Goal: Task Accomplishment & Management: Manage account settings

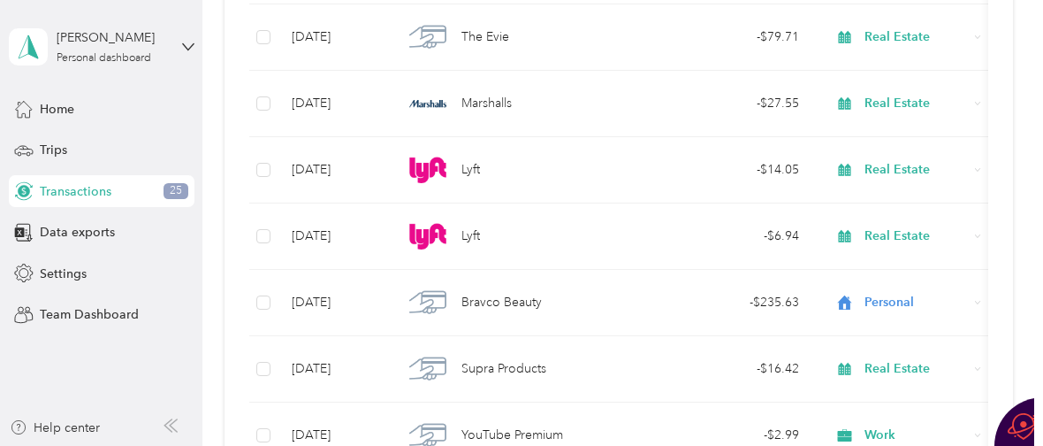
scroll to position [18970, 0]
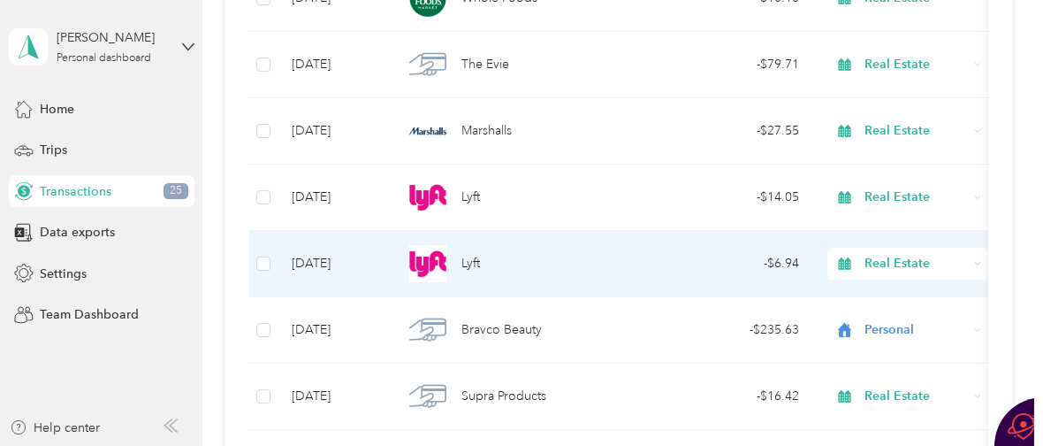
click at [469, 257] on span "Lyft" at bounding box center [471, 263] width 19 height 19
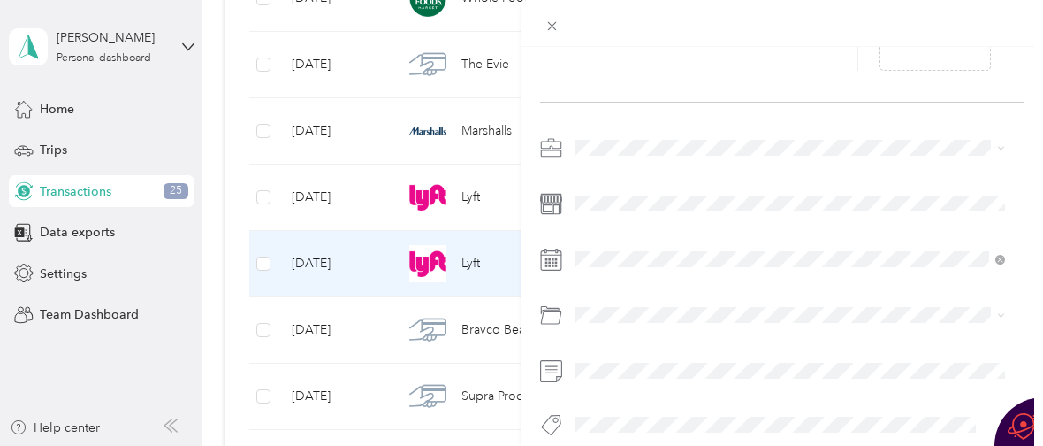
scroll to position [194, 0]
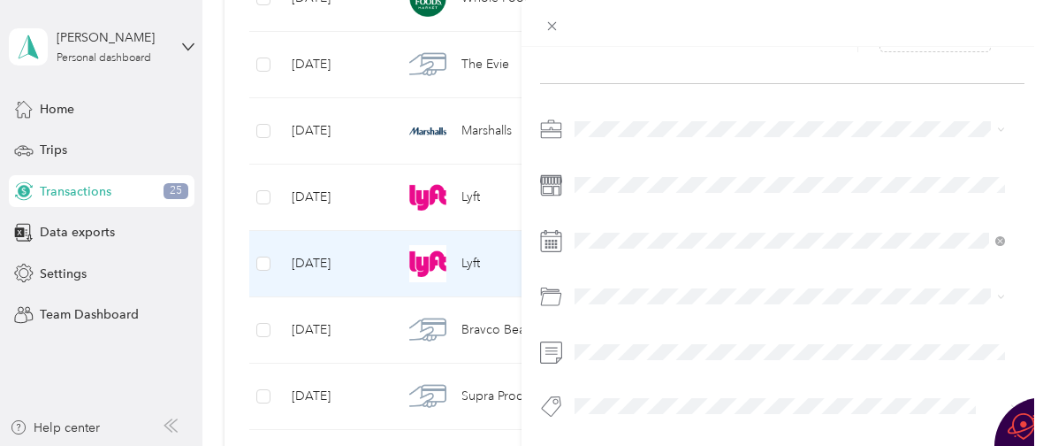
click at [688, 173] on div "Business Travel" at bounding box center [790, 170] width 418 height 19
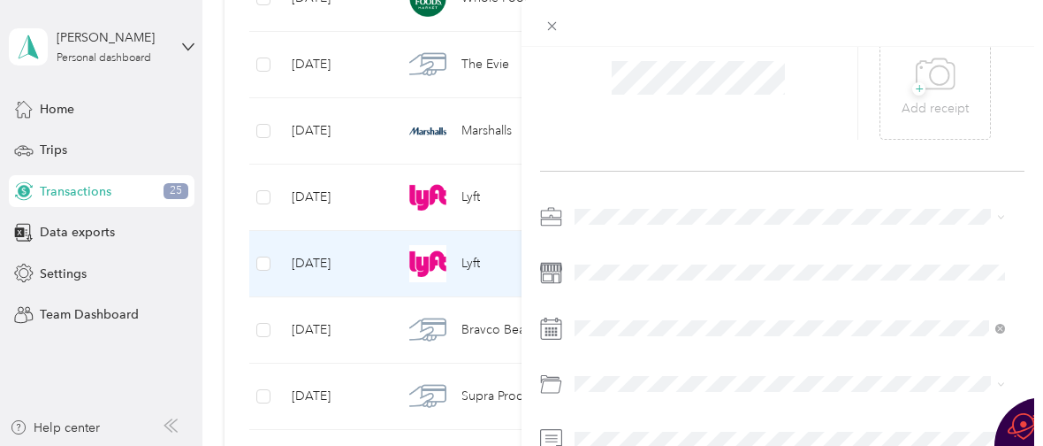
scroll to position [0, 0]
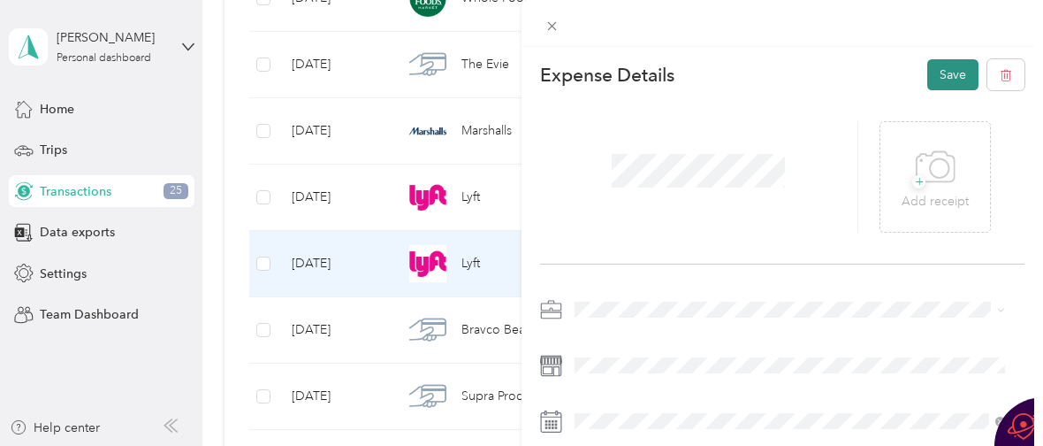
click at [935, 73] on button "Save" at bounding box center [953, 74] width 51 height 31
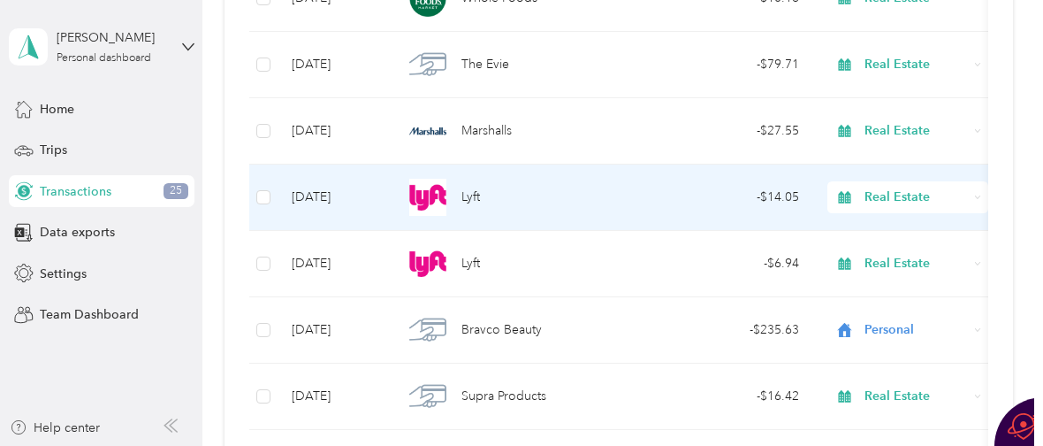
click at [457, 190] on div "Lyft" at bounding box center [521, 197] width 237 height 37
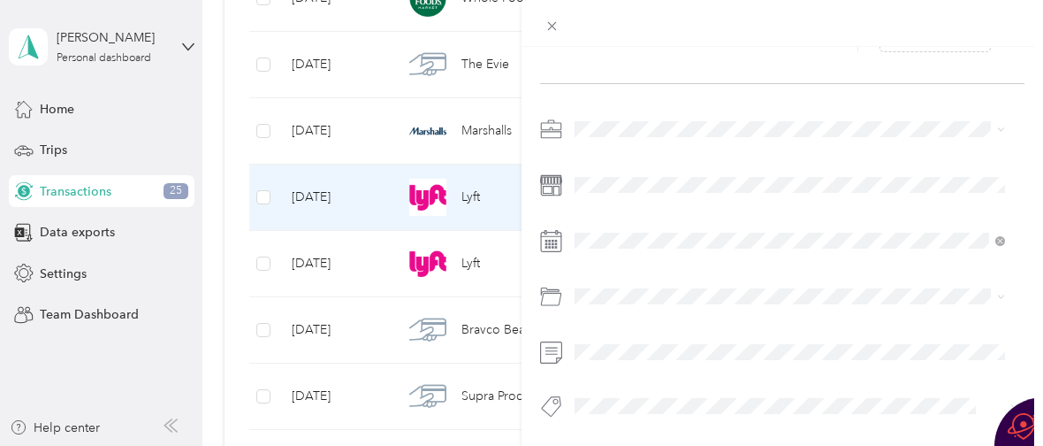
scroll to position [194, 0]
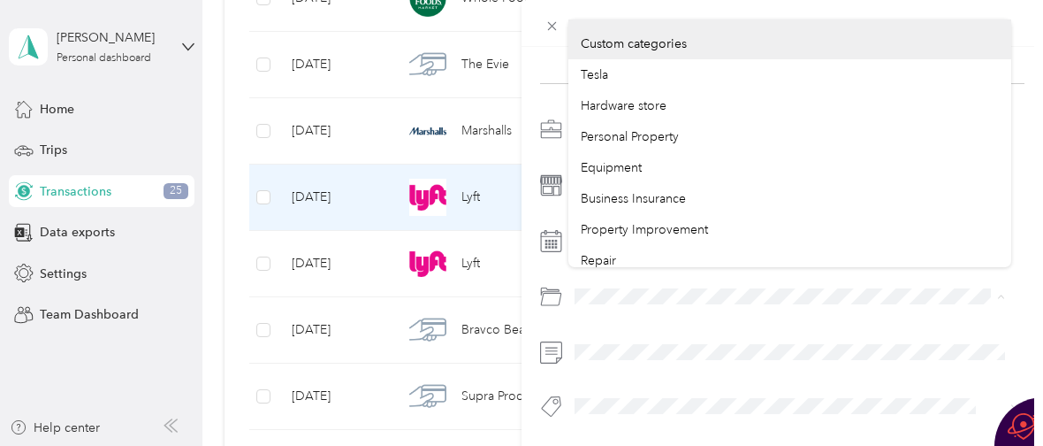
click at [550, 282] on div at bounding box center [782, 296] width 485 height 28
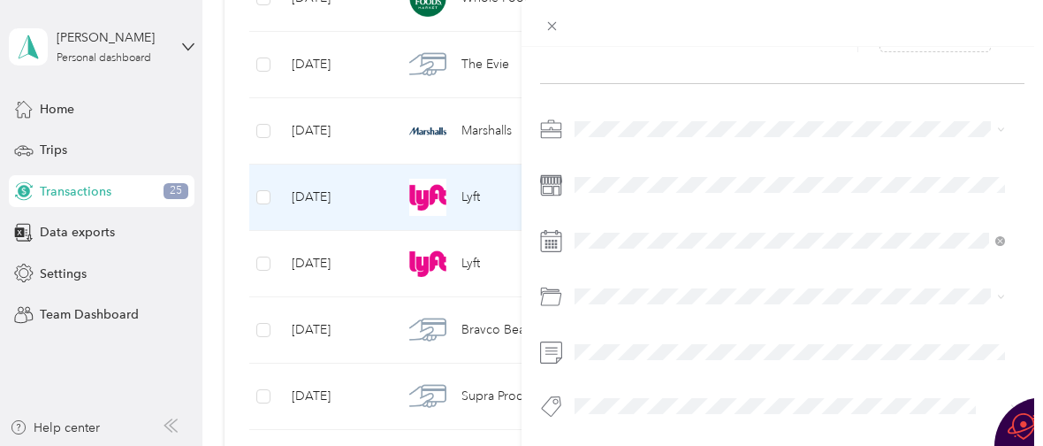
click at [618, 173] on span "Business Travel" at bounding box center [623, 173] width 84 height 15
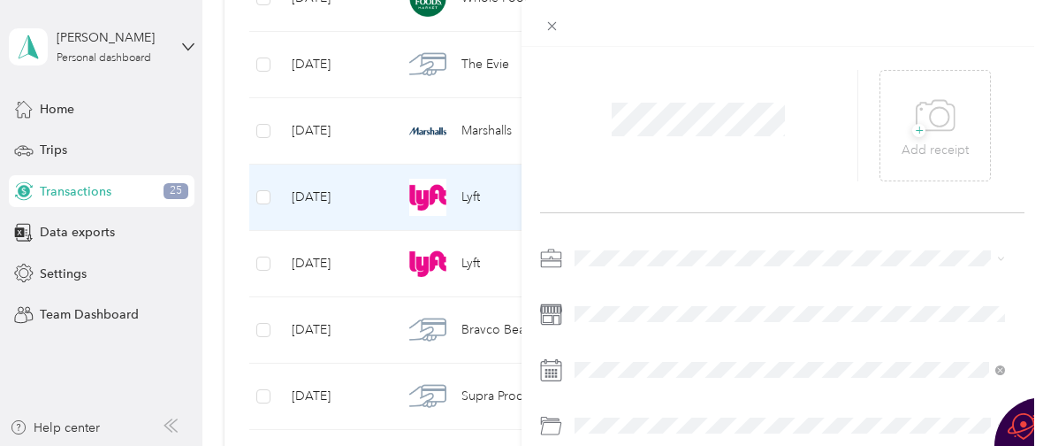
scroll to position [0, 0]
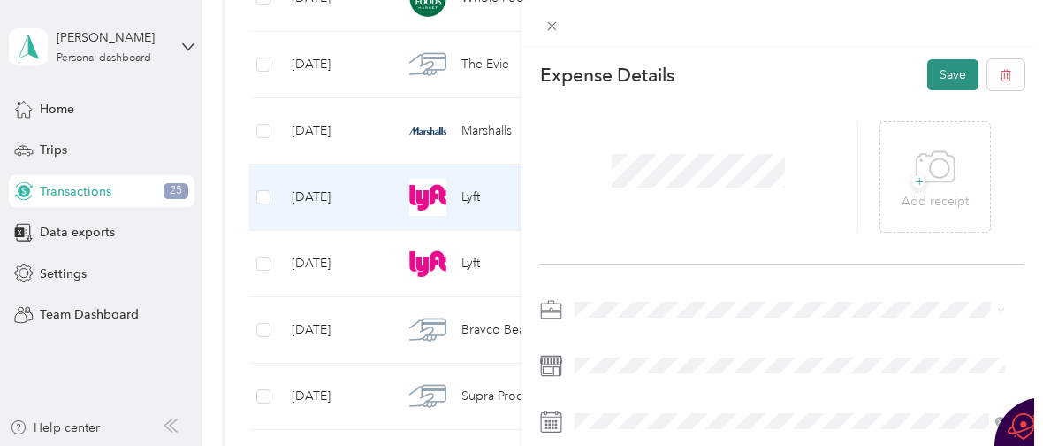
click at [928, 73] on button "Save" at bounding box center [953, 74] width 51 height 31
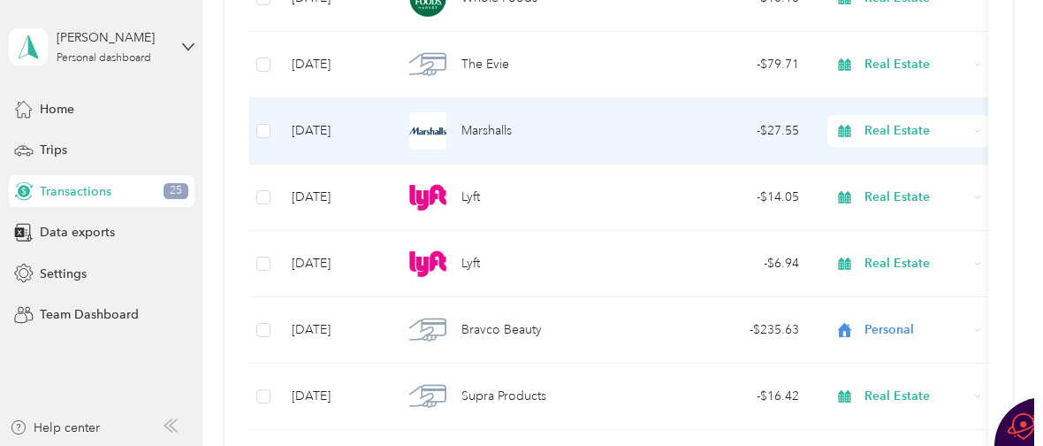
click at [875, 129] on span "Real Estate" at bounding box center [916, 130] width 103 height 19
click at [496, 131] on span "Marshalls" at bounding box center [487, 130] width 50 height 19
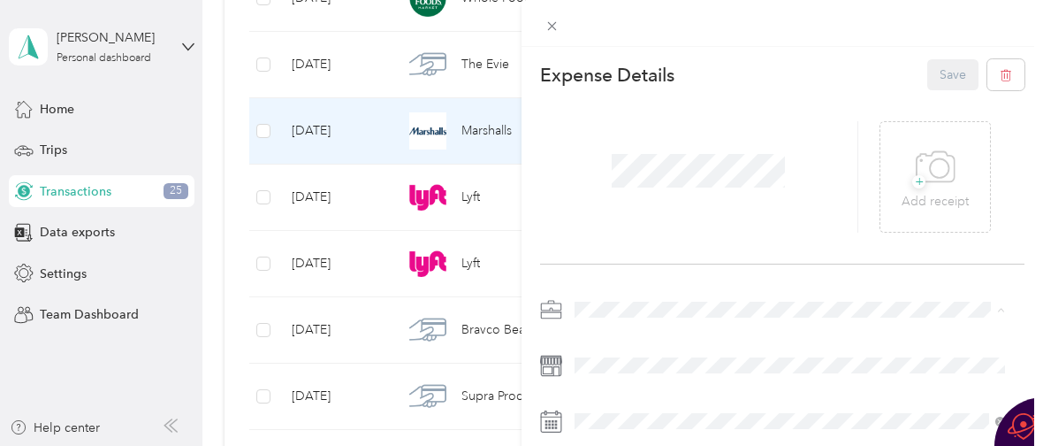
click at [644, 94] on li "Personal" at bounding box center [790, 92] width 443 height 31
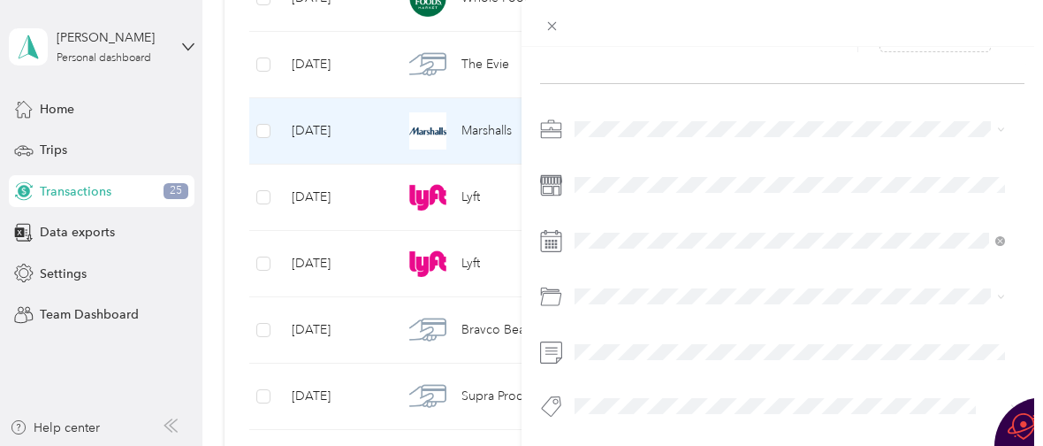
scroll to position [194, 0]
click at [553, 80] on div "Expense Details Save + Add receipt" at bounding box center [783, 179] width 522 height 626
click at [607, 232] on span "Real Estate" at bounding box center [610, 239] width 59 height 15
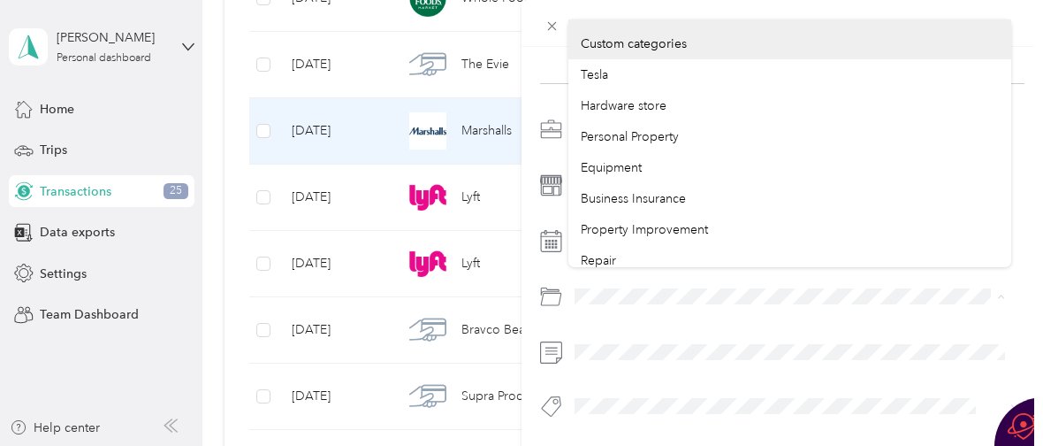
click at [546, 282] on div at bounding box center [782, 296] width 485 height 28
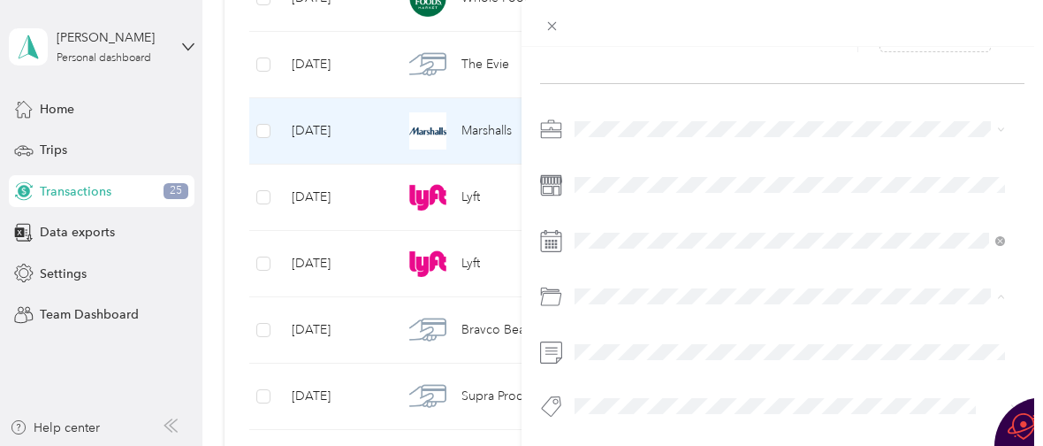
click at [608, 202] on span "Business Gifts (Up to $25)" at bounding box center [652, 208] width 143 height 15
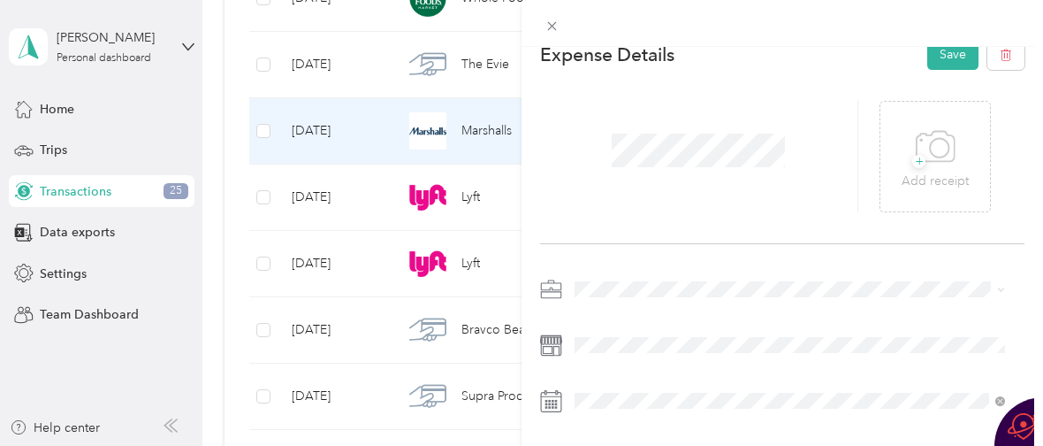
scroll to position [0, 0]
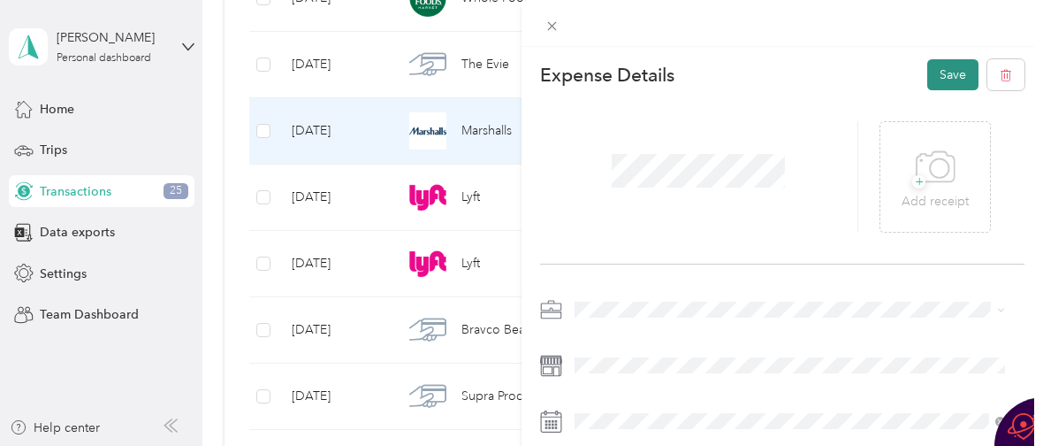
click at [928, 73] on button "Save" at bounding box center [953, 74] width 51 height 31
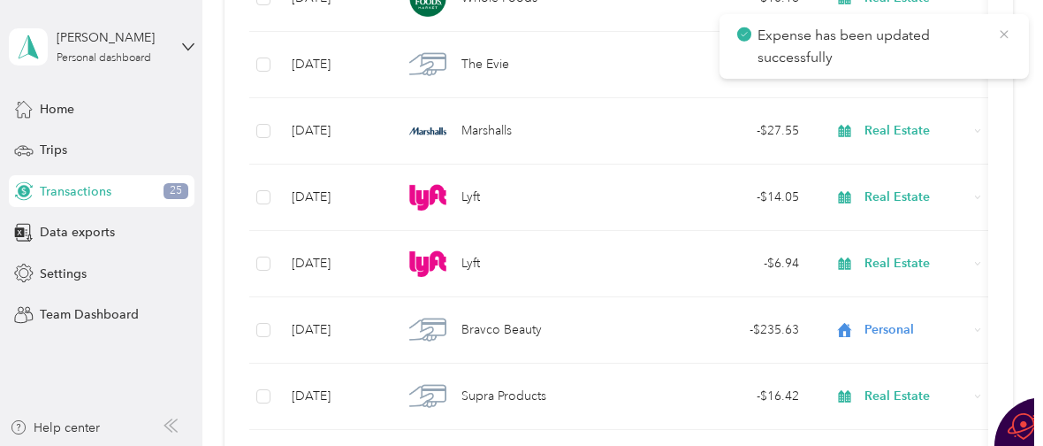
click at [1005, 32] on icon at bounding box center [1004, 34] width 8 height 8
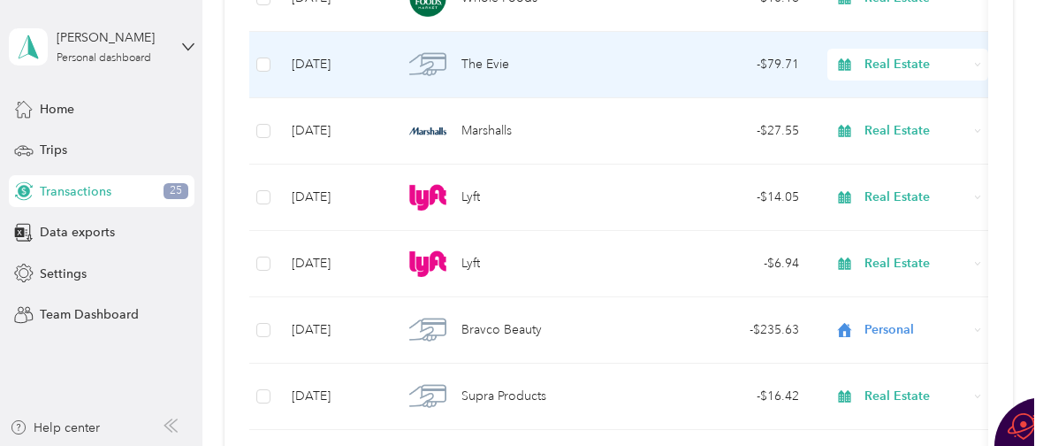
click at [534, 61] on div "The Evie" at bounding box center [521, 64] width 237 height 37
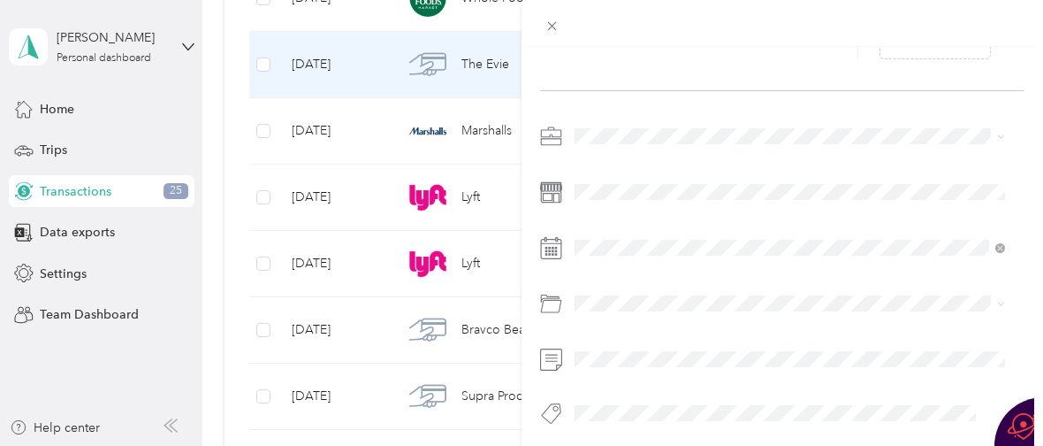
scroll to position [194, 0]
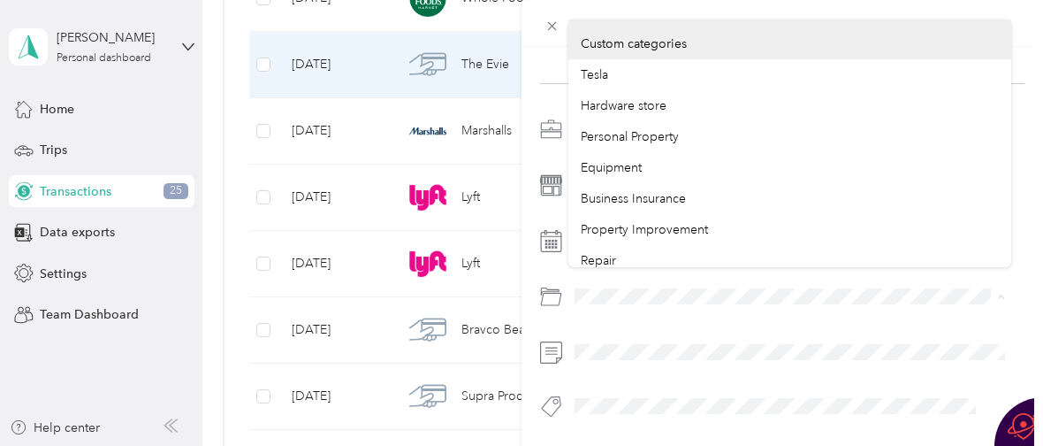
click at [543, 266] on div at bounding box center [782, 273] width 485 height 316
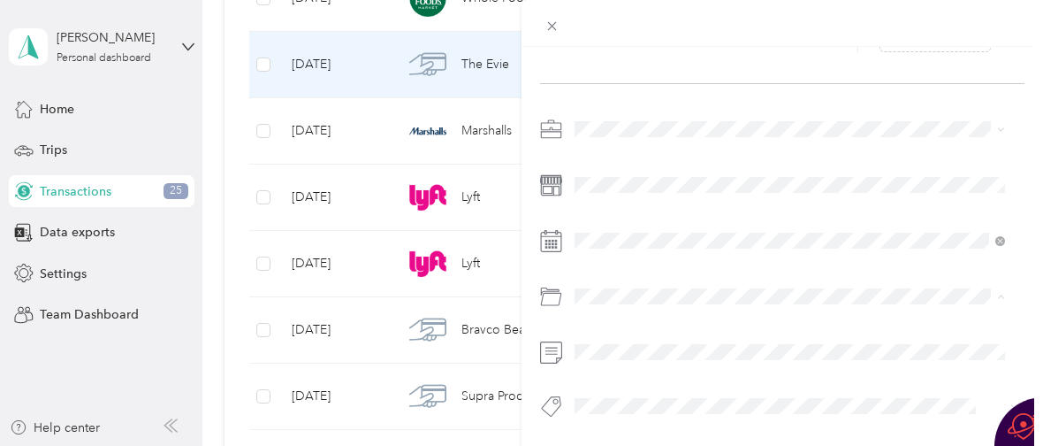
click at [615, 236] on span "Business Meals & Entertainment" at bounding box center [669, 239] width 176 height 15
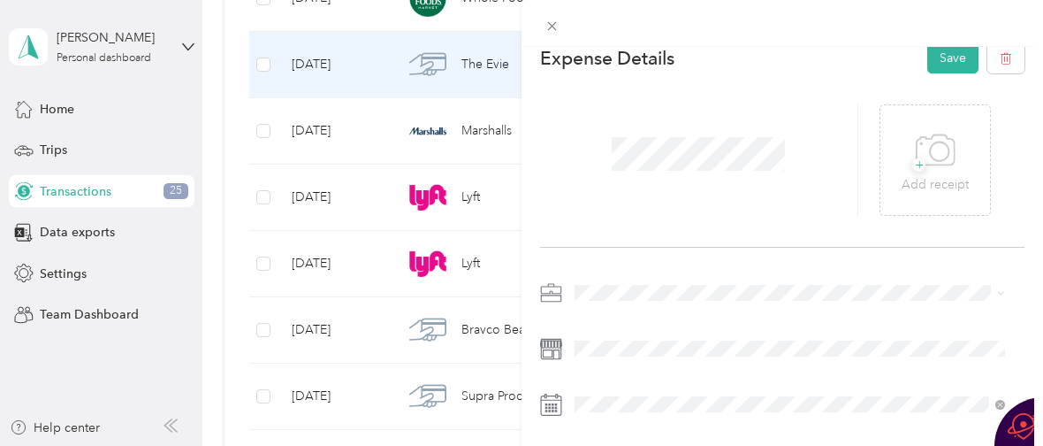
scroll to position [0, 0]
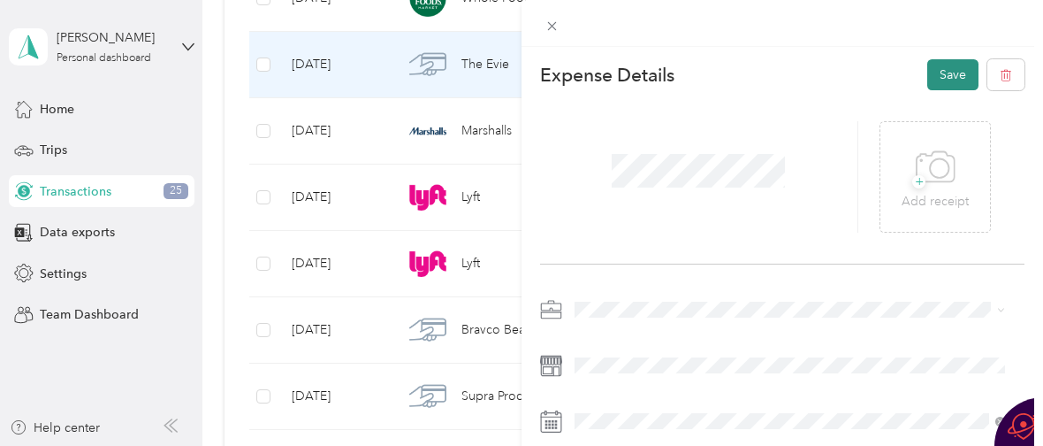
click at [935, 73] on button "Save" at bounding box center [953, 74] width 51 height 31
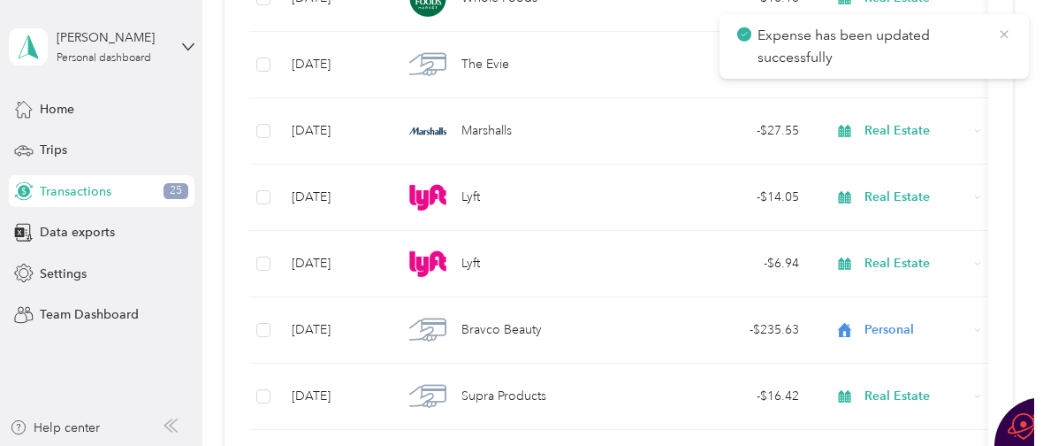
click at [1003, 32] on icon at bounding box center [1004, 34] width 8 height 8
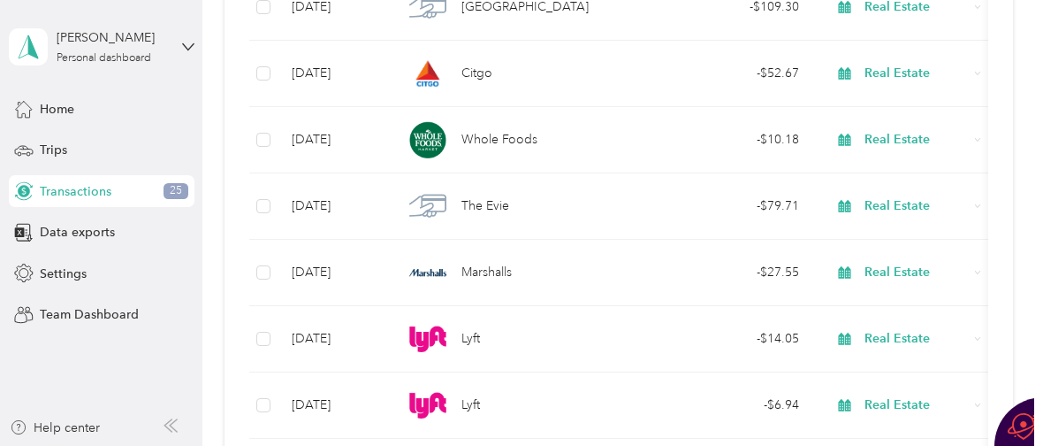
scroll to position [18793, 0]
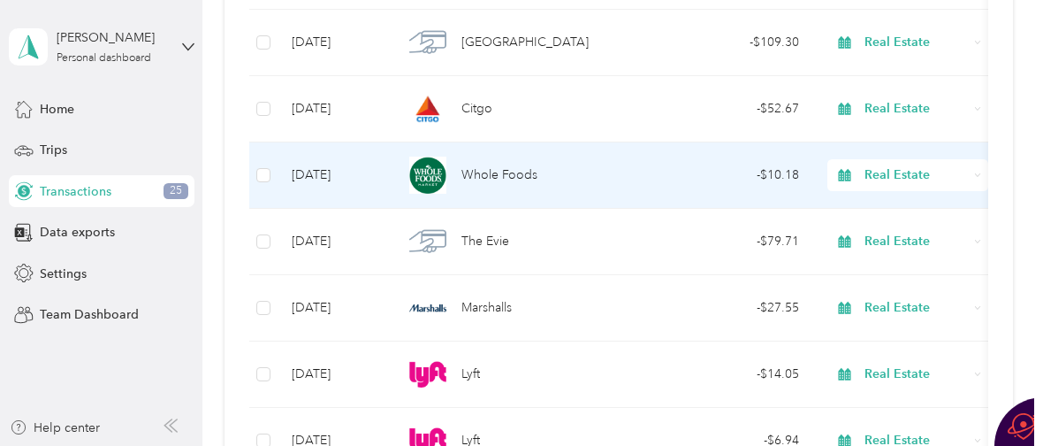
click at [889, 179] on span "Real Estate" at bounding box center [916, 174] width 103 height 19
click at [889, 232] on span "Personal" at bounding box center [924, 238] width 105 height 19
click at [511, 170] on span "Whole Foods" at bounding box center [500, 174] width 76 height 19
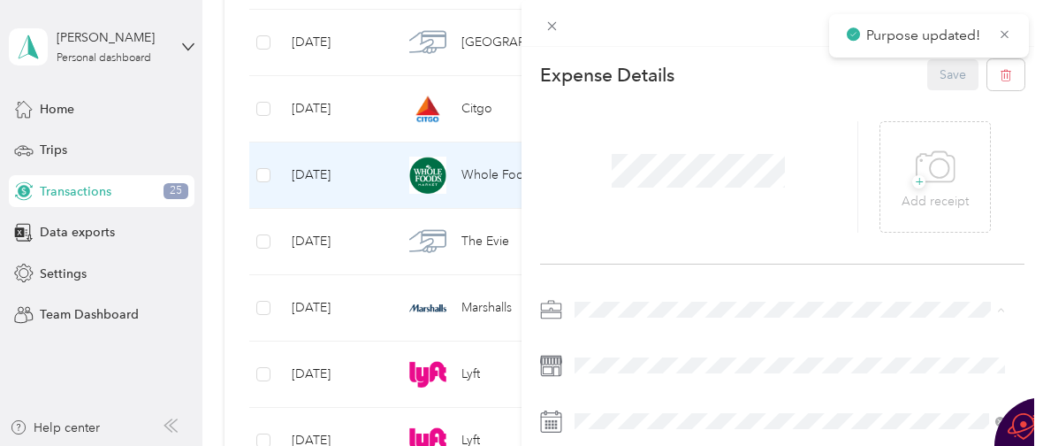
click at [647, 89] on div "Personal" at bounding box center [790, 92] width 418 height 19
click at [479, 123] on div "This expense cannot be edited because it is either under review, approved, or p…" at bounding box center [521, 223] width 1043 height 446
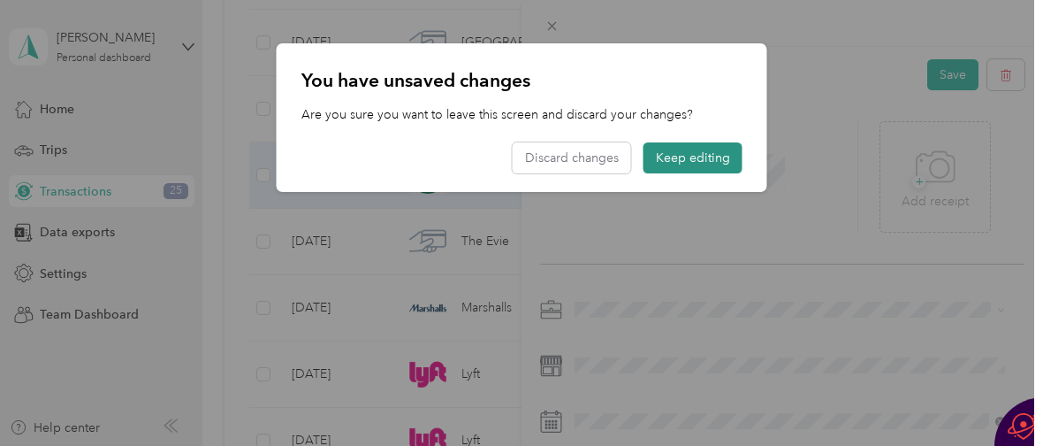
click at [710, 158] on button "Keep editing" at bounding box center [693, 157] width 99 height 31
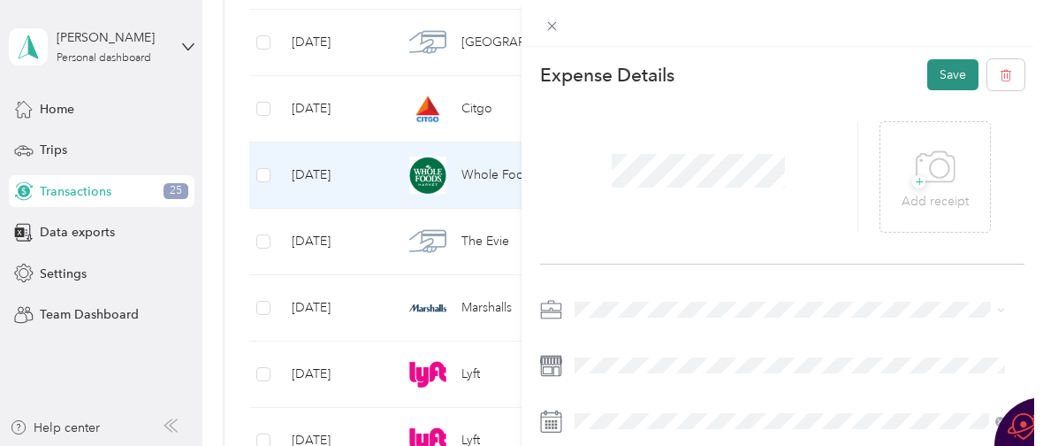
click at [929, 72] on button "Save" at bounding box center [953, 74] width 51 height 31
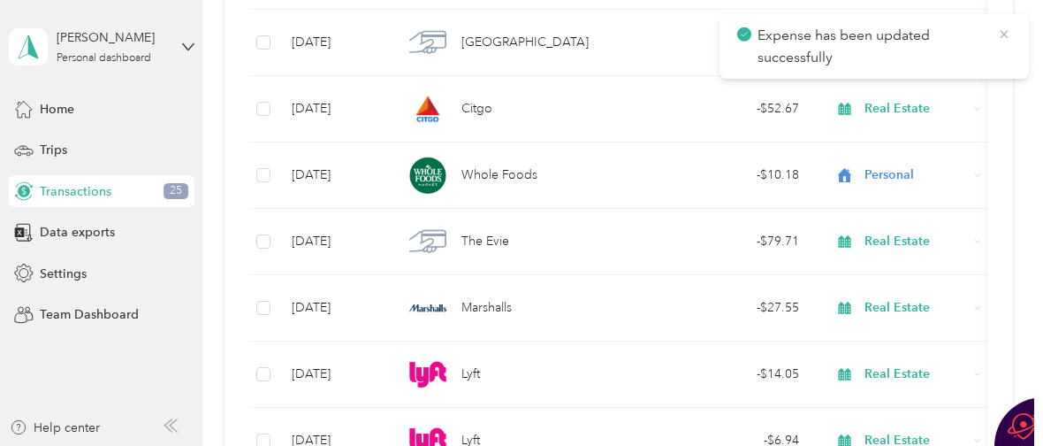
click at [1002, 35] on icon at bounding box center [1004, 34] width 8 height 8
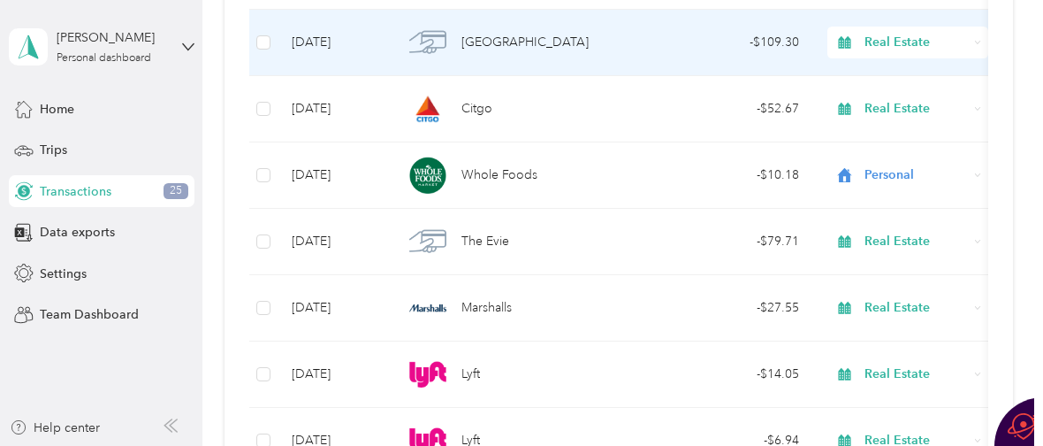
click at [540, 44] on span "[GEOGRAPHIC_DATA]" at bounding box center [525, 42] width 127 height 19
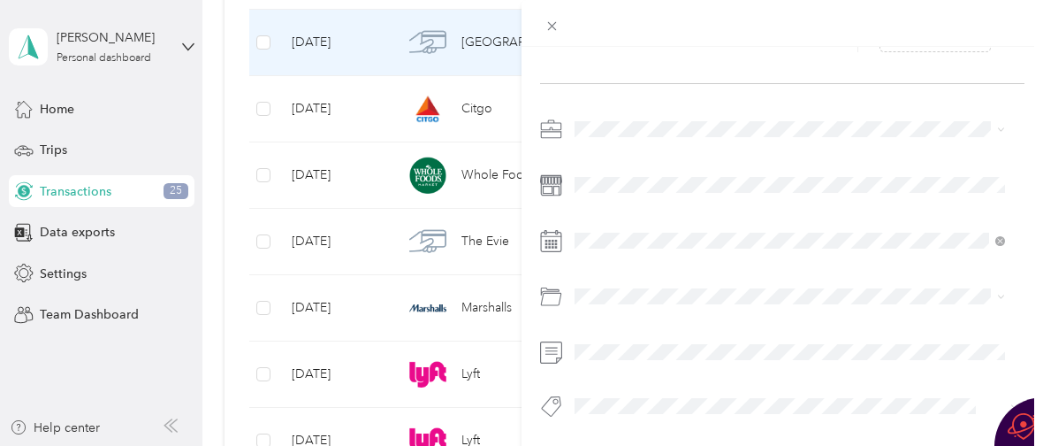
scroll to position [194, 0]
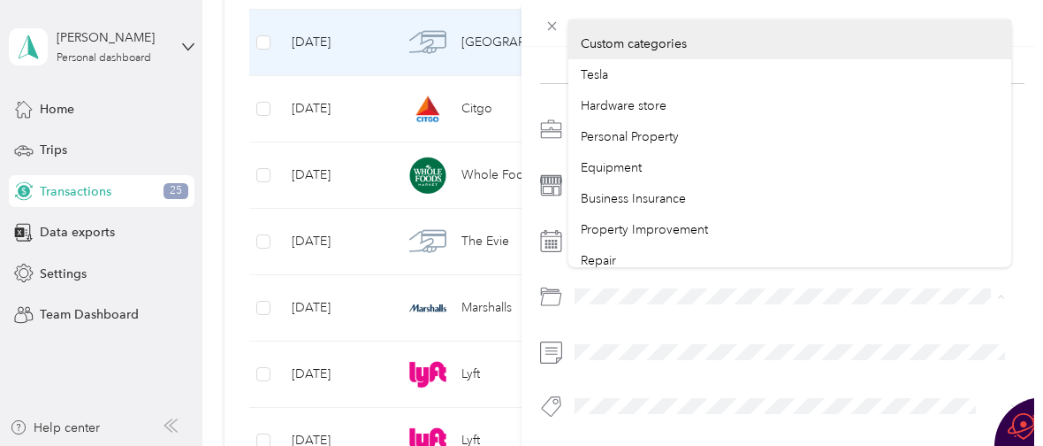
click at [556, 267] on div at bounding box center [782, 273] width 485 height 316
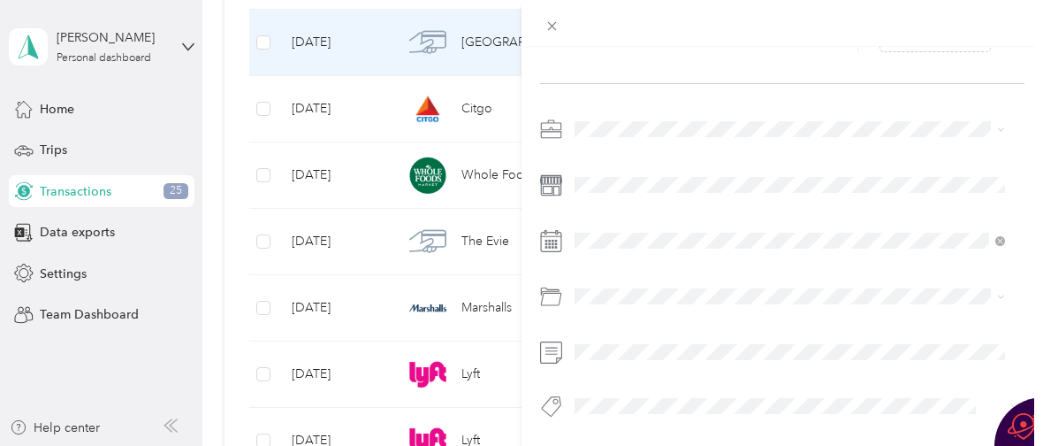
click at [611, 237] on span "Business Meals & Entertainment" at bounding box center [669, 239] width 176 height 15
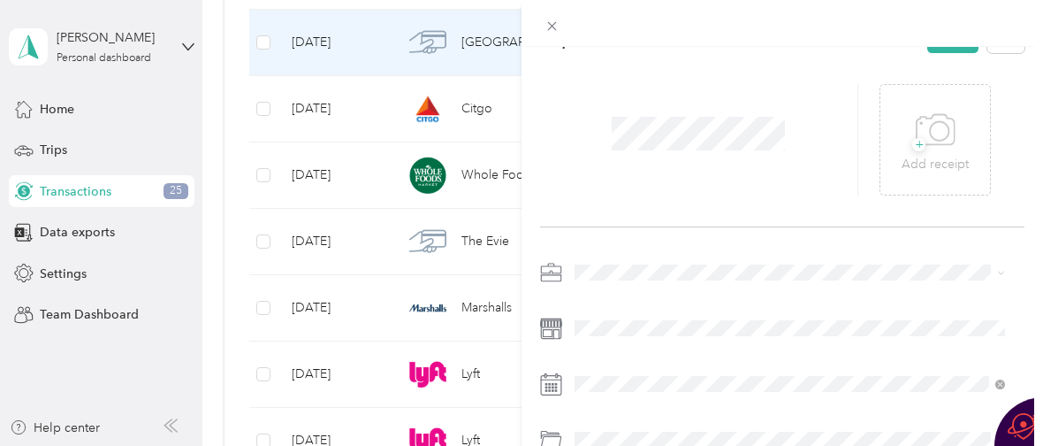
scroll to position [0, 0]
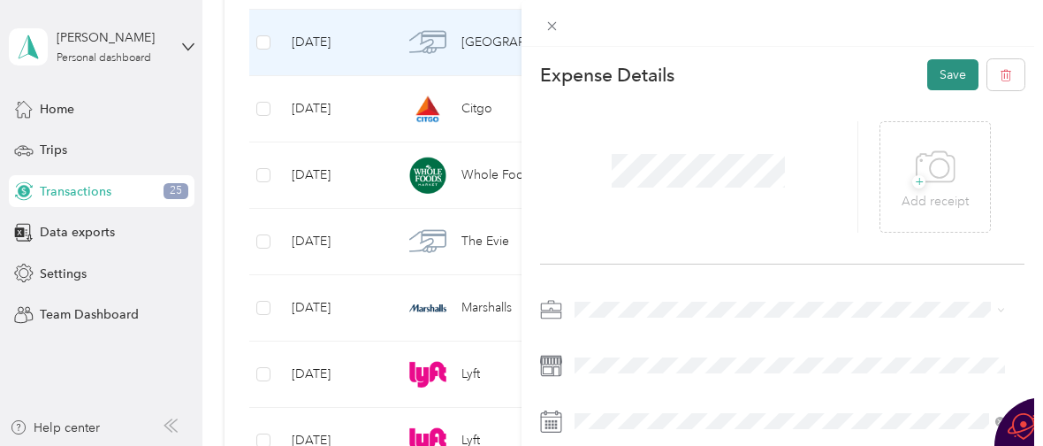
click at [928, 75] on button "Save" at bounding box center [953, 74] width 51 height 31
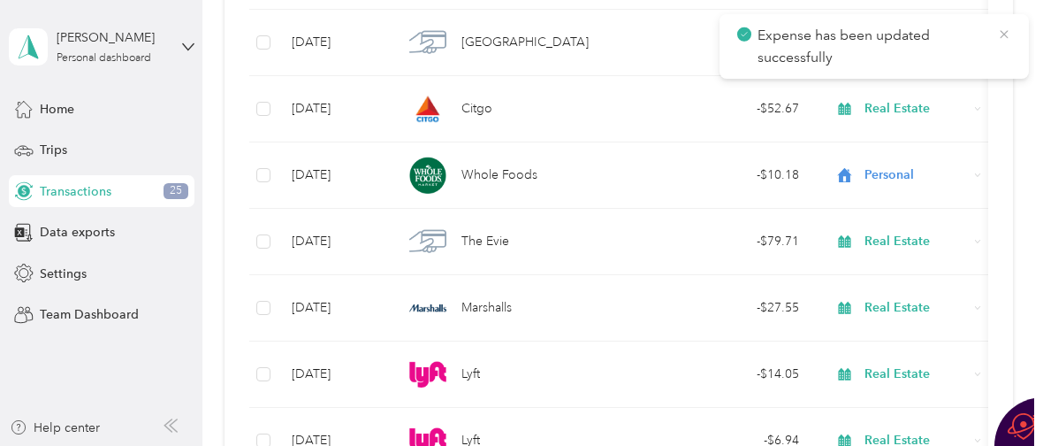
click at [1004, 35] on icon at bounding box center [1004, 35] width 14 height 16
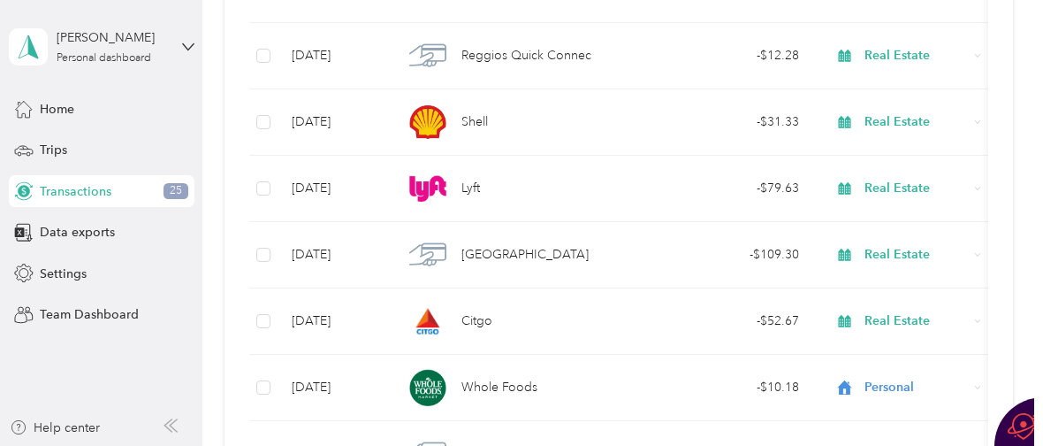
scroll to position [18546, 0]
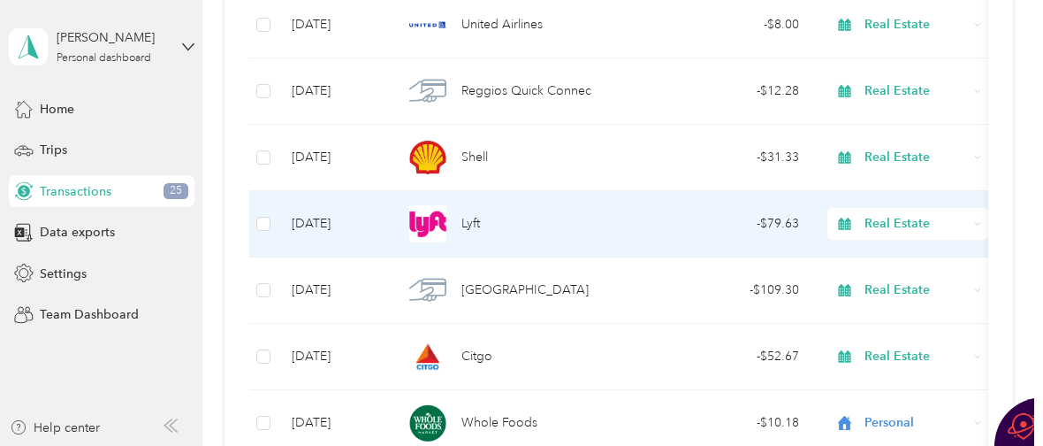
click at [468, 220] on span "Lyft" at bounding box center [471, 223] width 19 height 19
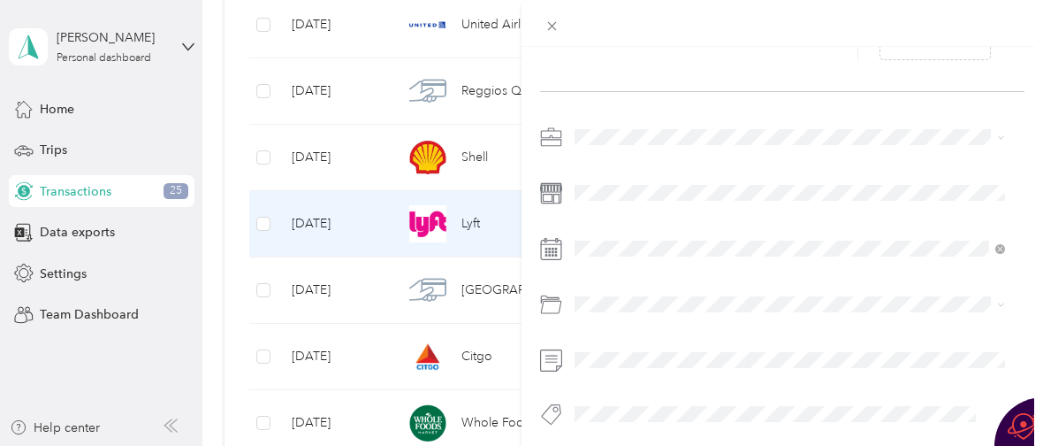
scroll to position [194, 0]
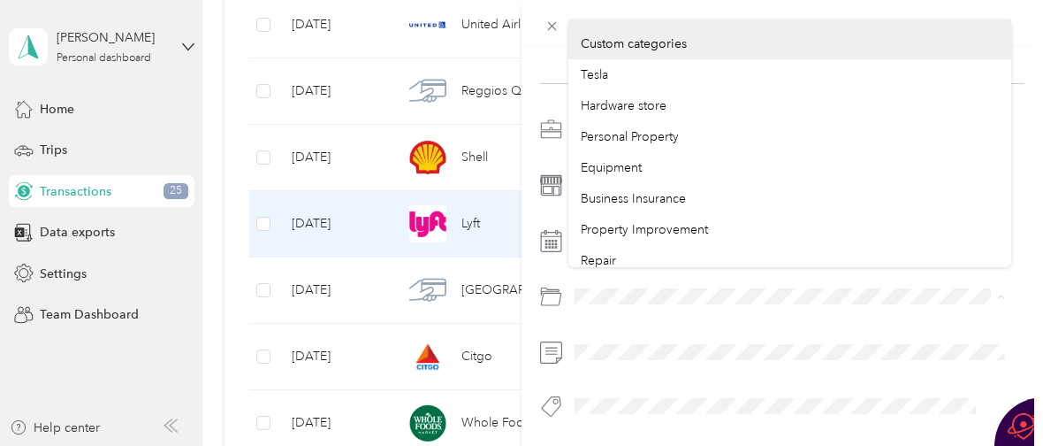
click at [545, 258] on div at bounding box center [782, 273] width 485 height 316
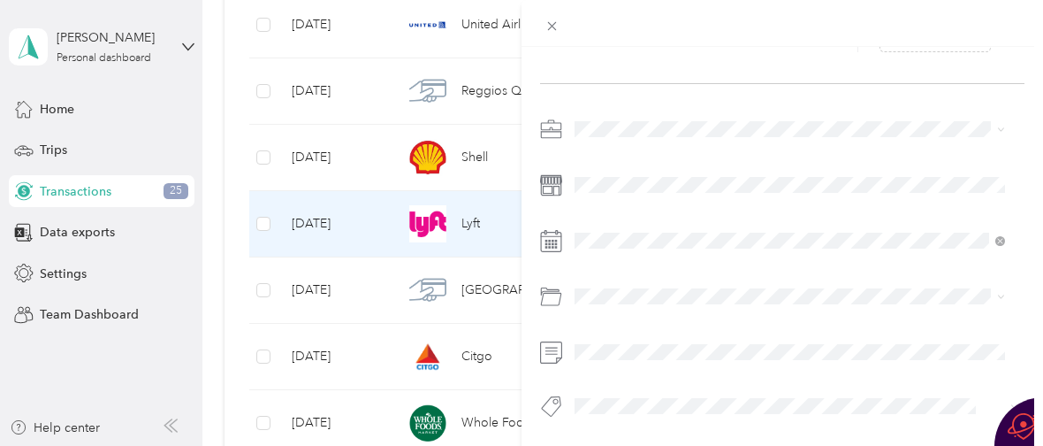
click at [643, 173] on span "Business Travel" at bounding box center [623, 174] width 84 height 15
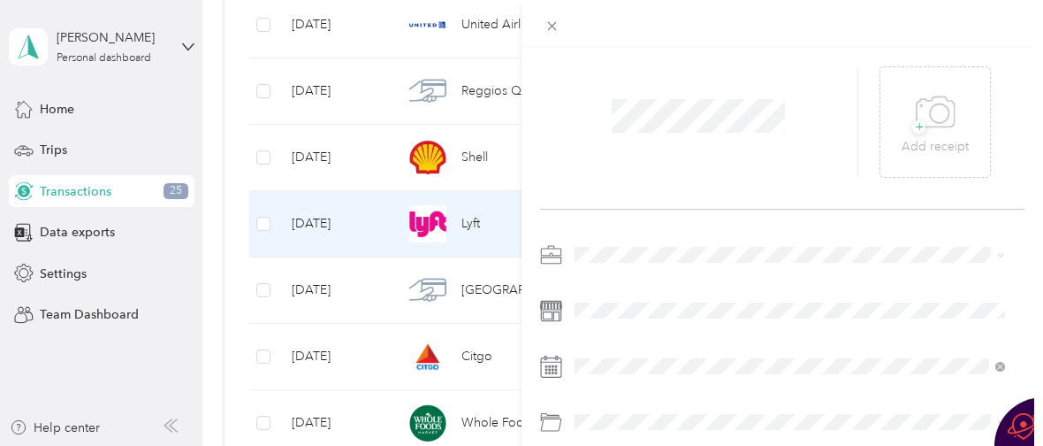
scroll to position [0, 0]
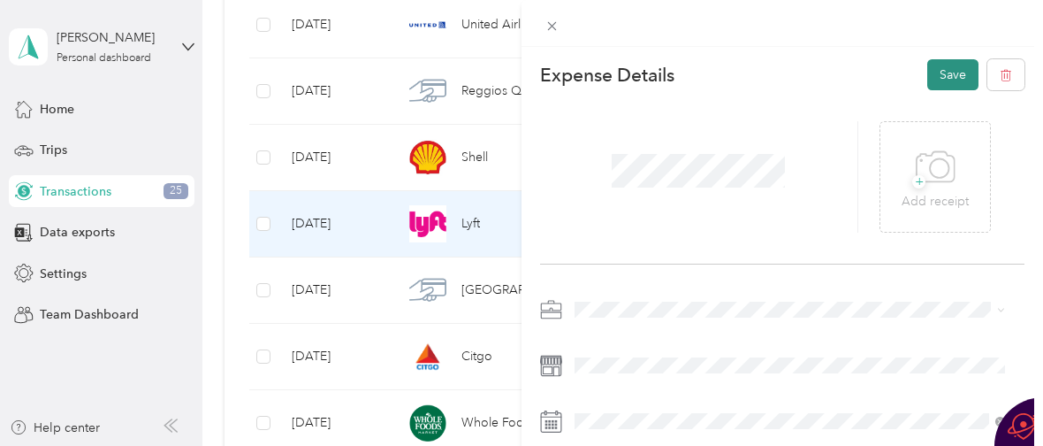
click at [935, 69] on button "Save" at bounding box center [953, 74] width 51 height 31
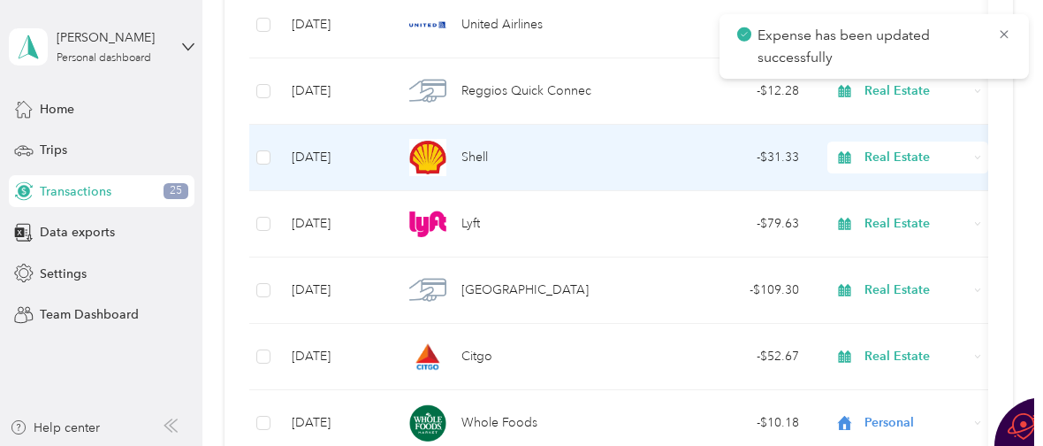
click at [476, 162] on span "Shell" at bounding box center [475, 157] width 27 height 19
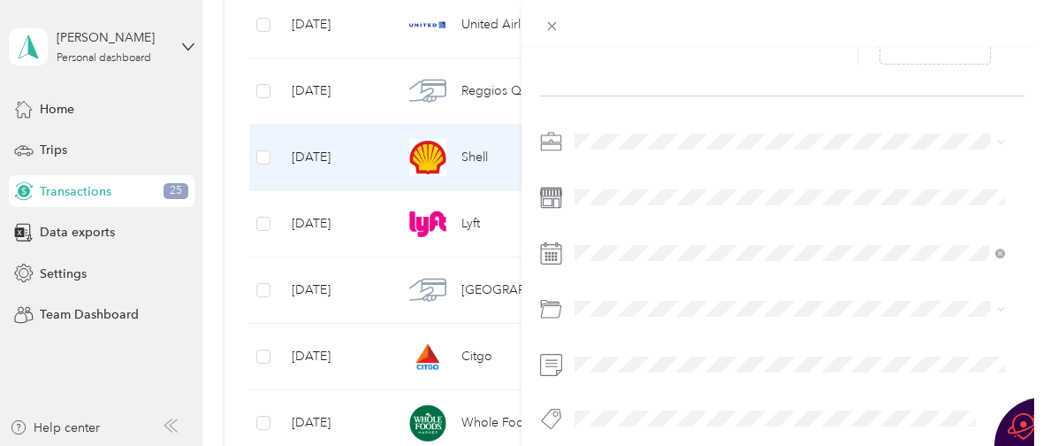
scroll to position [194, 0]
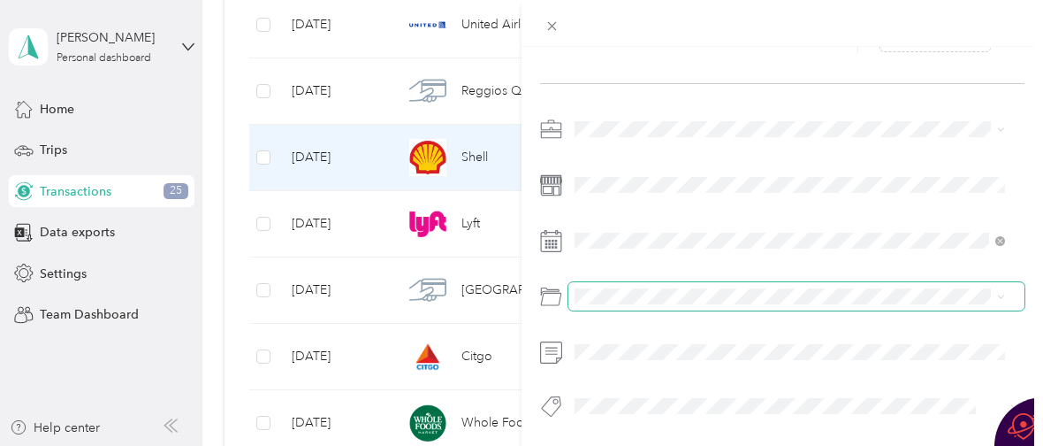
click at [669, 282] on span at bounding box center [797, 296] width 456 height 28
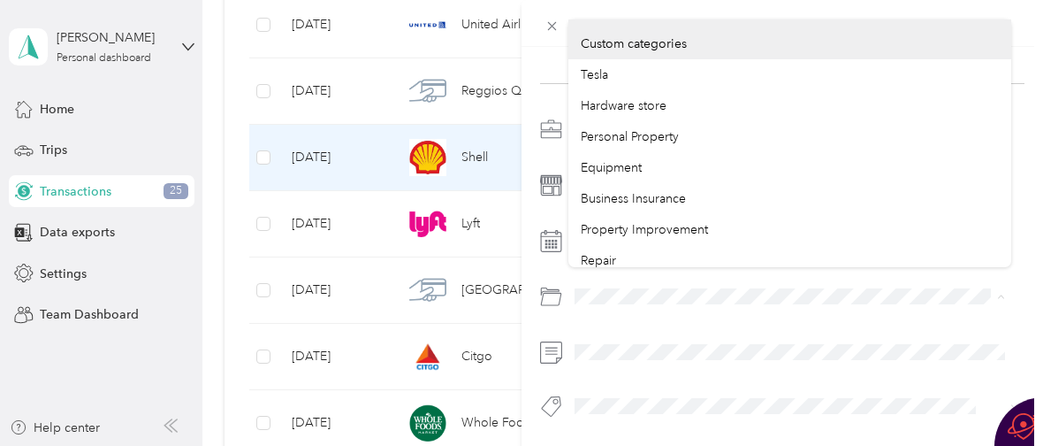
drag, startPoint x: 669, startPoint y: 273, endPoint x: 543, endPoint y: 266, distance: 126.6
click at [543, 266] on div at bounding box center [782, 273] width 485 height 316
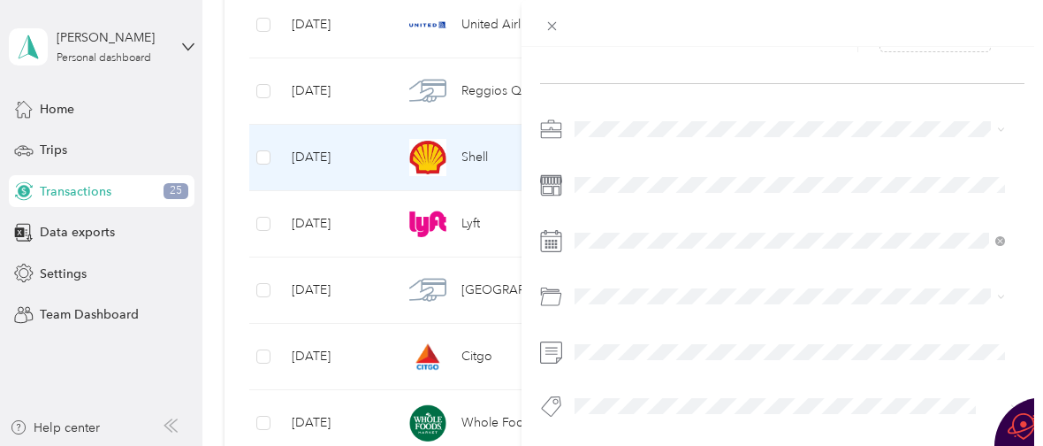
click at [614, 176] on li "Business Travel" at bounding box center [790, 166] width 443 height 31
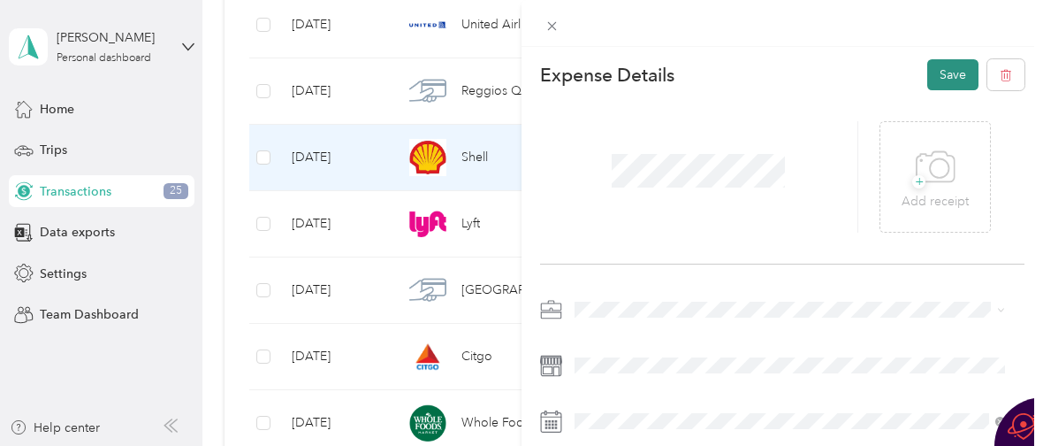
click at [934, 72] on button "Save" at bounding box center [953, 74] width 51 height 31
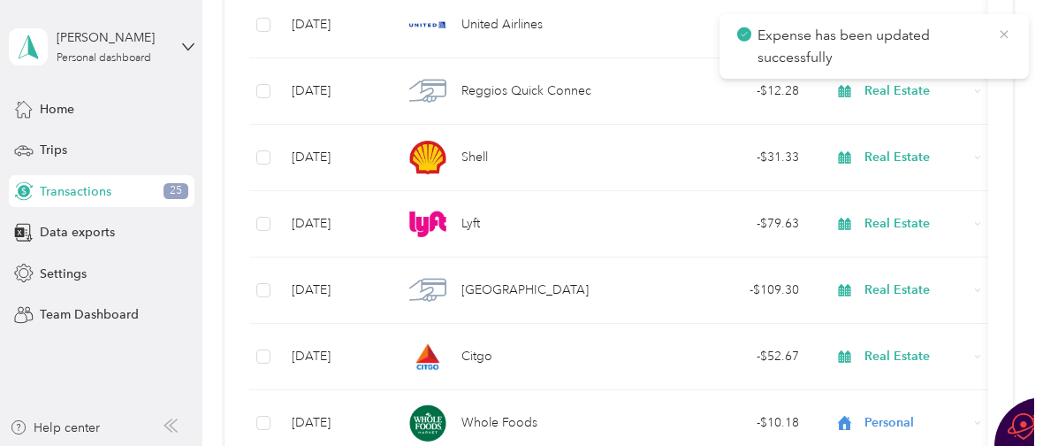
click at [1004, 32] on icon at bounding box center [1004, 35] width 14 height 16
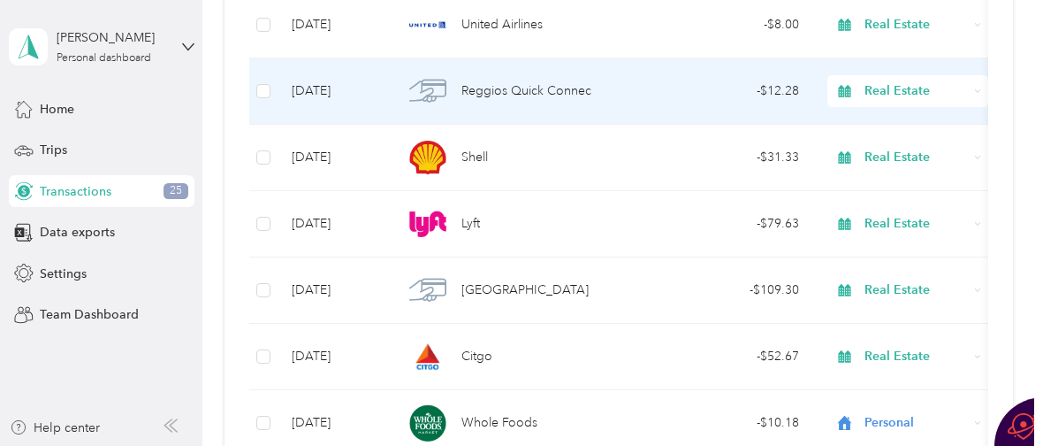
click at [545, 93] on span "Reggios Quick Connec" at bounding box center [527, 90] width 130 height 19
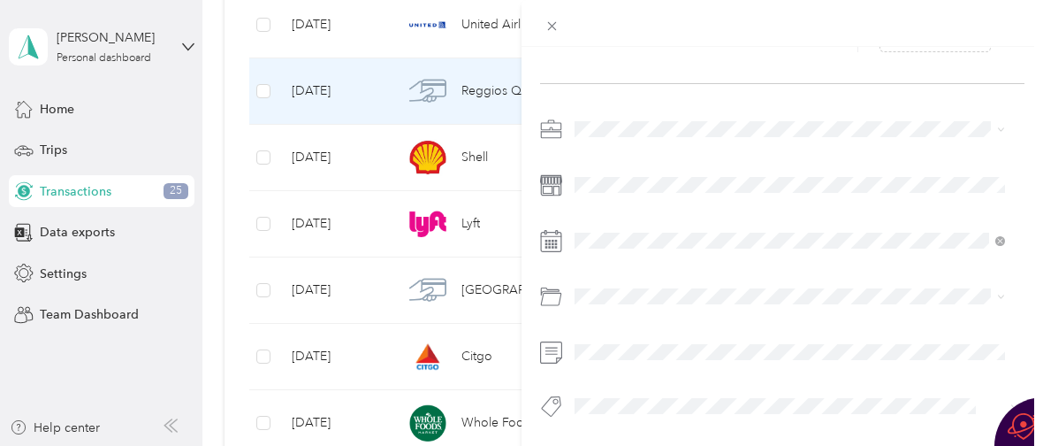
scroll to position [194, 0]
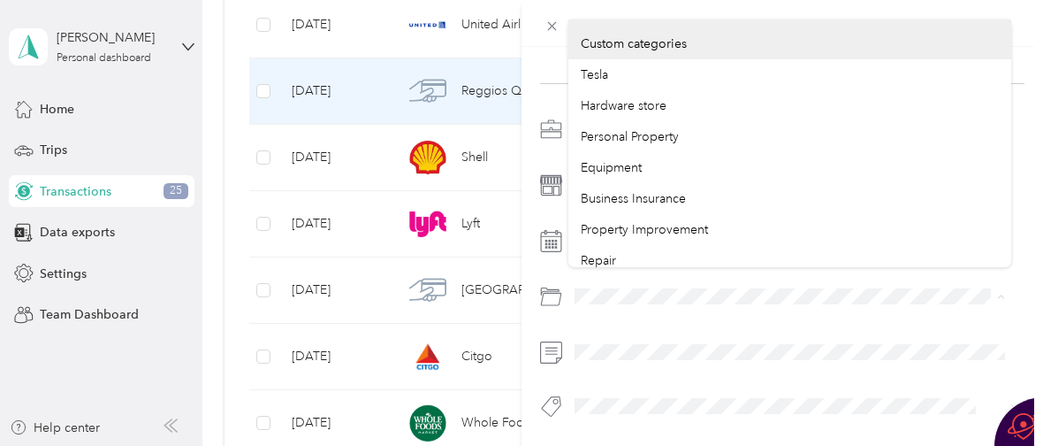
click at [559, 262] on div at bounding box center [782, 273] width 485 height 316
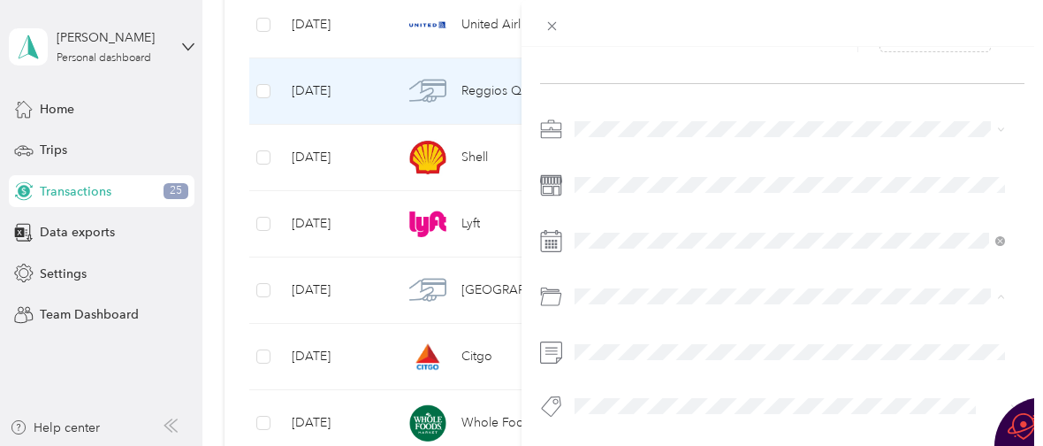
click at [667, 240] on div "Business Meals & Entertainment" at bounding box center [790, 239] width 418 height 19
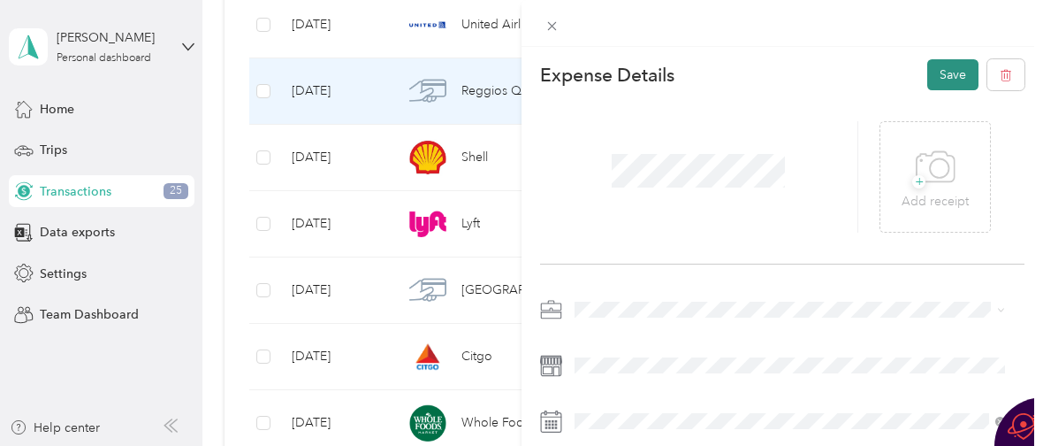
click at [932, 71] on button "Save" at bounding box center [953, 74] width 51 height 31
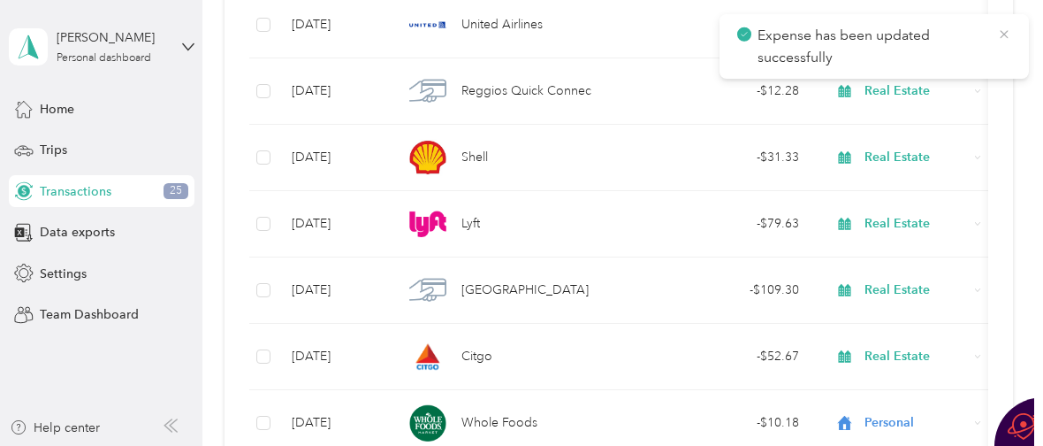
click at [1006, 34] on icon at bounding box center [1004, 35] width 14 height 16
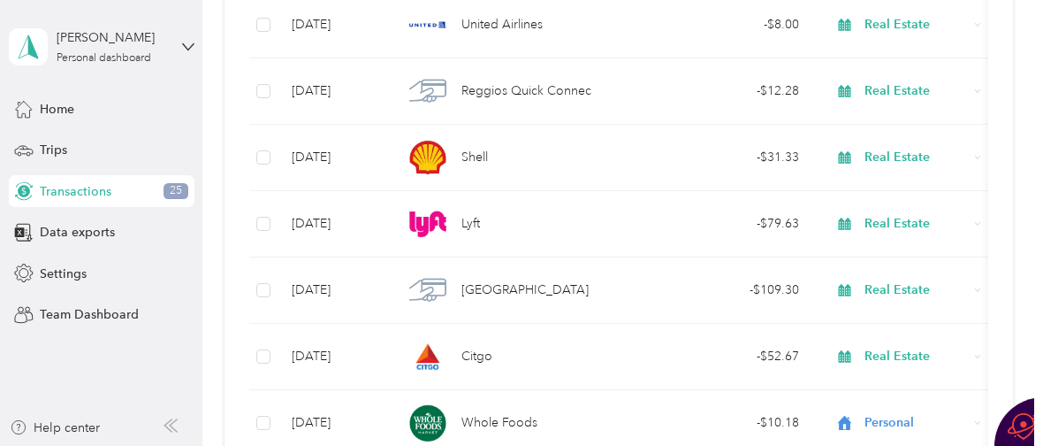
scroll to position [18118, 0]
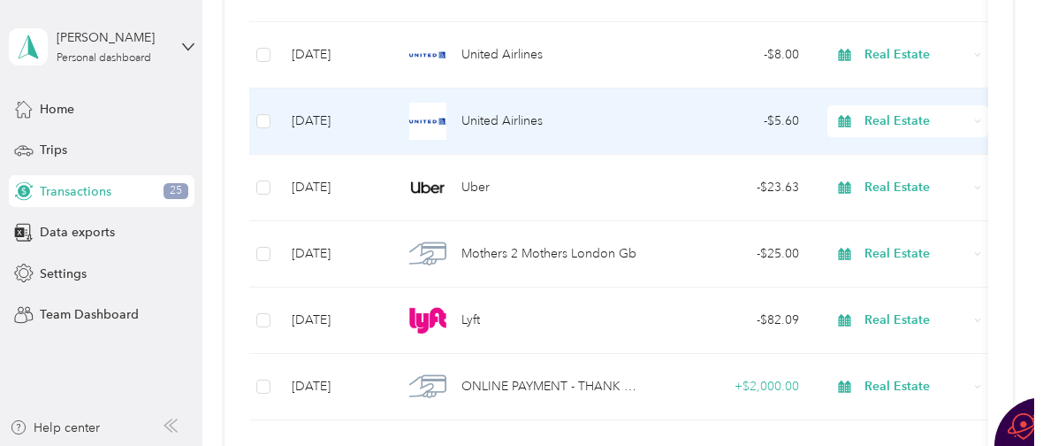
click at [482, 118] on span "United Airlines" at bounding box center [502, 120] width 81 height 19
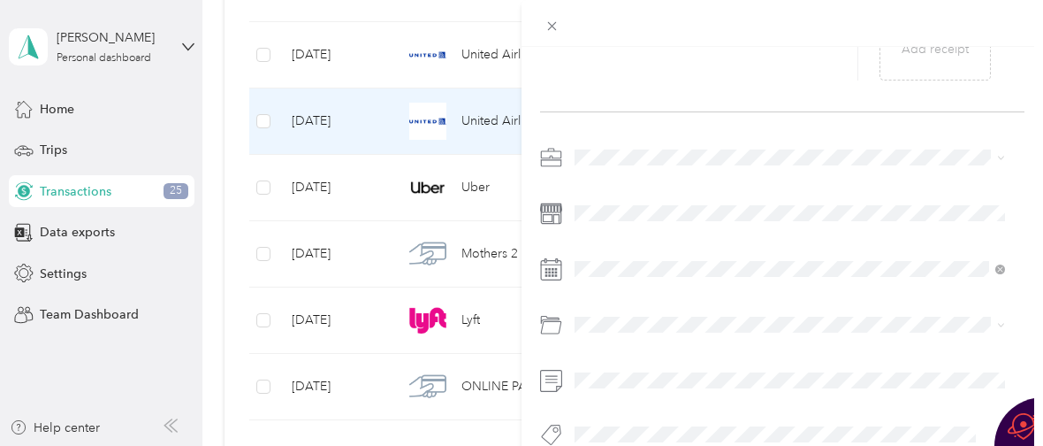
scroll to position [194, 0]
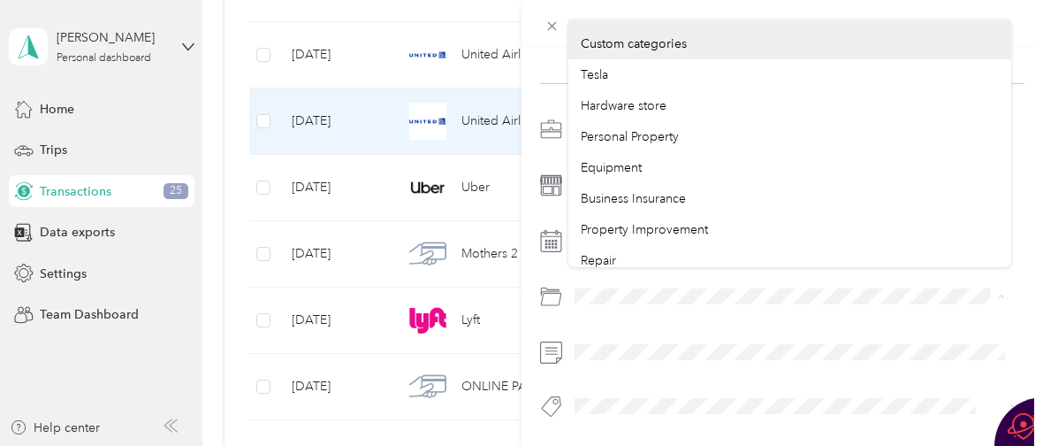
click at [543, 282] on div at bounding box center [782, 296] width 485 height 28
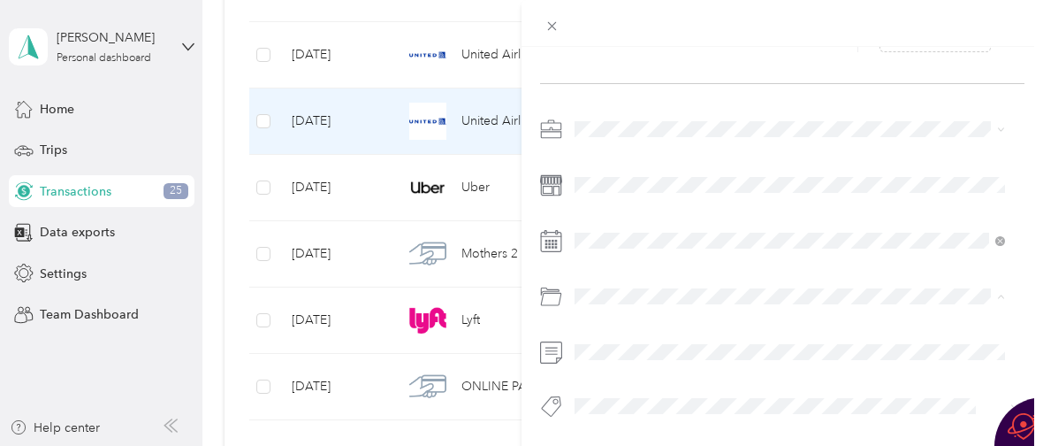
click at [599, 173] on span "Business Travel" at bounding box center [623, 177] width 84 height 15
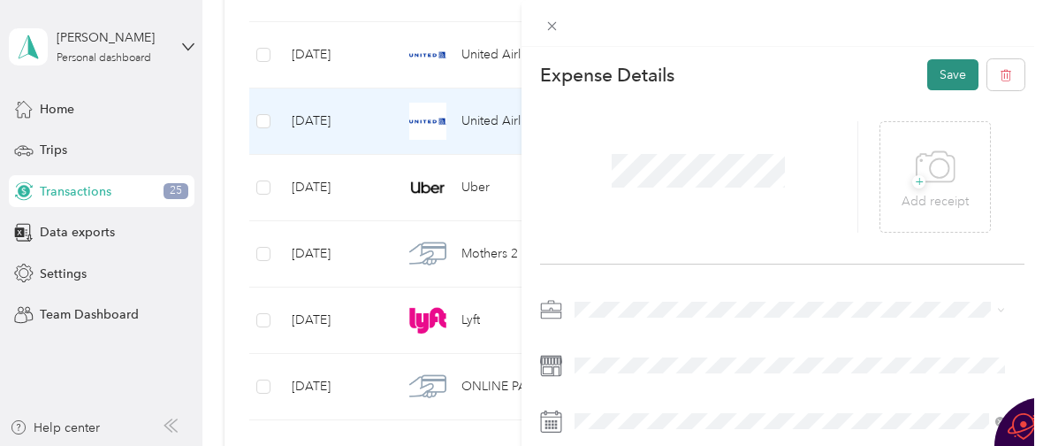
click at [933, 73] on button "Save" at bounding box center [953, 74] width 51 height 31
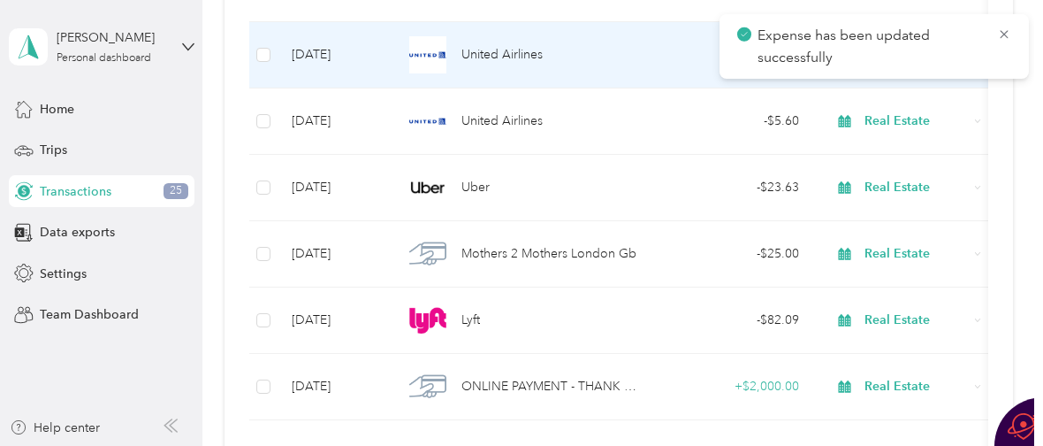
click at [516, 57] on span "United Airlines" at bounding box center [502, 54] width 81 height 19
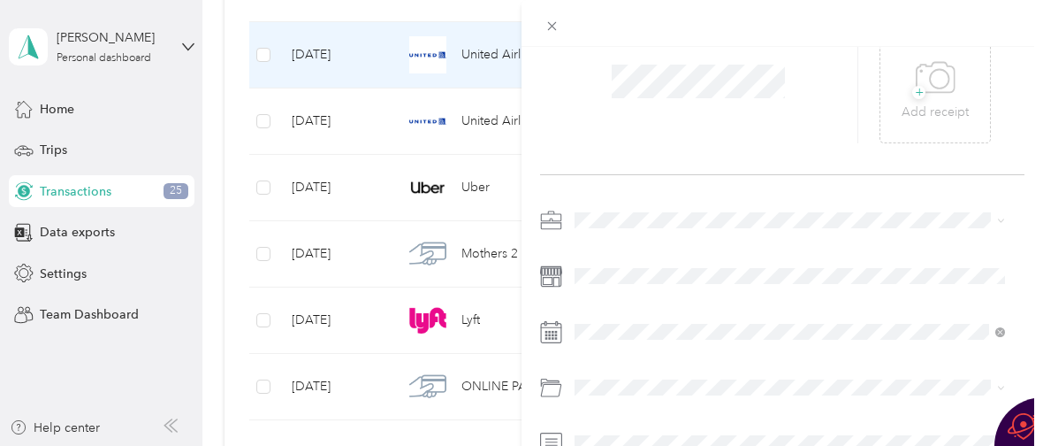
scroll to position [194, 0]
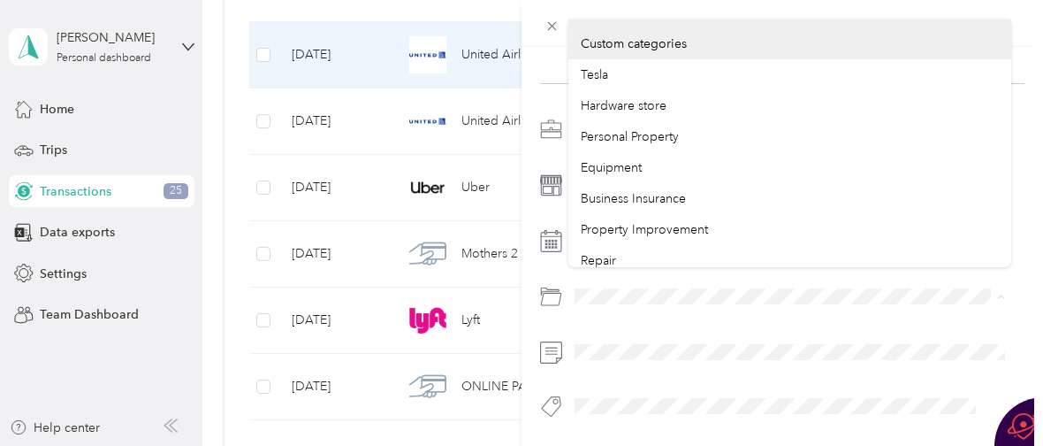
click at [553, 244] on div at bounding box center [782, 273] width 485 height 316
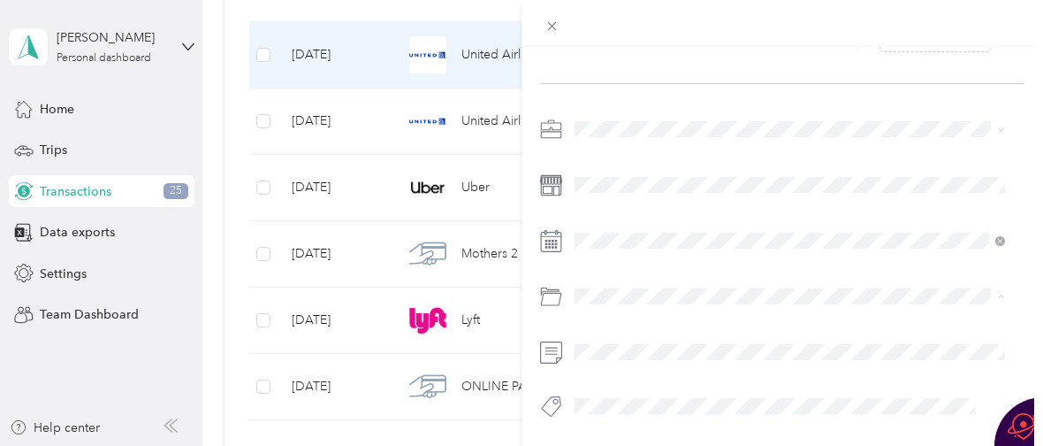
click at [612, 176] on li "Business Travel" at bounding box center [790, 177] width 443 height 31
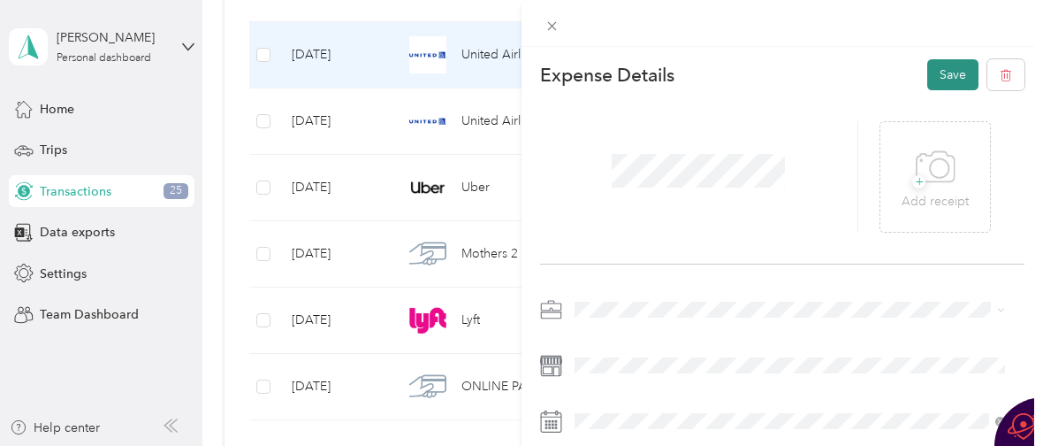
click at [935, 73] on button "Save" at bounding box center [953, 74] width 51 height 31
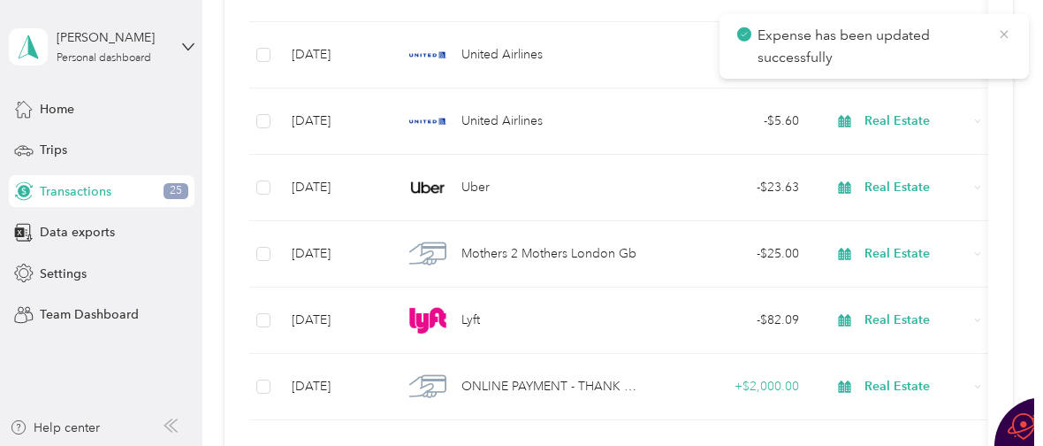
click at [1006, 33] on icon at bounding box center [1004, 35] width 14 height 16
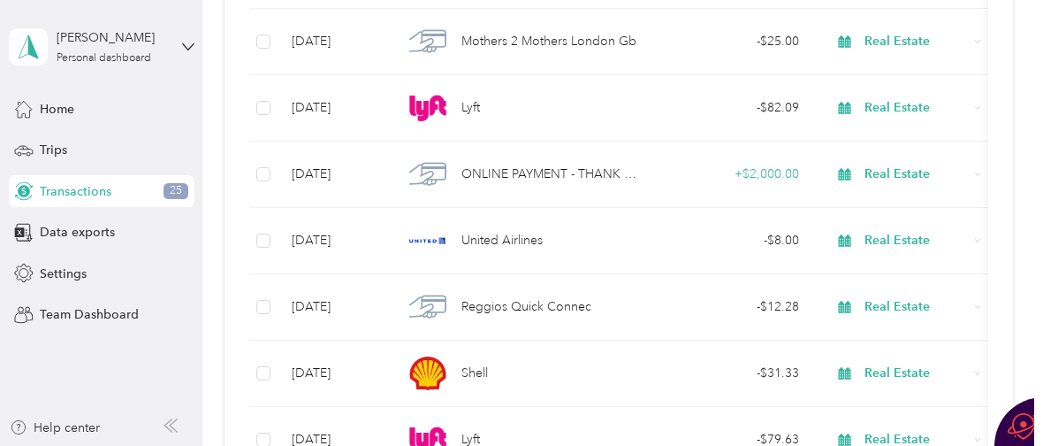
scroll to position [18365, 0]
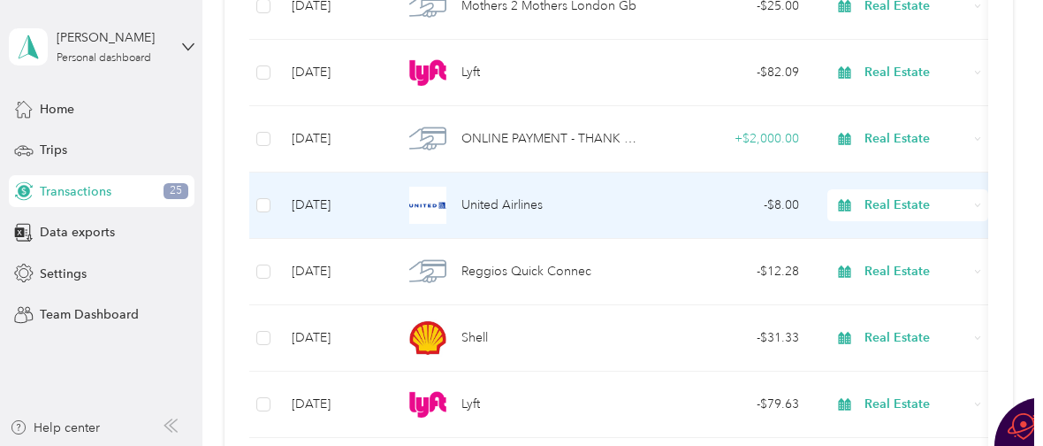
click at [488, 215] on div "United Airlines" at bounding box center [521, 205] width 237 height 37
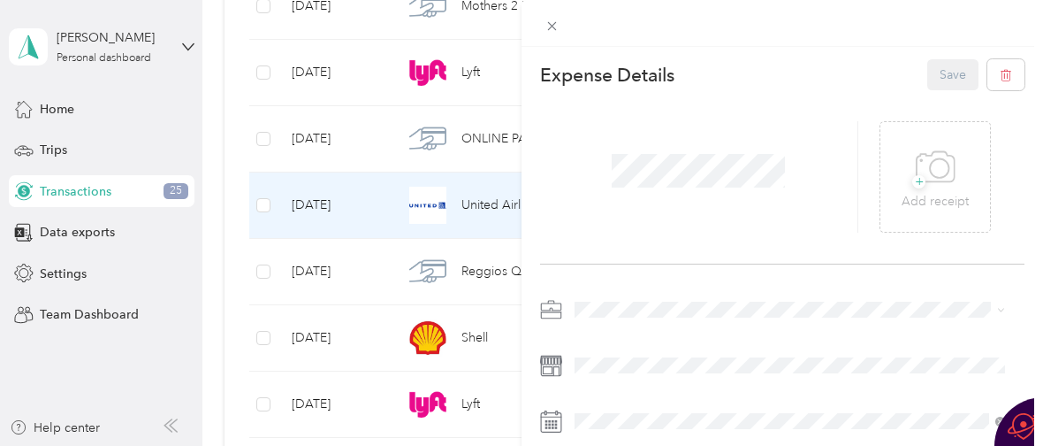
scroll to position [194, 0]
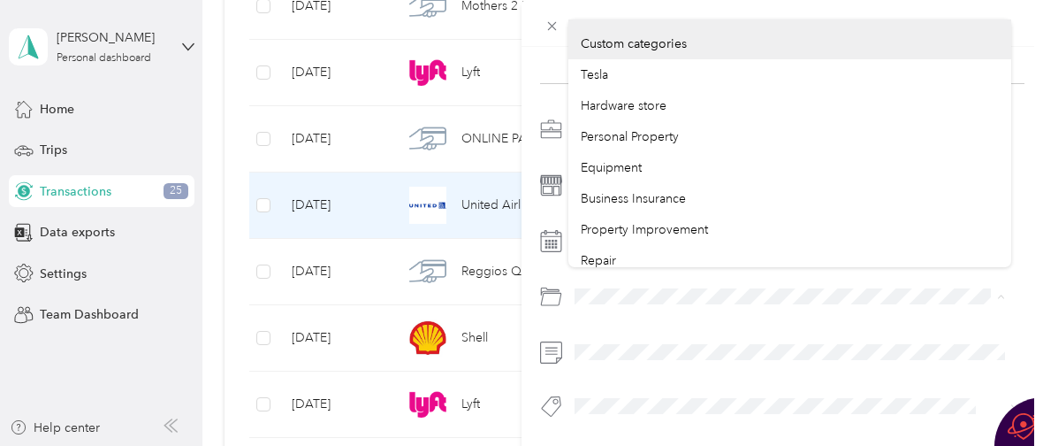
click at [561, 264] on div at bounding box center [782, 273] width 485 height 316
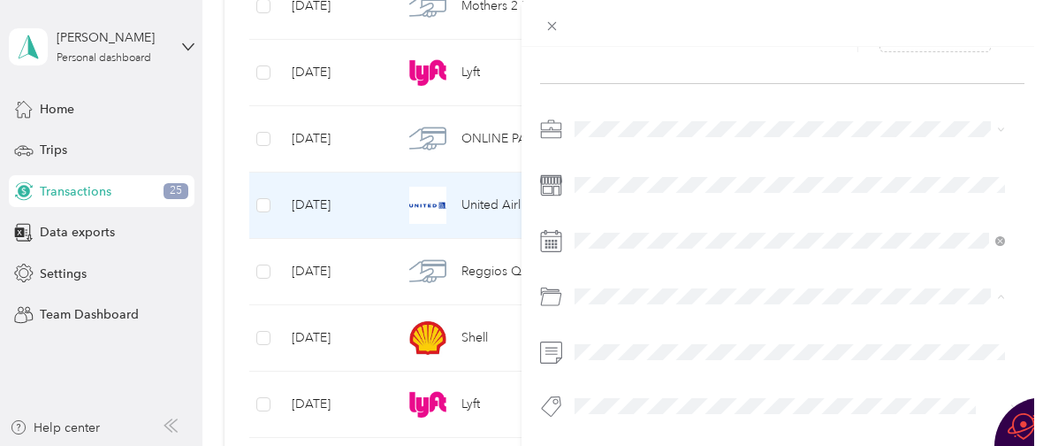
click at [657, 180] on li "Business Travel" at bounding box center [790, 177] width 443 height 31
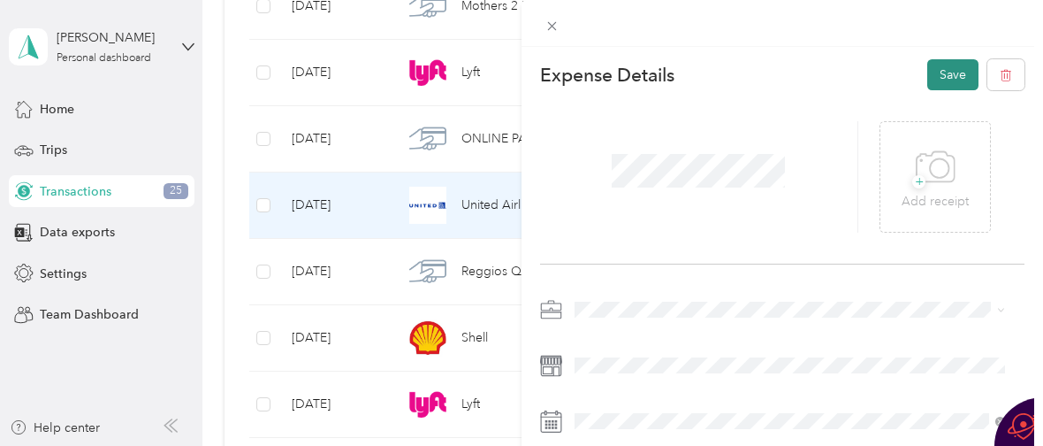
click at [935, 70] on button "Save" at bounding box center [953, 74] width 51 height 31
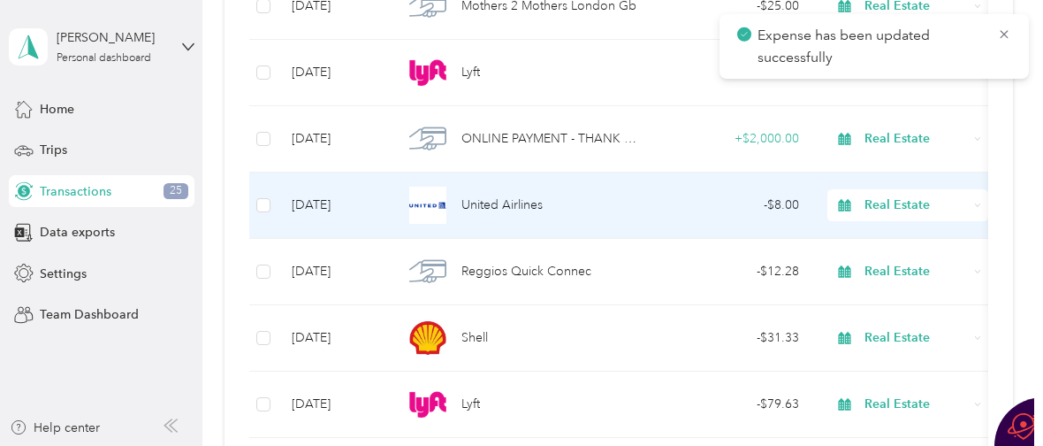
click at [517, 207] on span "United Airlines" at bounding box center [502, 204] width 81 height 19
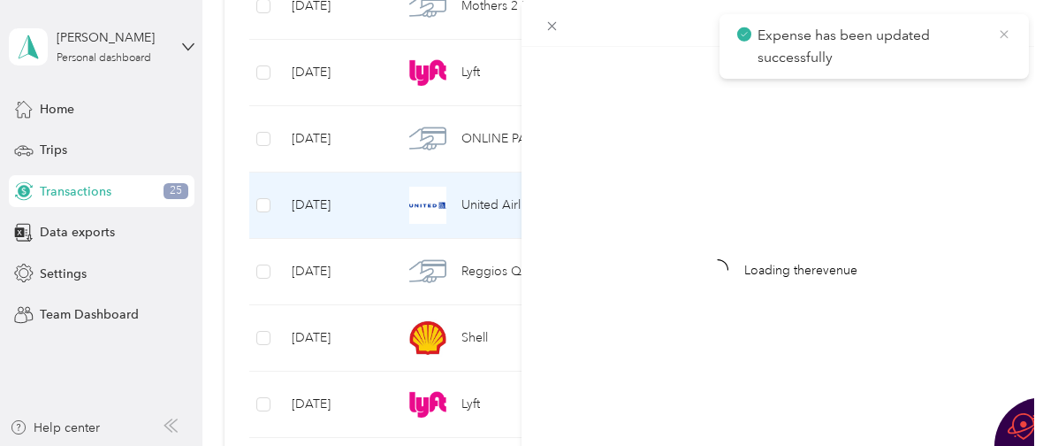
click at [1000, 37] on icon at bounding box center [1004, 34] width 8 height 8
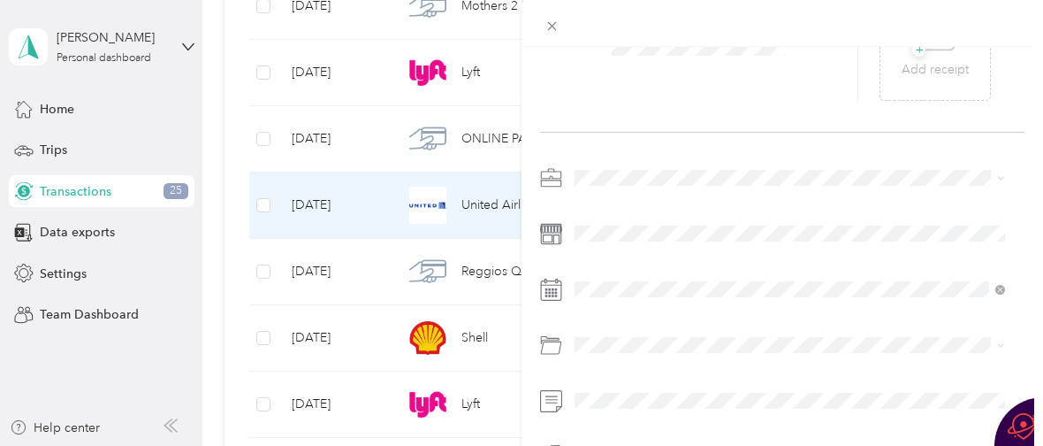
scroll to position [194, 0]
click at [477, 137] on div "This expense cannot be edited because it is either under review, approved, or p…" at bounding box center [521, 223] width 1043 height 446
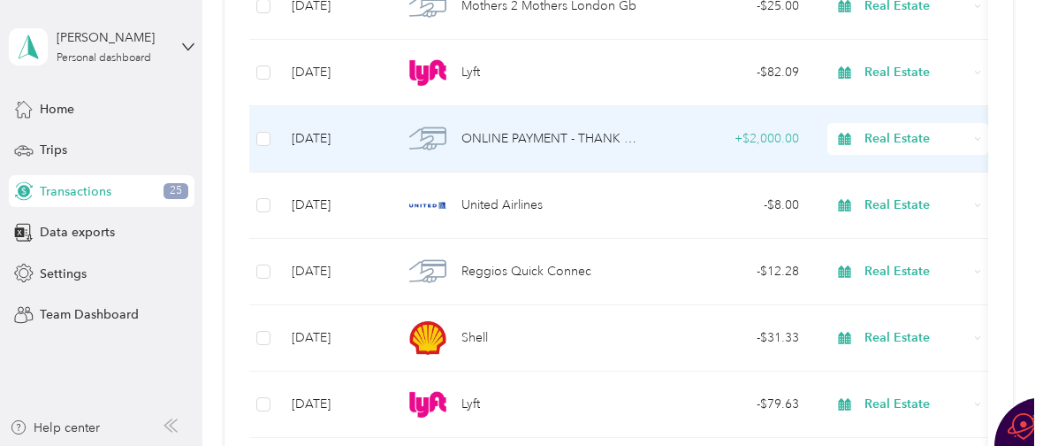
click at [880, 140] on span "Real Estate" at bounding box center [916, 138] width 103 height 19
click at [498, 141] on span "ONLINE PAYMENT - THANK YOU" at bounding box center [551, 138] width 179 height 19
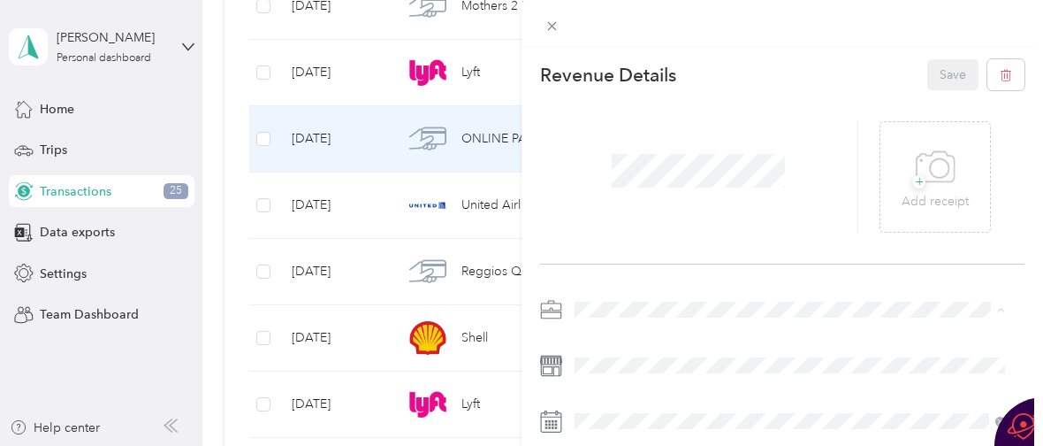
click at [626, 101] on ol "Work Personal Video Real Estate Other Charity Medical Moving Commute" at bounding box center [790, 170] width 443 height 248
click at [648, 94] on li "Personal" at bounding box center [790, 92] width 443 height 31
click at [939, 71] on button "Save" at bounding box center [953, 74] width 51 height 31
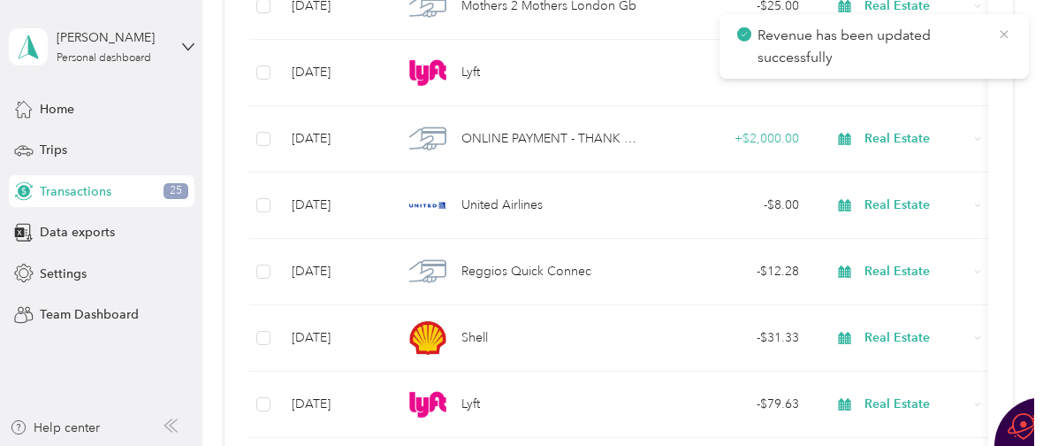
click at [1004, 32] on icon at bounding box center [1004, 35] width 14 height 16
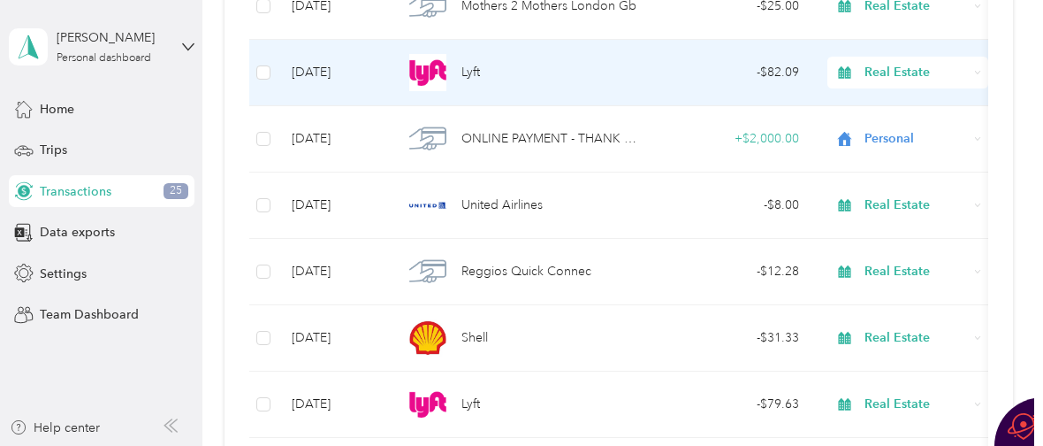
click at [470, 68] on span "Lyft" at bounding box center [471, 72] width 19 height 19
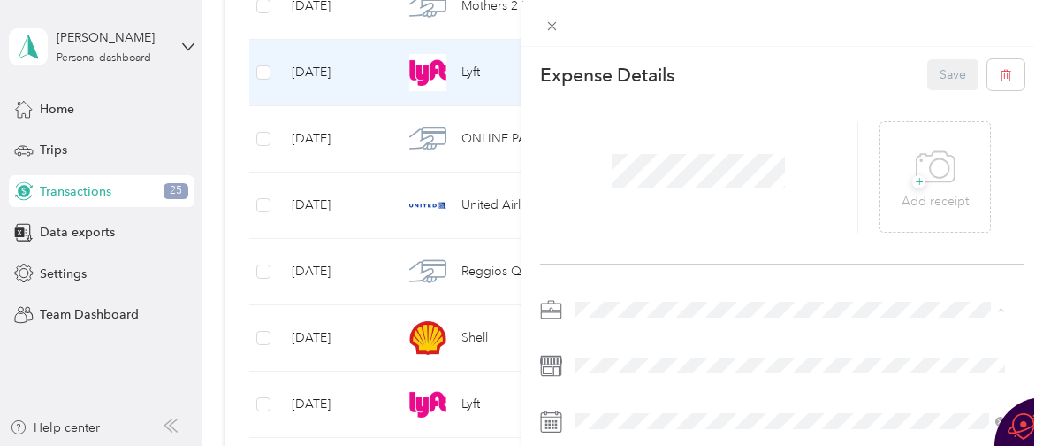
click at [663, 93] on li "Personal" at bounding box center [790, 92] width 443 height 31
click at [929, 71] on button "Save" at bounding box center [953, 74] width 51 height 31
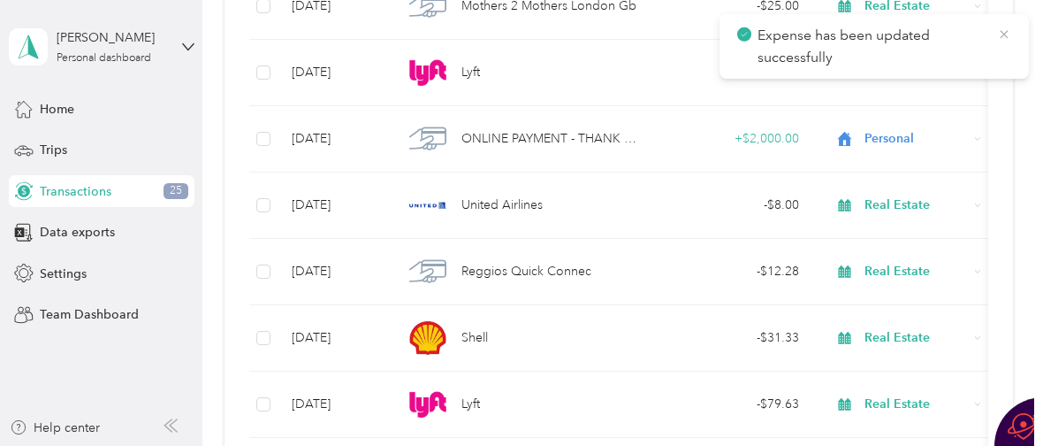
click at [1002, 32] on icon at bounding box center [1004, 34] width 8 height 8
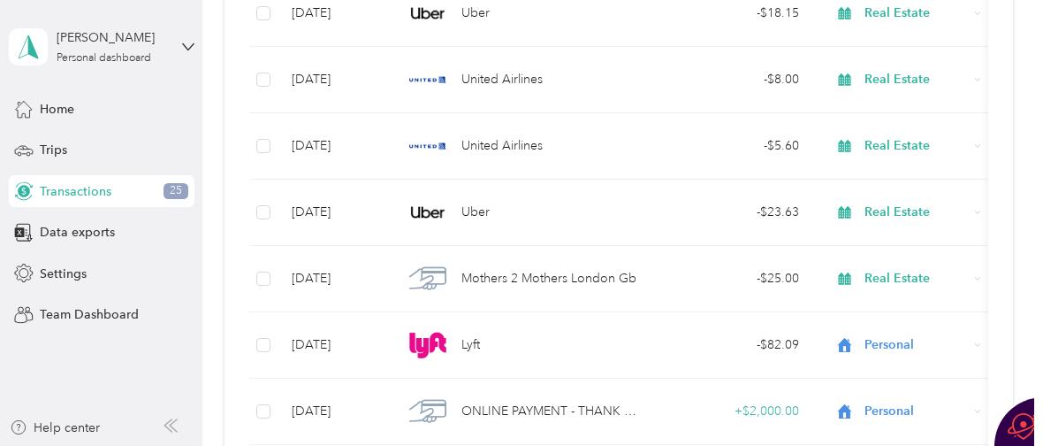
scroll to position [18066, 0]
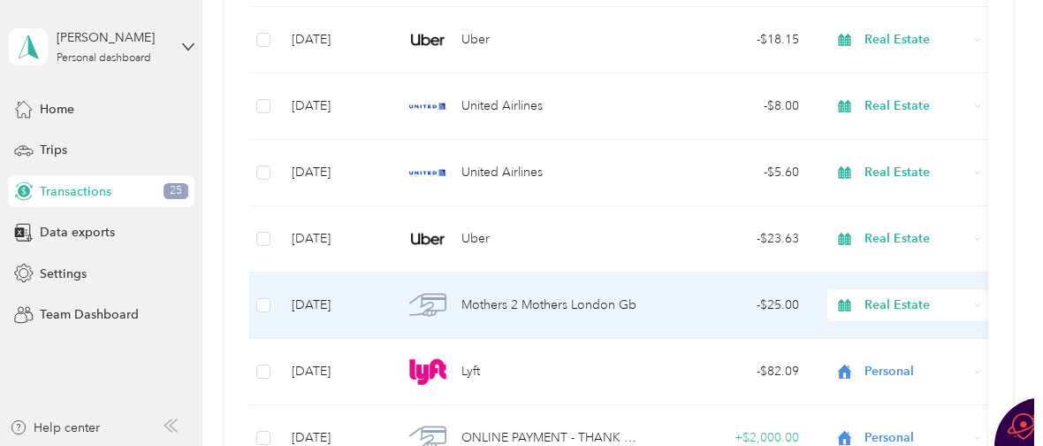
click at [518, 302] on span "Mothers 2 Mothers London Gb" at bounding box center [549, 304] width 175 height 19
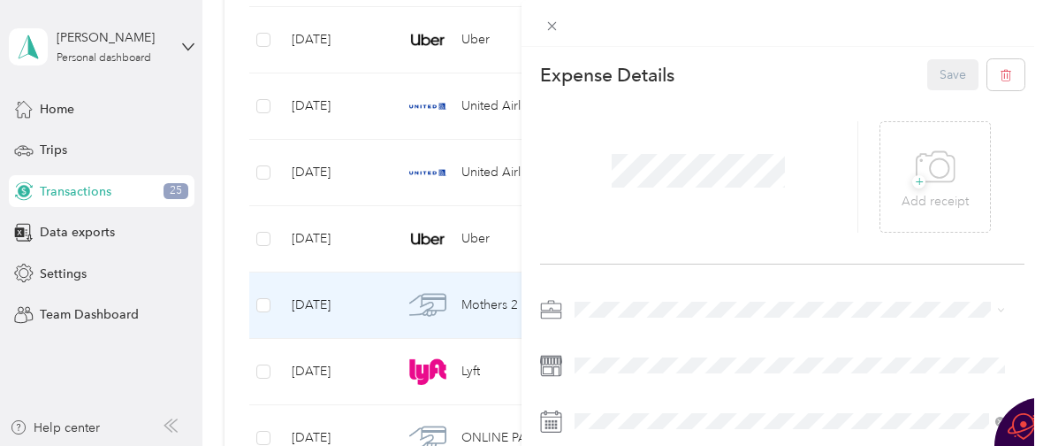
click at [614, 218] on li "Charity" at bounding box center [790, 216] width 443 height 31
click at [942, 72] on button "Save" at bounding box center [953, 74] width 51 height 31
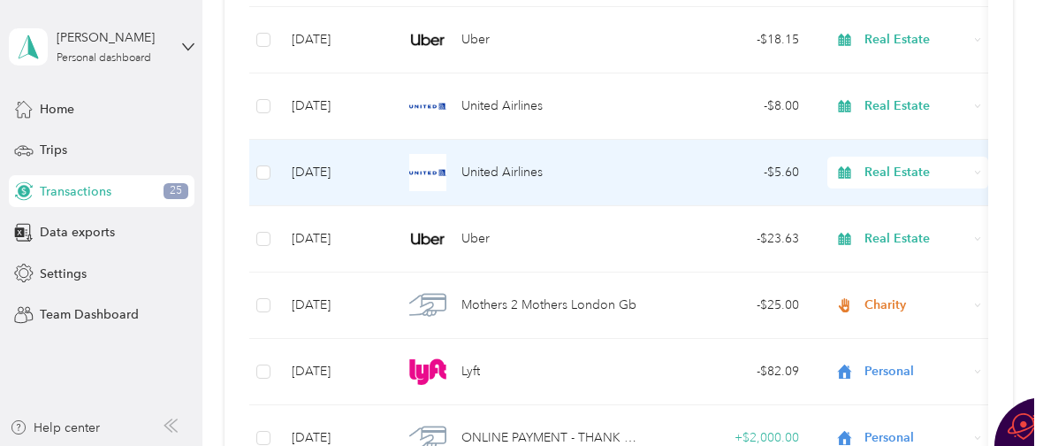
click at [502, 171] on span "United Airlines" at bounding box center [502, 172] width 81 height 19
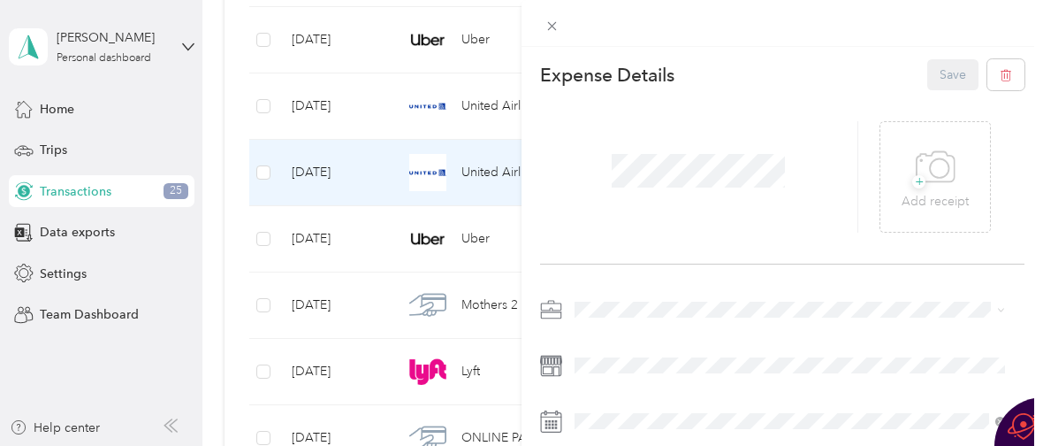
click at [647, 93] on li "Personal" at bounding box center [790, 82] width 443 height 31
click at [939, 70] on button "Save" at bounding box center [953, 74] width 51 height 31
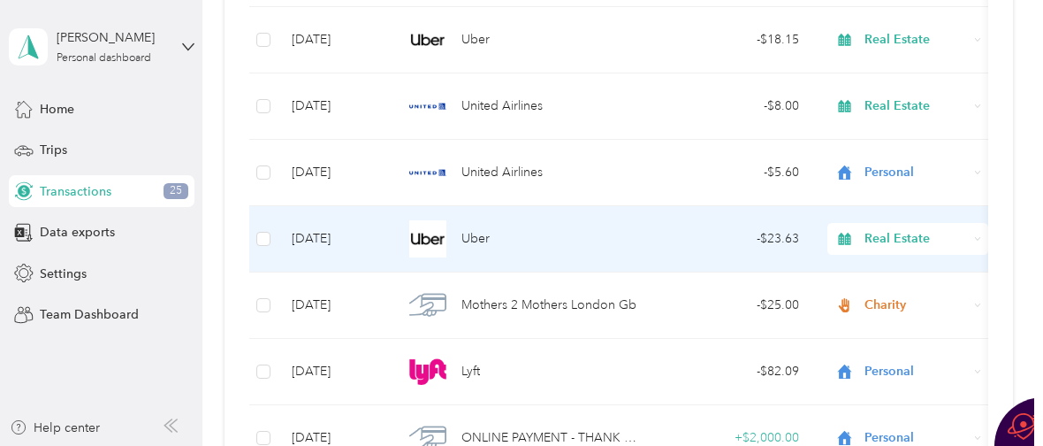
click at [471, 236] on span "Uber" at bounding box center [476, 238] width 28 height 19
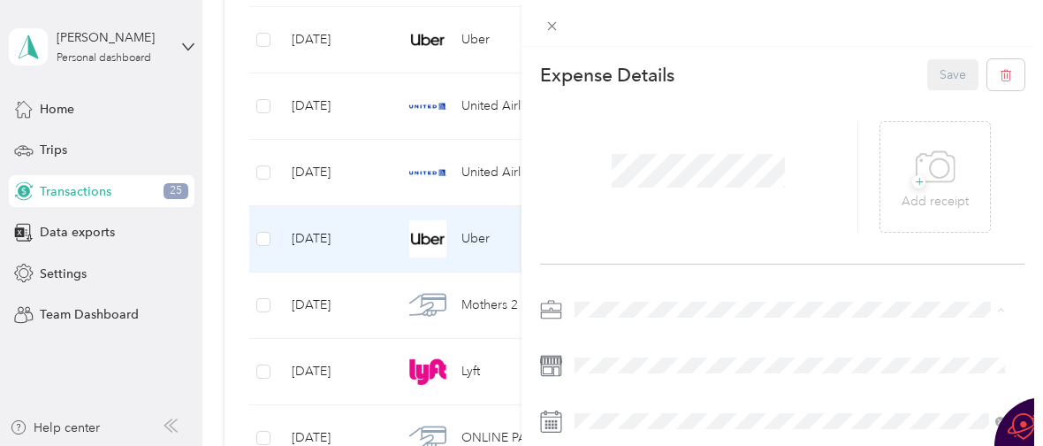
click at [666, 95] on li "Personal" at bounding box center [790, 92] width 443 height 31
click at [937, 73] on button "Save" at bounding box center [953, 74] width 51 height 31
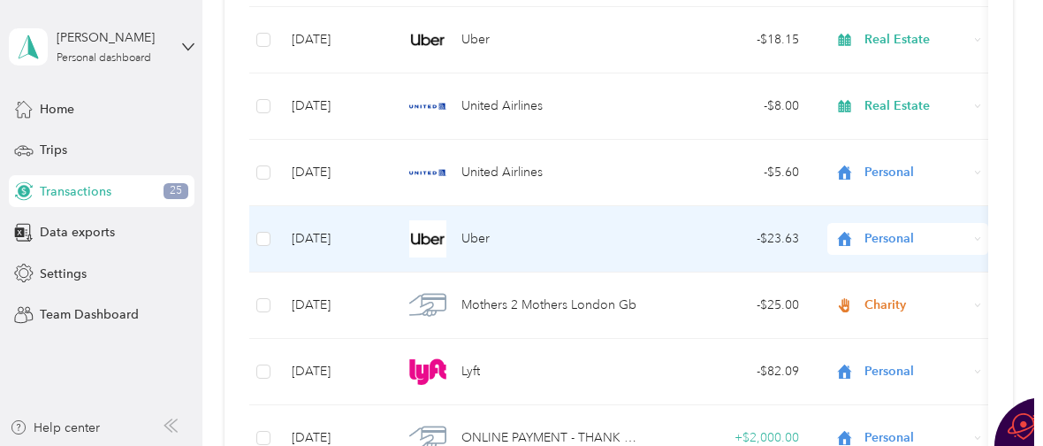
click at [439, 240] on img at bounding box center [427, 238] width 37 height 37
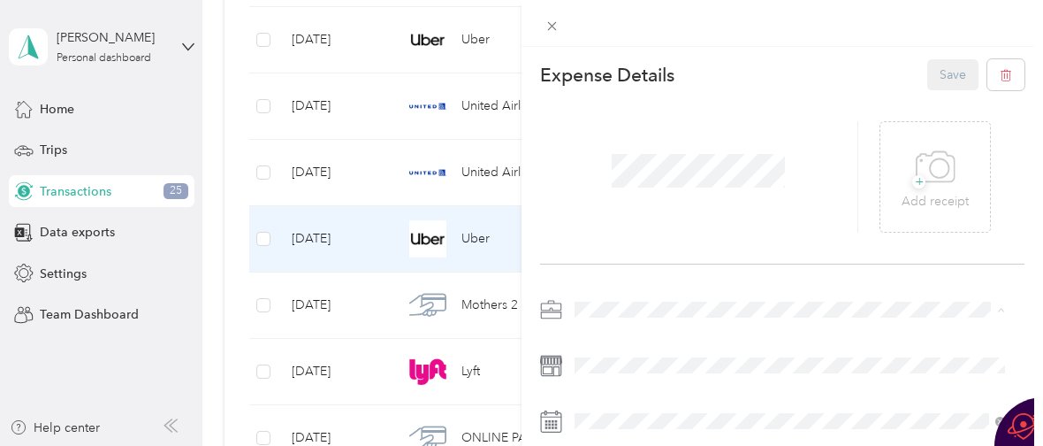
click at [459, 194] on div "This expense cannot be edited because it is either under review, approved, or p…" at bounding box center [521, 223] width 1043 height 446
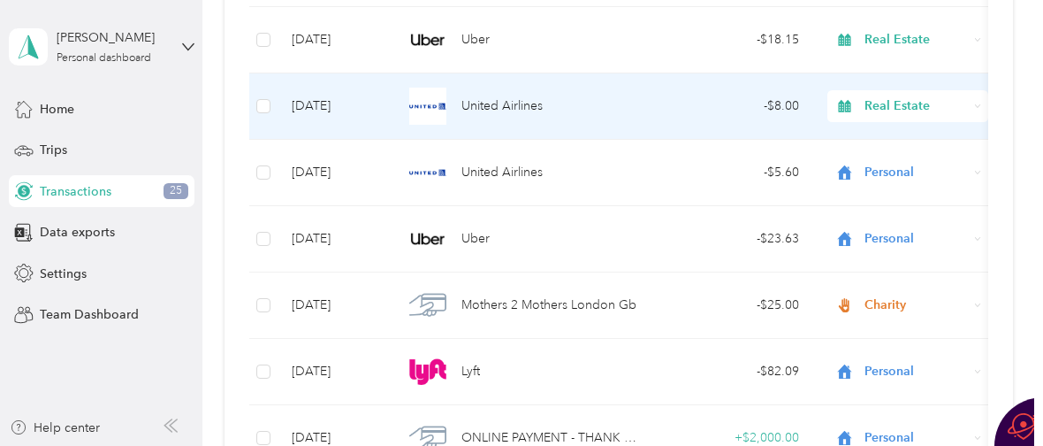
click at [465, 106] on span "United Airlines" at bounding box center [502, 105] width 81 height 19
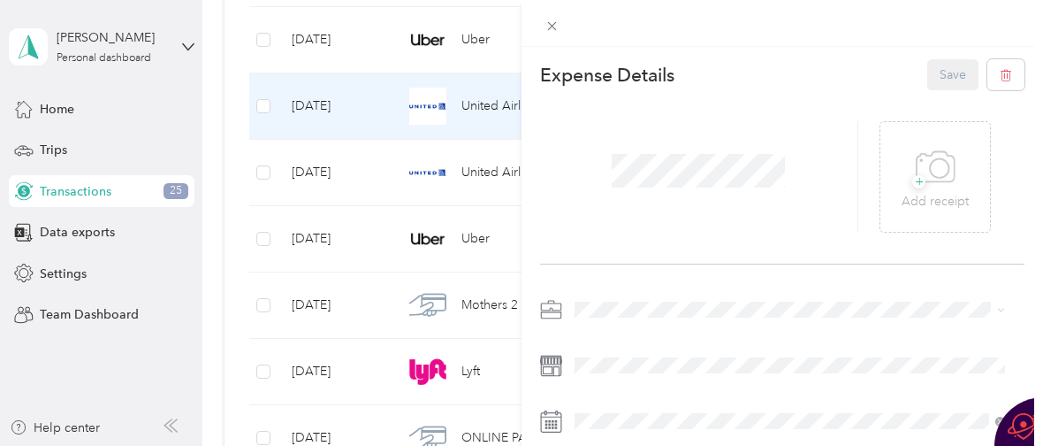
click at [639, 94] on li "Personal" at bounding box center [790, 90] width 443 height 31
click at [942, 76] on button "Save" at bounding box center [953, 74] width 51 height 31
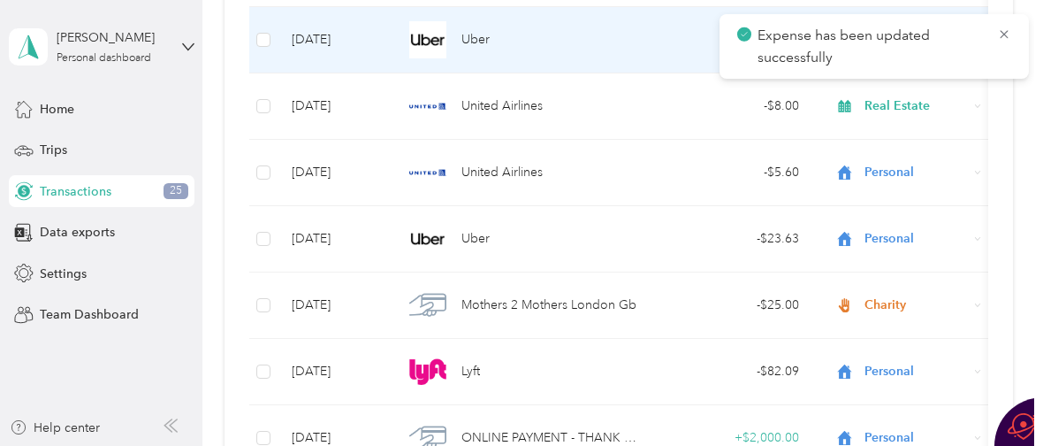
click at [502, 33] on div "Uber" at bounding box center [521, 39] width 237 height 37
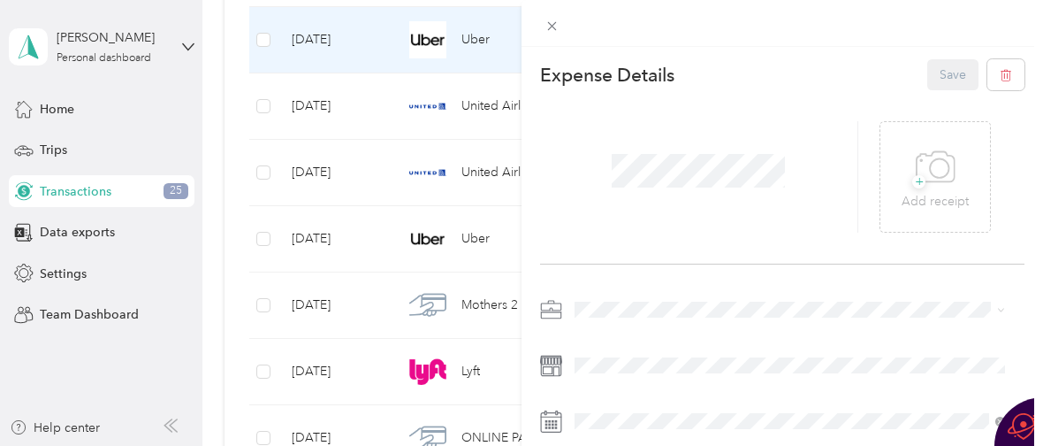
click at [664, 89] on div "Personal" at bounding box center [790, 83] width 418 height 19
click at [928, 74] on button "Save" at bounding box center [953, 74] width 51 height 31
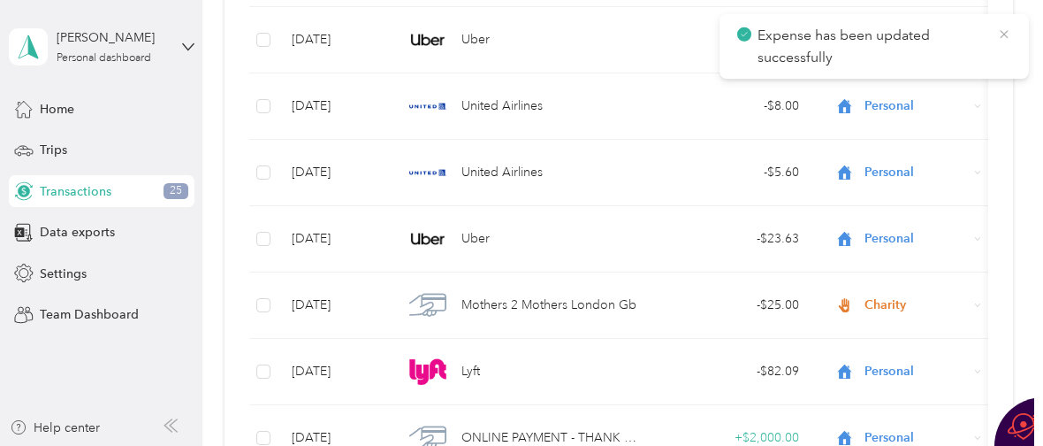
click at [1004, 32] on icon at bounding box center [1004, 35] width 14 height 16
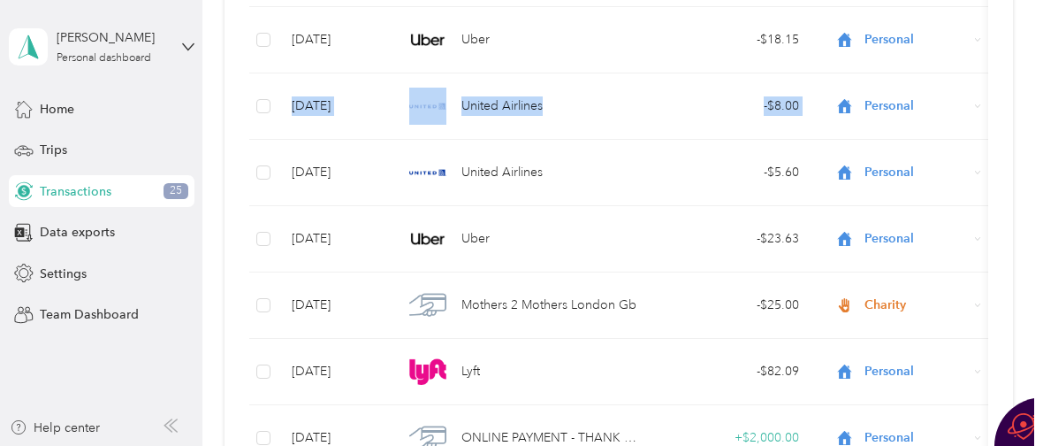
drag, startPoint x: 1028, startPoint y: 82, endPoint x: 1030, endPoint y: 70, distance: 12.5
click at [1030, 70] on div "Transactions New -$36,025.41 Expenses $35,929.70 Revenue All purposes Filters E…" at bounding box center [618, 223] width 832 height 446
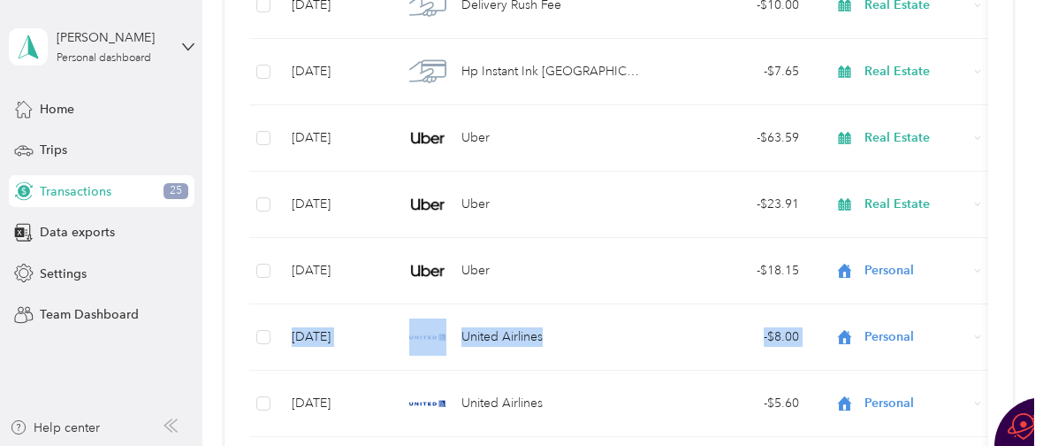
scroll to position [17862, 0]
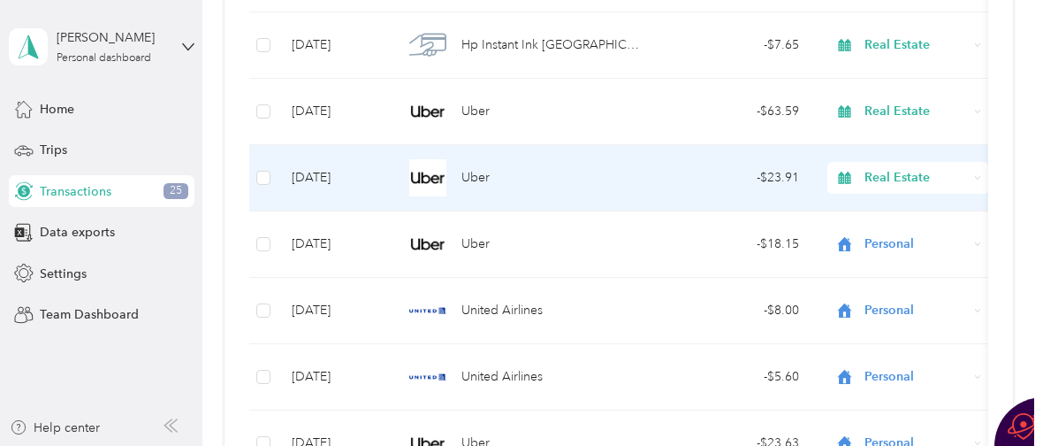
click at [425, 176] on img at bounding box center [427, 177] width 37 height 37
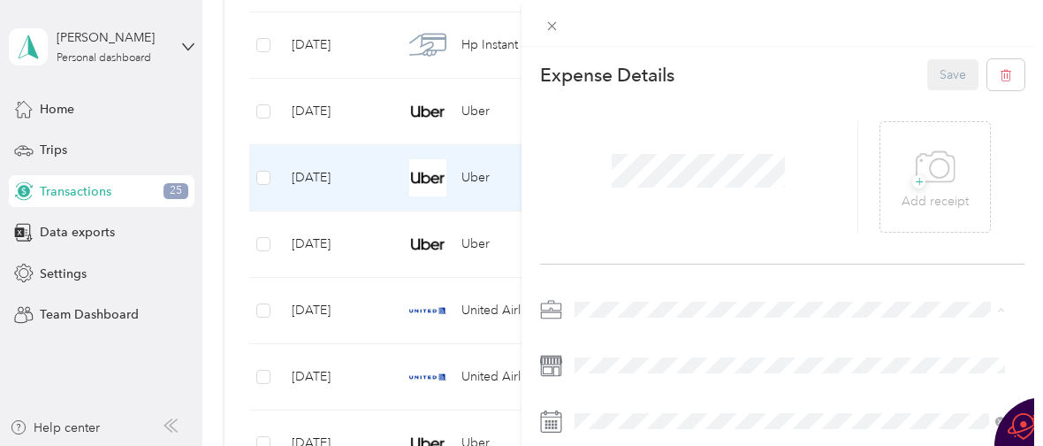
click at [657, 93] on li "Personal" at bounding box center [790, 92] width 443 height 31
click at [929, 69] on button "Save" at bounding box center [953, 74] width 51 height 31
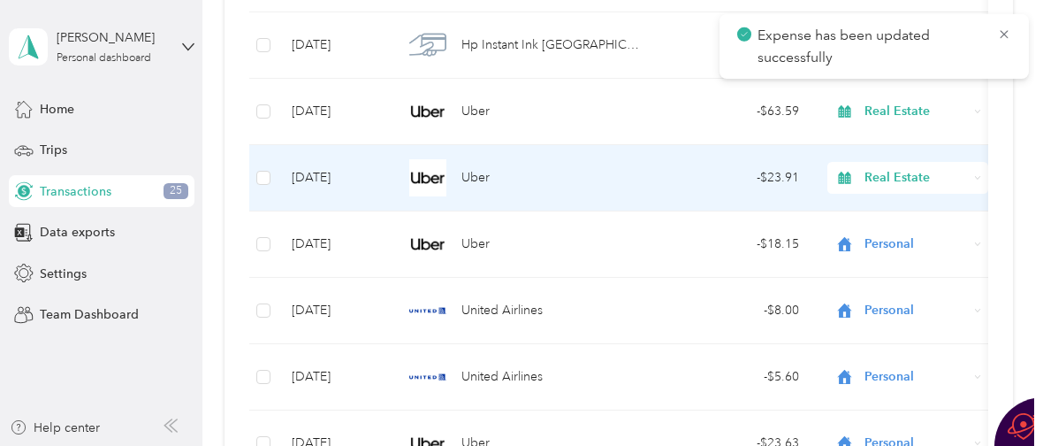
click at [447, 172] on div "Uber" at bounding box center [521, 177] width 237 height 37
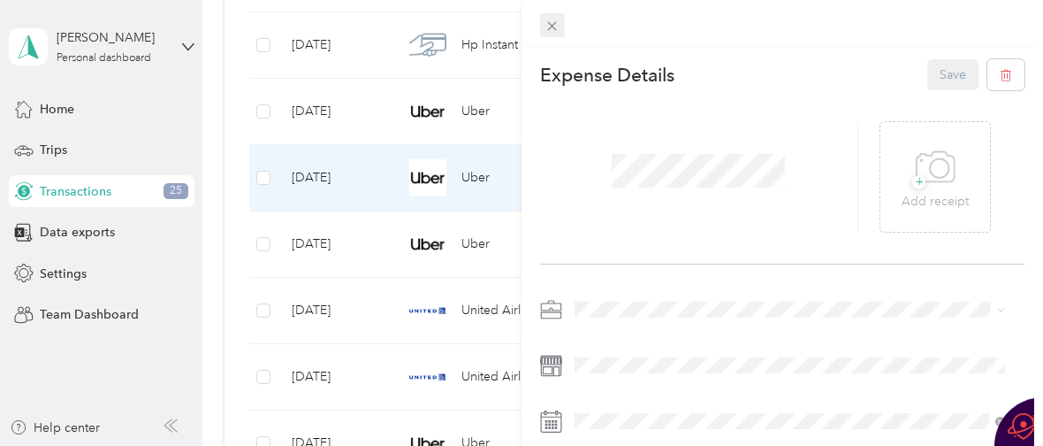
click at [557, 25] on icon at bounding box center [552, 26] width 15 height 15
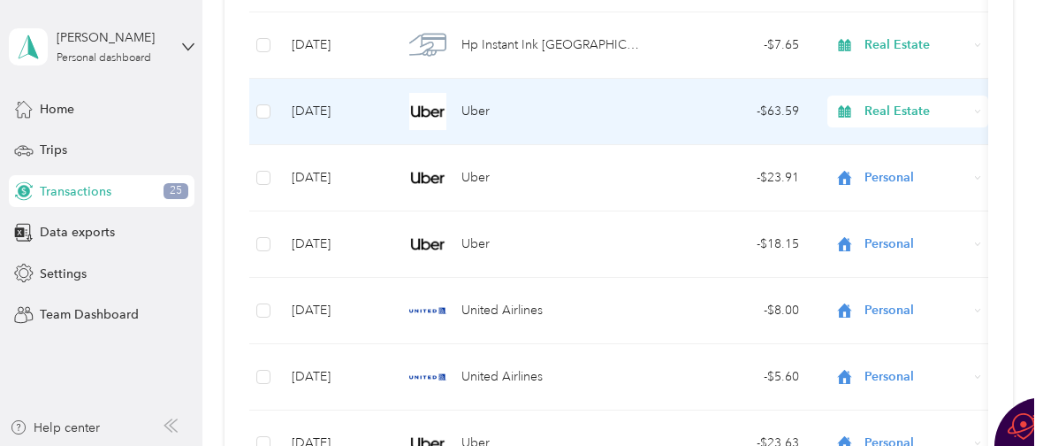
click at [440, 115] on img at bounding box center [427, 111] width 37 height 37
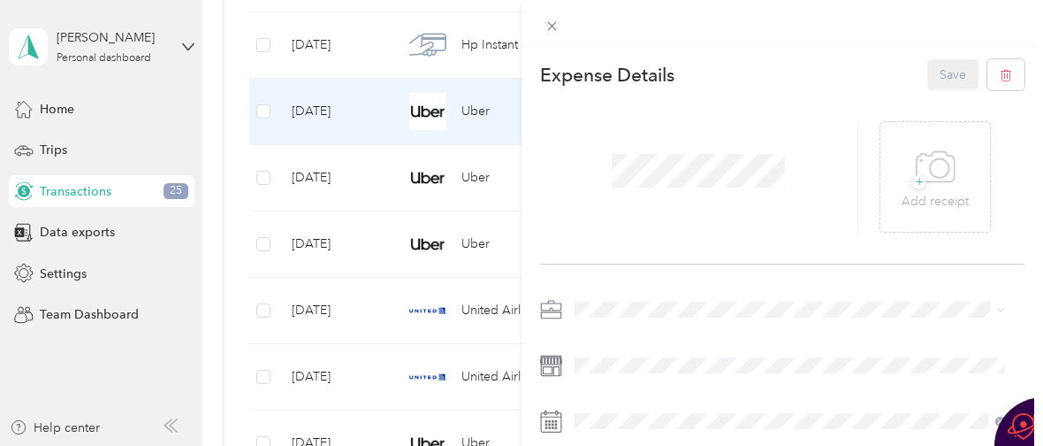
click at [658, 86] on div "Personal" at bounding box center [790, 83] width 418 height 19
click at [938, 71] on button "Save" at bounding box center [953, 74] width 51 height 31
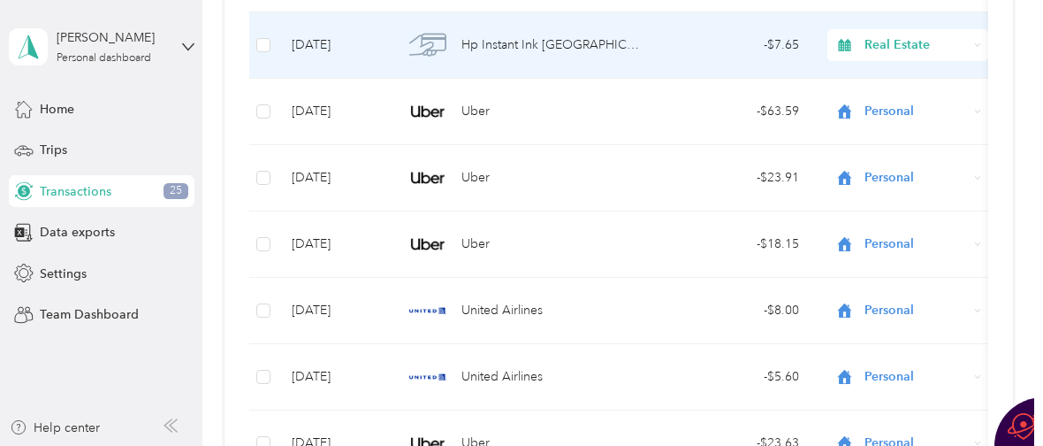
click at [509, 44] on span "Hp Instant Ink [GEOGRAPHIC_DATA]" at bounding box center [551, 44] width 179 height 19
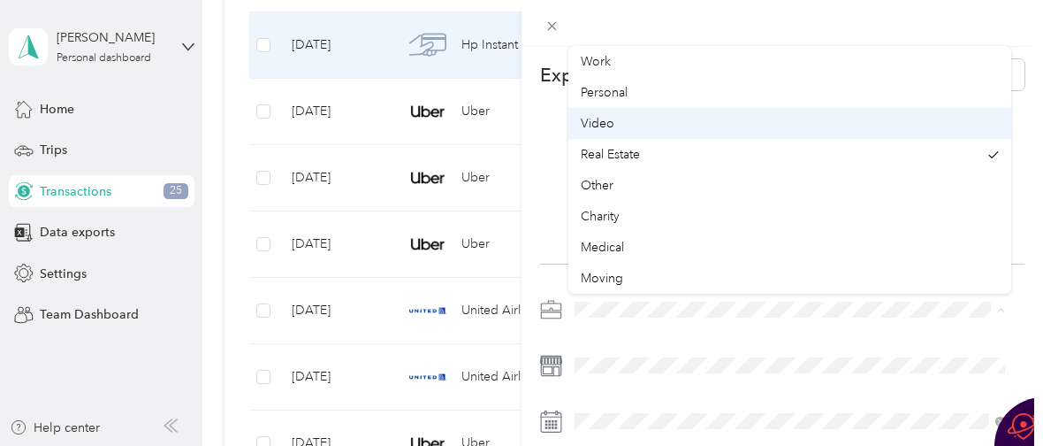
click at [667, 124] on div "Video" at bounding box center [790, 123] width 418 height 19
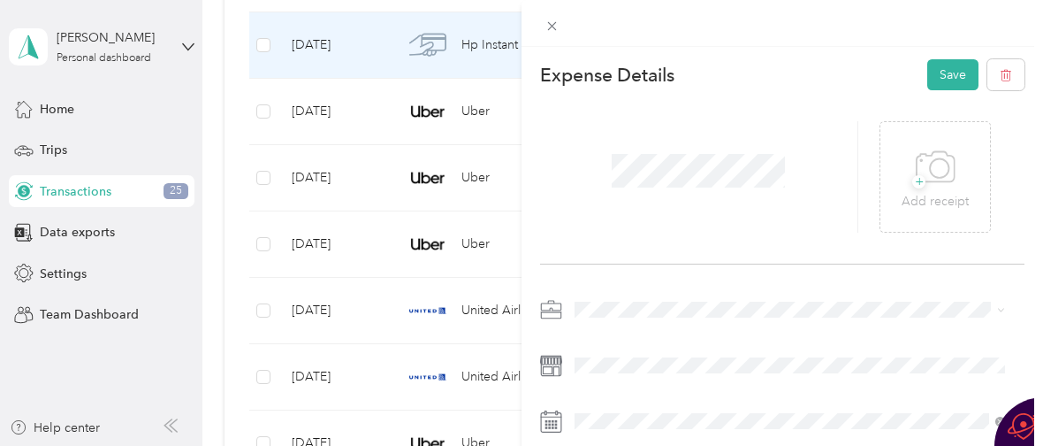
scroll to position [31, 0]
click at [607, 150] on span "Real Estate" at bounding box center [610, 154] width 59 height 15
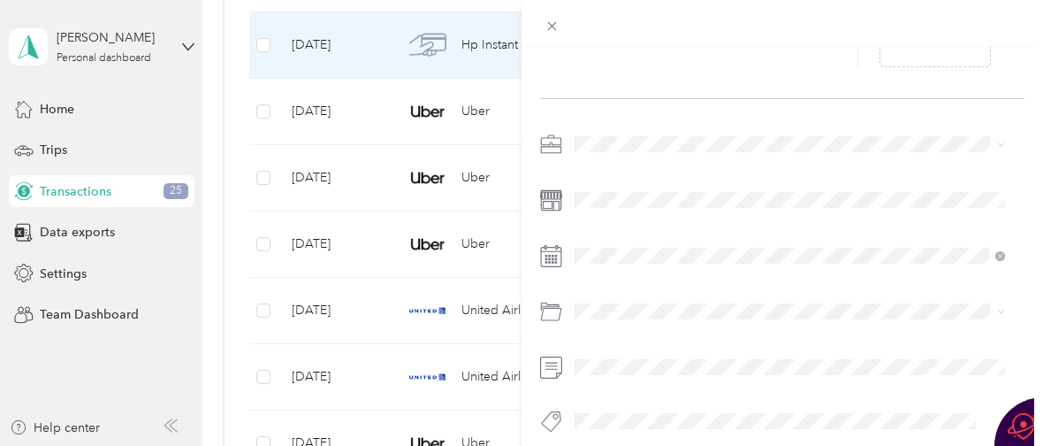
scroll to position [194, 0]
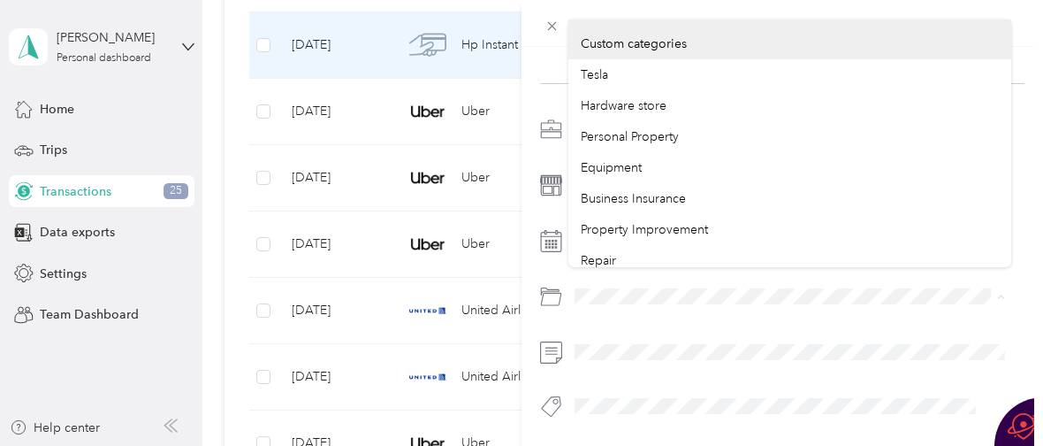
click at [535, 271] on div "Expense Details Save + Add receipt" at bounding box center [783, 179] width 522 height 626
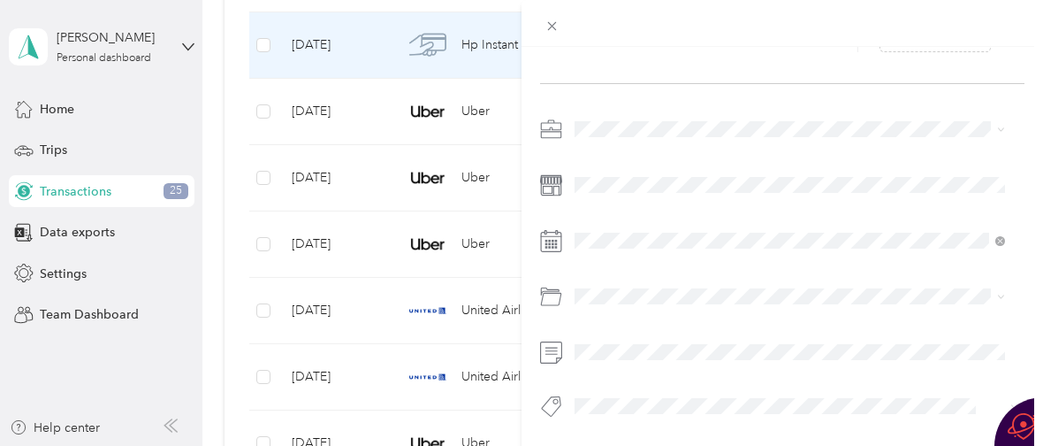
click at [613, 218] on div "Office Expenses" at bounding box center [790, 215] width 418 height 19
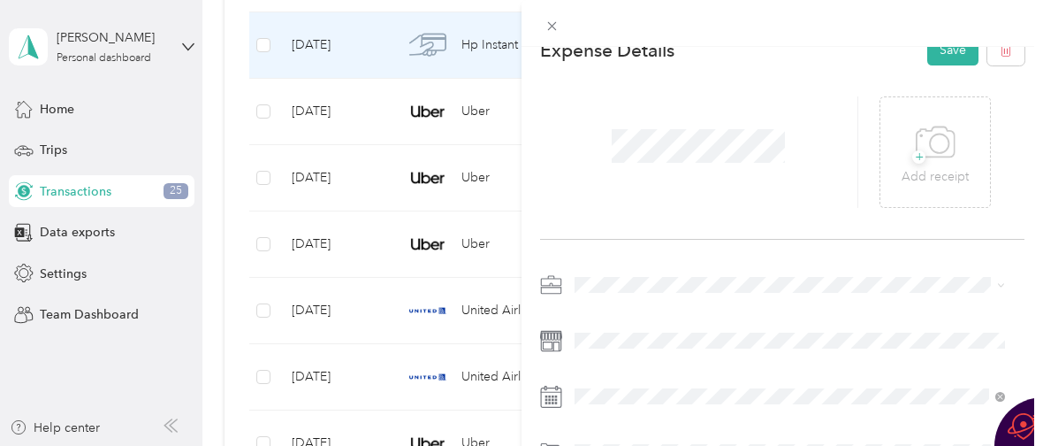
scroll to position [0, 0]
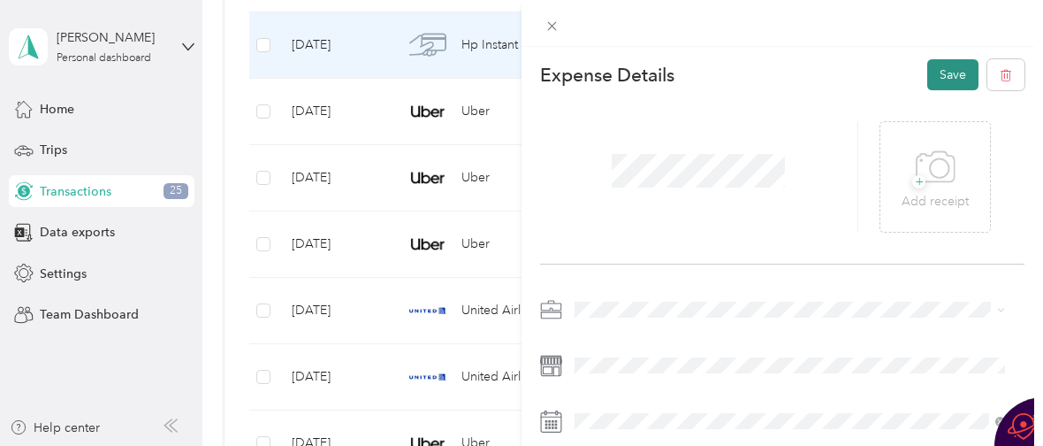
click at [936, 70] on button "Save" at bounding box center [953, 74] width 51 height 31
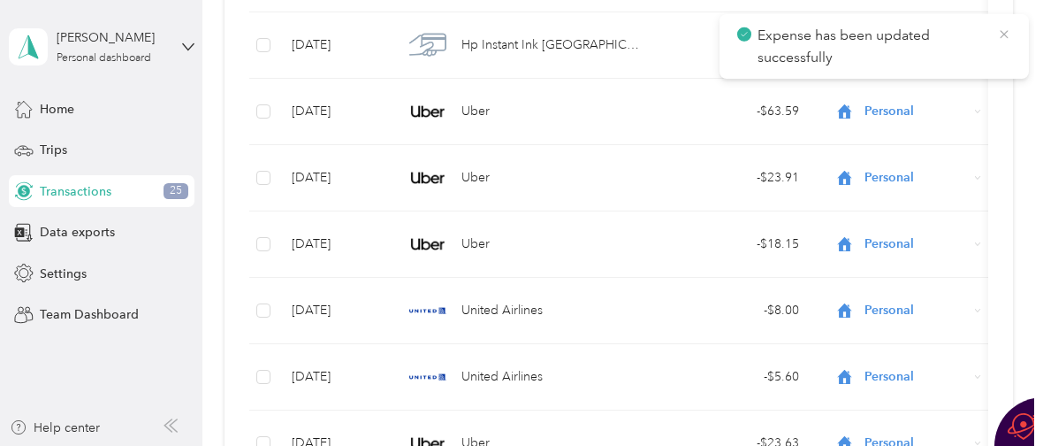
click at [1008, 32] on icon at bounding box center [1004, 35] width 14 height 16
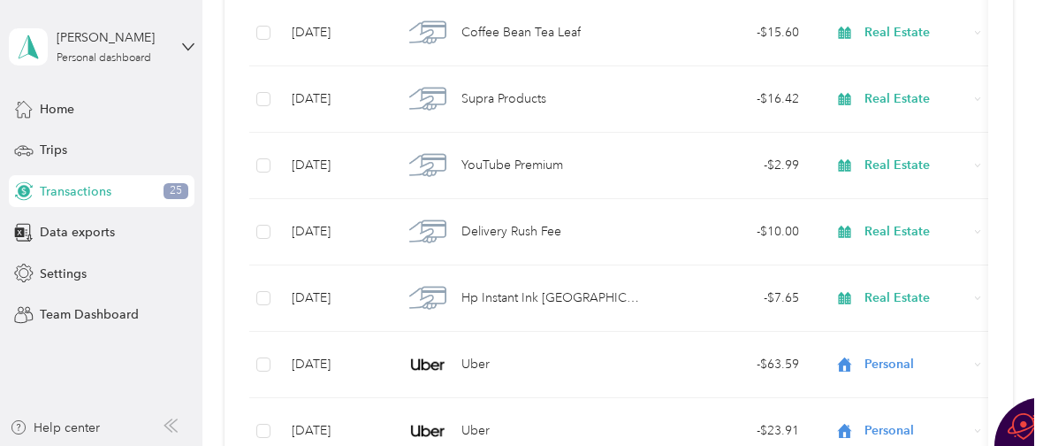
scroll to position [17583, 0]
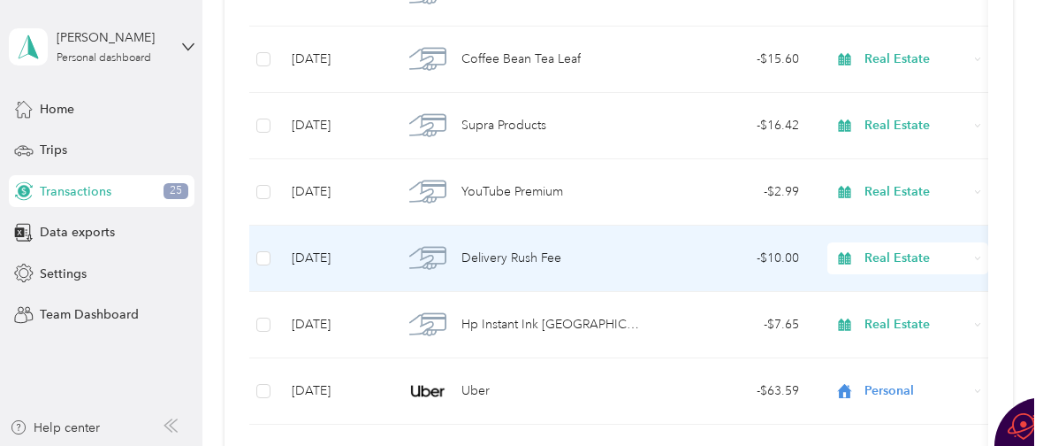
click at [527, 261] on span "Delivery Rush Fee" at bounding box center [512, 257] width 100 height 19
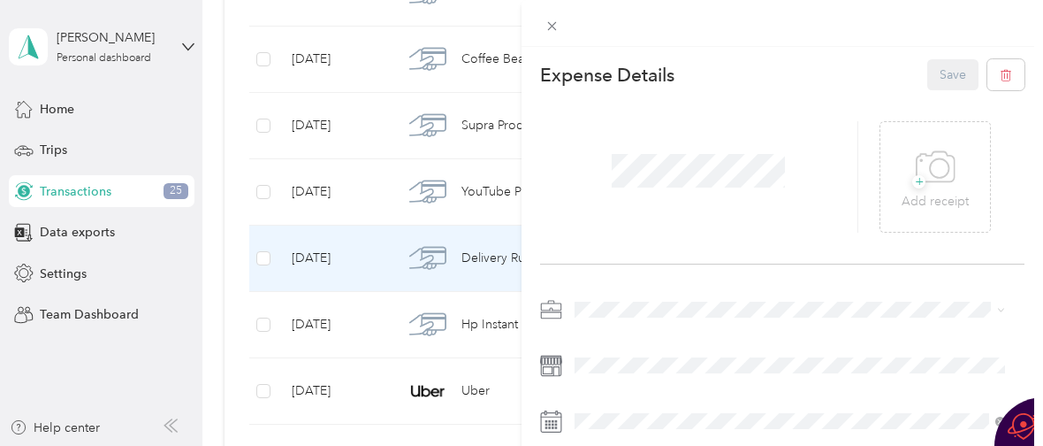
click at [865, 77] on div "Expense Details Save" at bounding box center [782, 74] width 485 height 31
click at [703, 150] on div "Real Estate" at bounding box center [780, 144] width 398 height 19
click at [551, 22] on icon at bounding box center [552, 26] width 15 height 15
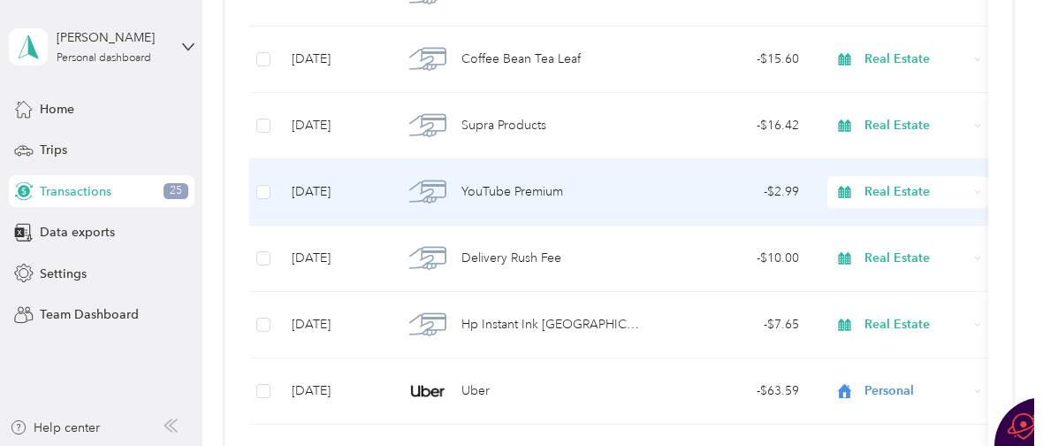
click at [497, 190] on span "YouTube Premium" at bounding box center [513, 191] width 102 height 19
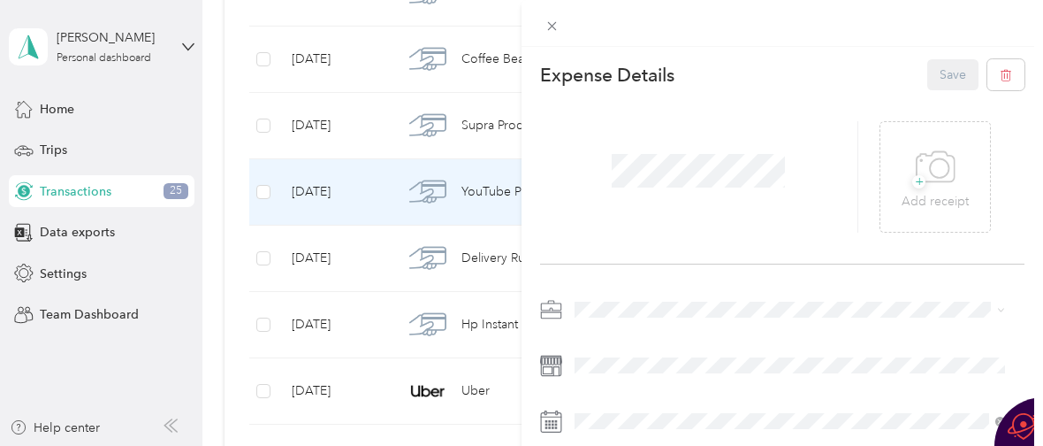
click at [666, 89] on div "Personal" at bounding box center [790, 82] width 418 height 19
click at [938, 71] on button "Save" at bounding box center [953, 74] width 51 height 31
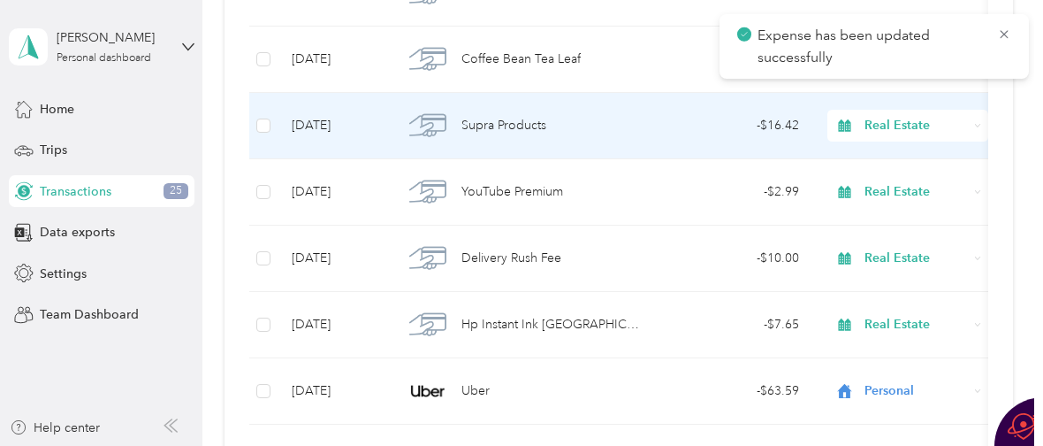
click at [497, 132] on span "Supra Products" at bounding box center [504, 125] width 85 height 19
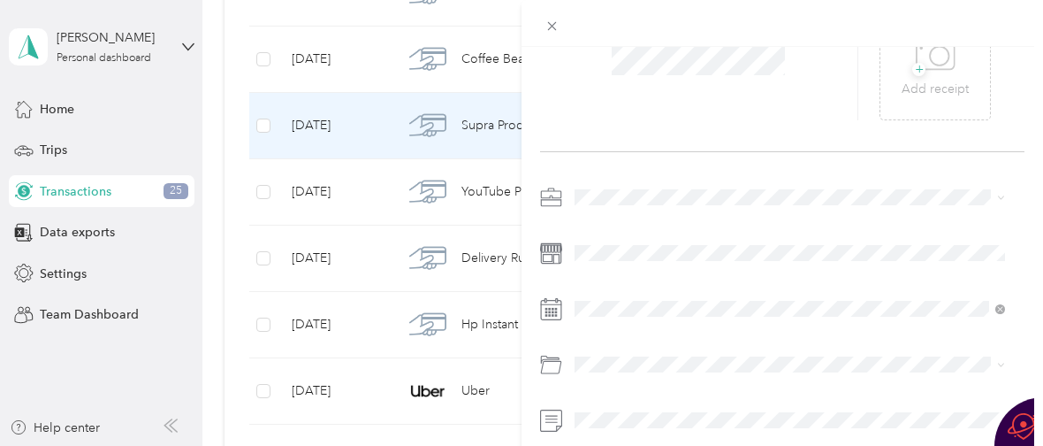
scroll to position [194, 0]
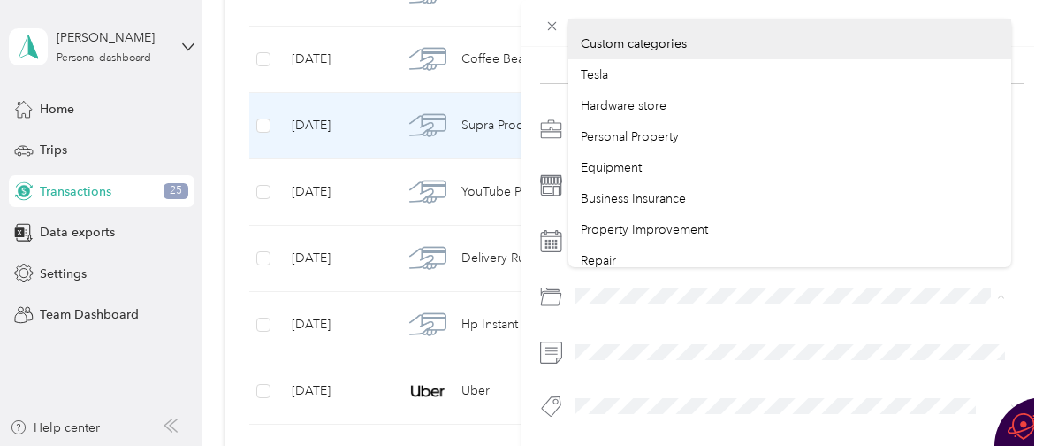
click at [549, 262] on div at bounding box center [782, 273] width 485 height 316
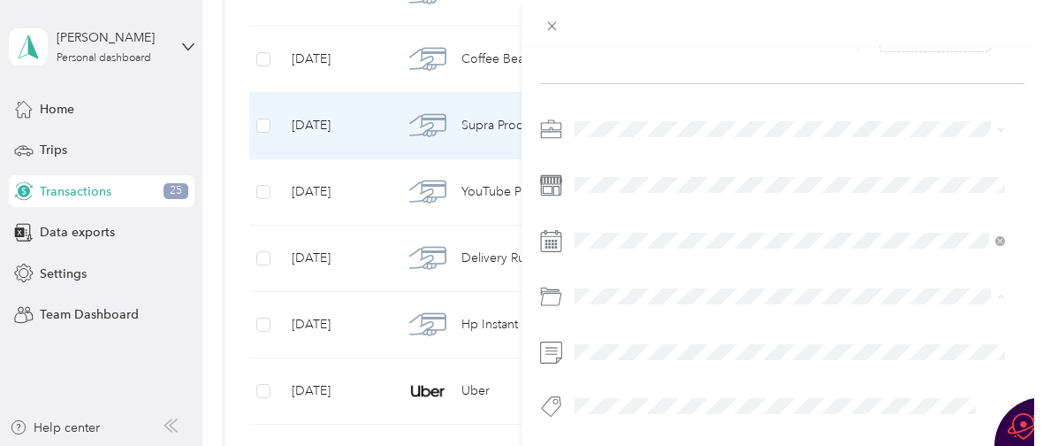
click at [633, 357] on li "Electronic Key & Lockbox" at bounding box center [790, 354] width 443 height 31
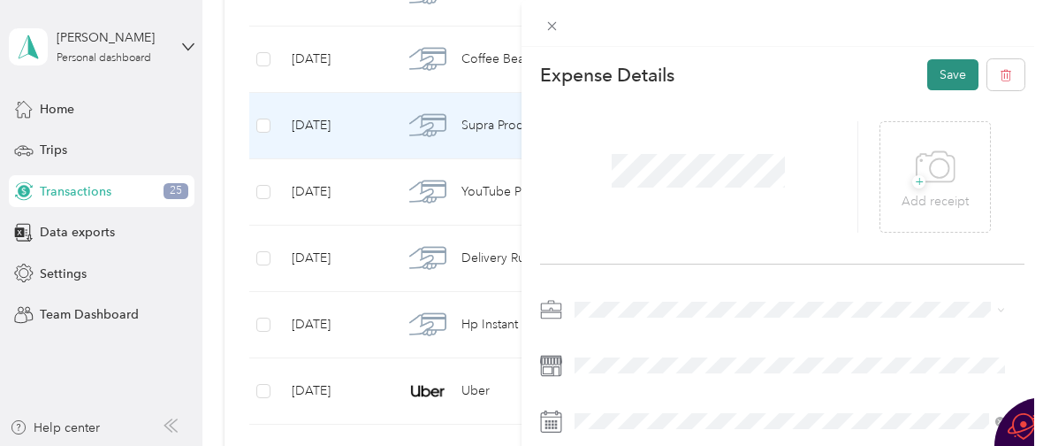
click at [940, 73] on button "Save" at bounding box center [953, 74] width 51 height 31
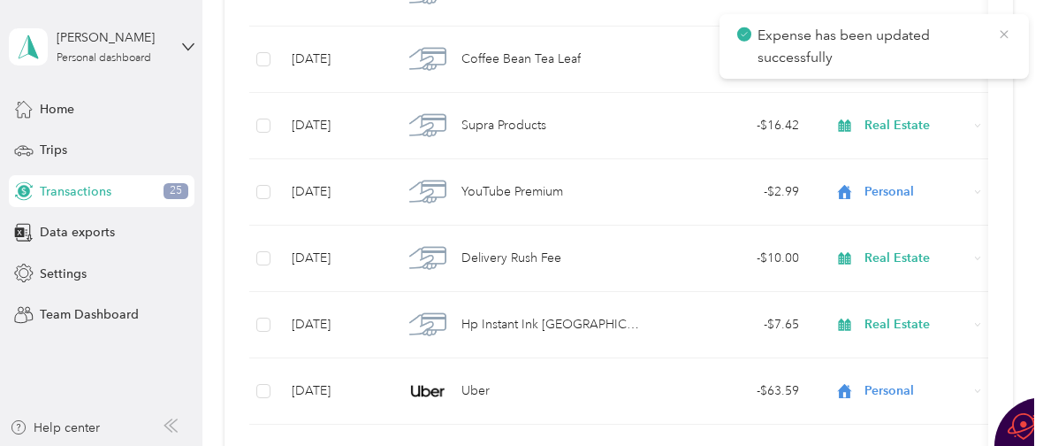
click at [1004, 32] on icon at bounding box center [1004, 35] width 14 height 16
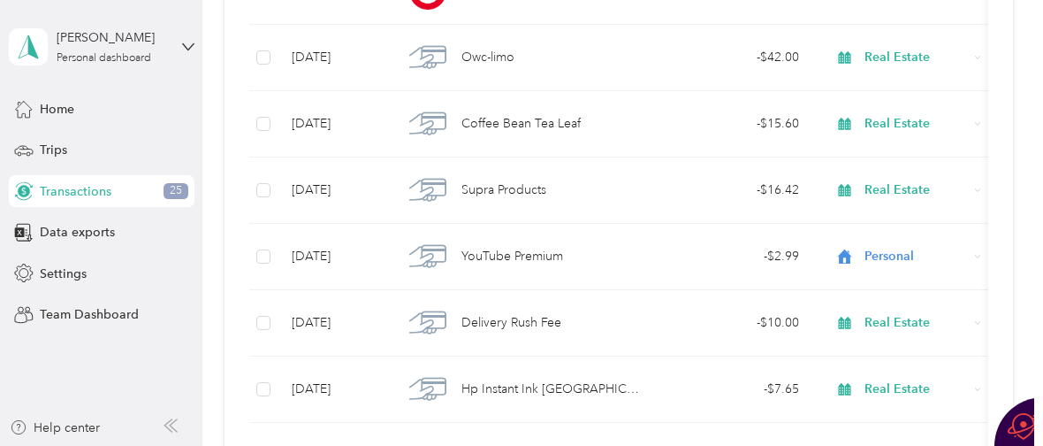
scroll to position [17492, 0]
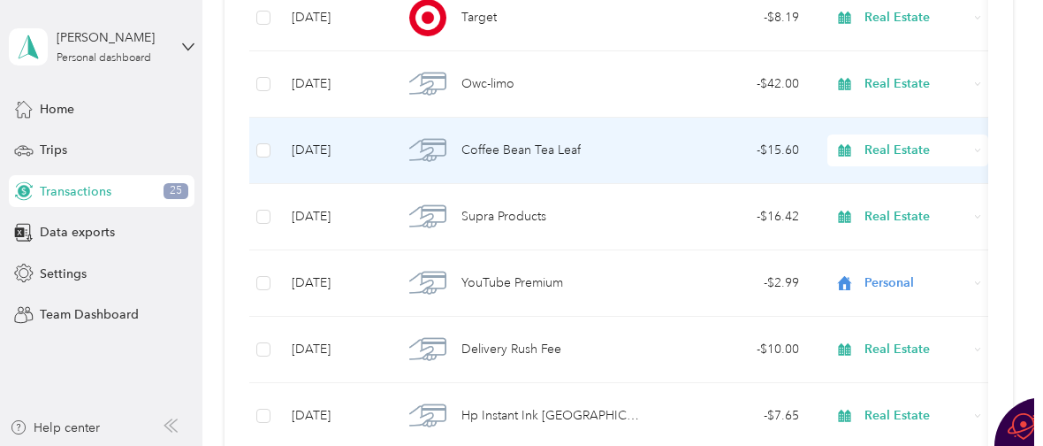
click at [539, 149] on span "Coffee Bean Tea Leaf" at bounding box center [521, 150] width 119 height 19
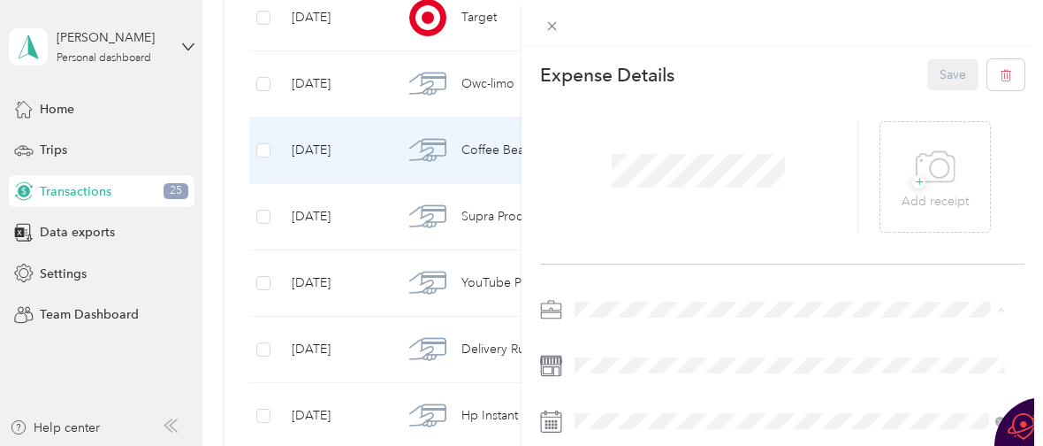
click at [643, 66] on li "Work" at bounding box center [790, 61] width 443 height 31
click at [941, 77] on button "Save" at bounding box center [953, 74] width 51 height 31
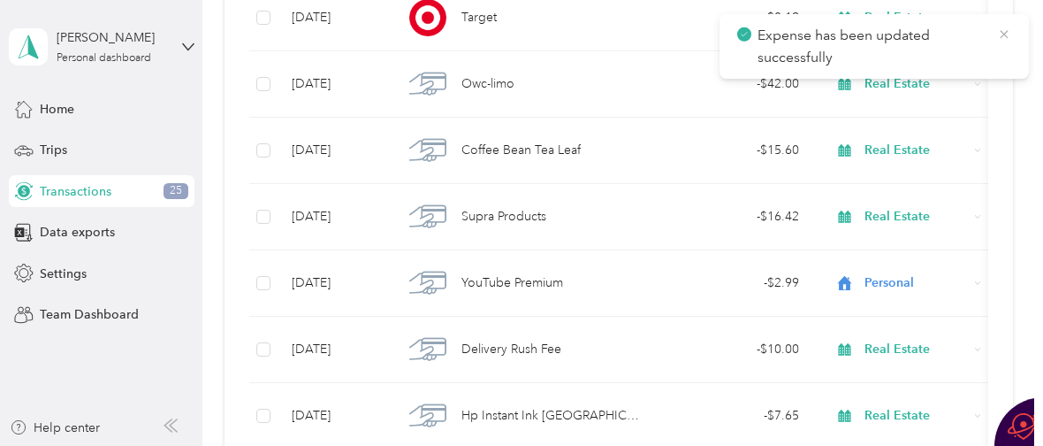
click at [1003, 32] on icon at bounding box center [1004, 35] width 14 height 16
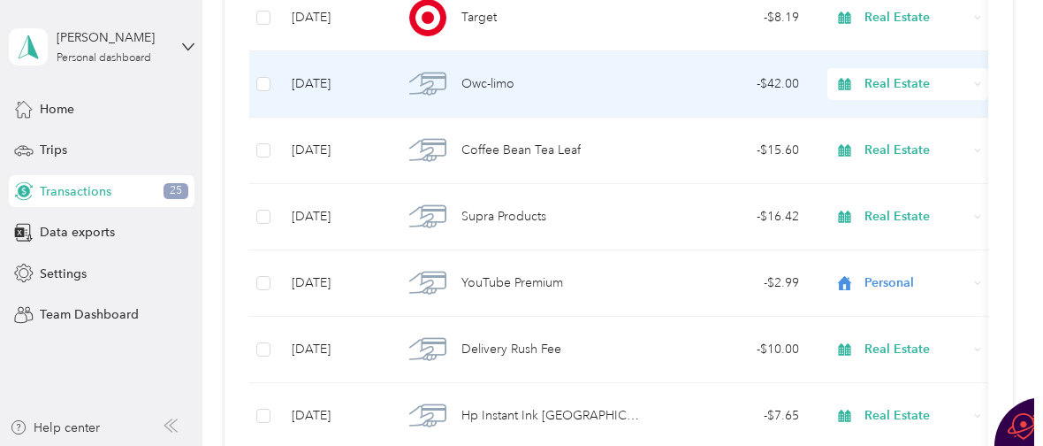
click at [526, 83] on div "Owc-limo" at bounding box center [521, 83] width 237 height 37
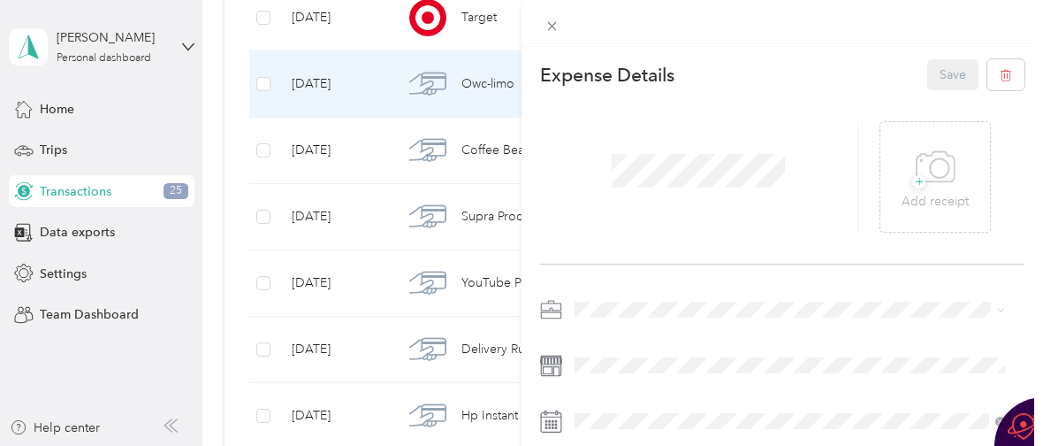
click at [636, 62] on li "Work" at bounding box center [790, 56] width 443 height 31
click at [943, 67] on button "Save" at bounding box center [953, 74] width 51 height 31
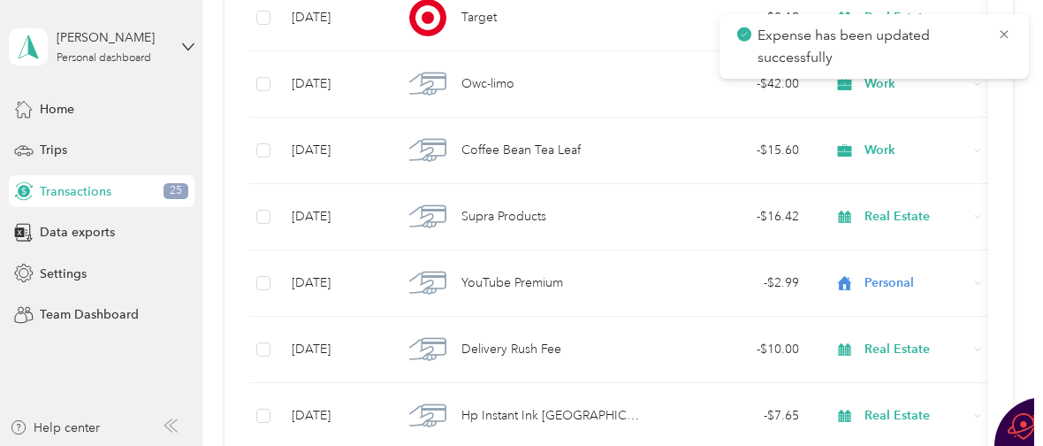
click at [1031, 126] on div "Transactions New -$36,025.41 Expenses $35,929.70 Revenue All purposes Filters E…" at bounding box center [618, 223] width 832 height 446
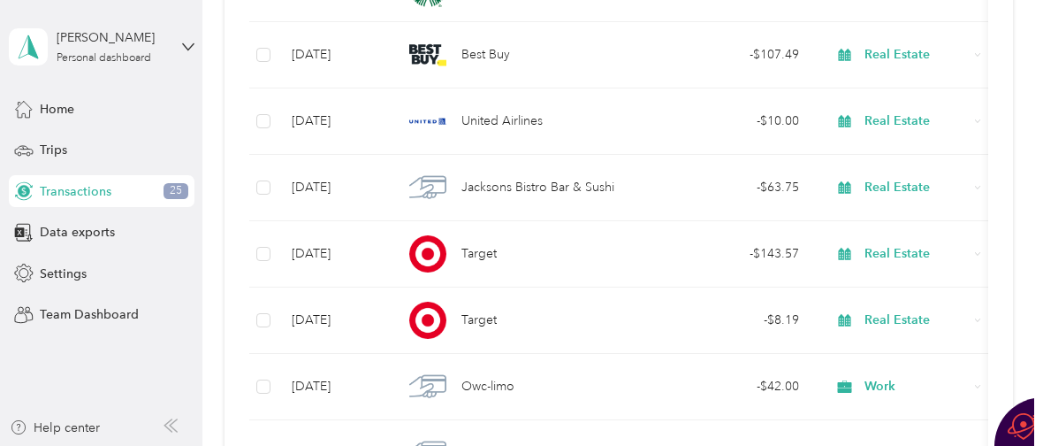
scroll to position [17217, 0]
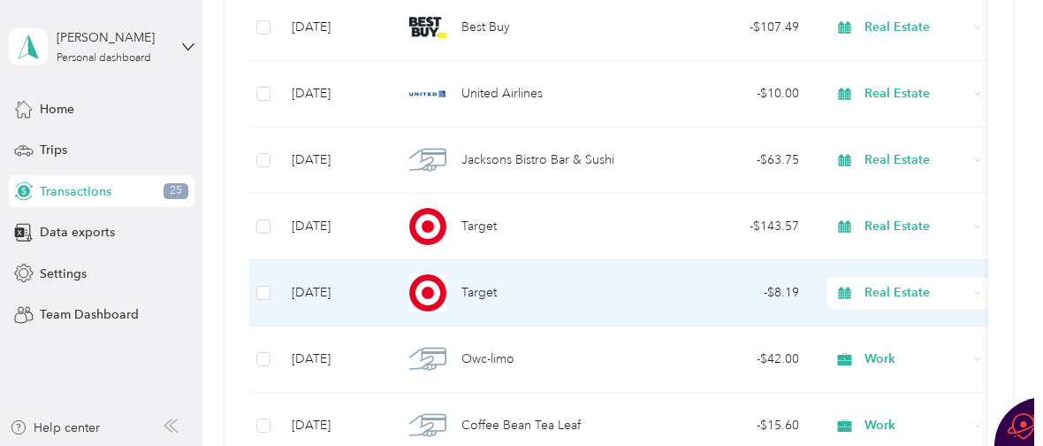
click at [459, 291] on div "Target" at bounding box center [521, 292] width 237 height 37
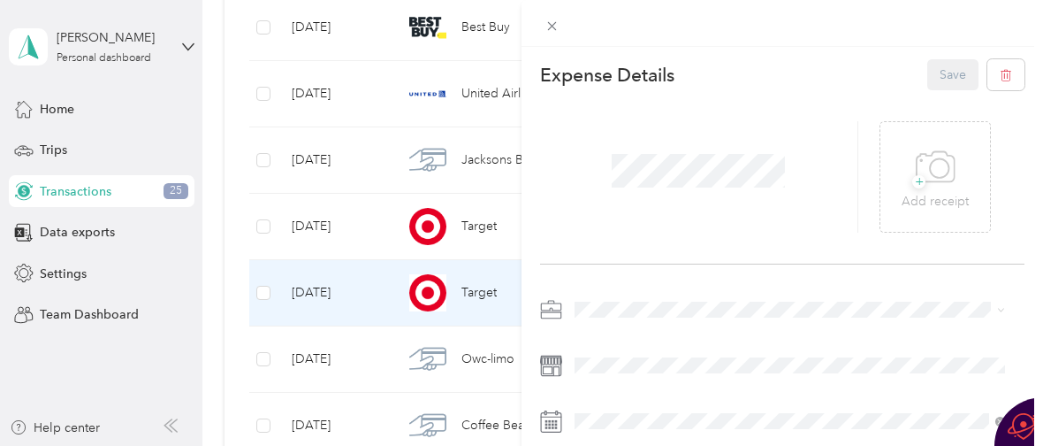
click at [656, 57] on div "Work" at bounding box center [790, 61] width 418 height 19
click at [940, 70] on button "Save" at bounding box center [953, 74] width 51 height 31
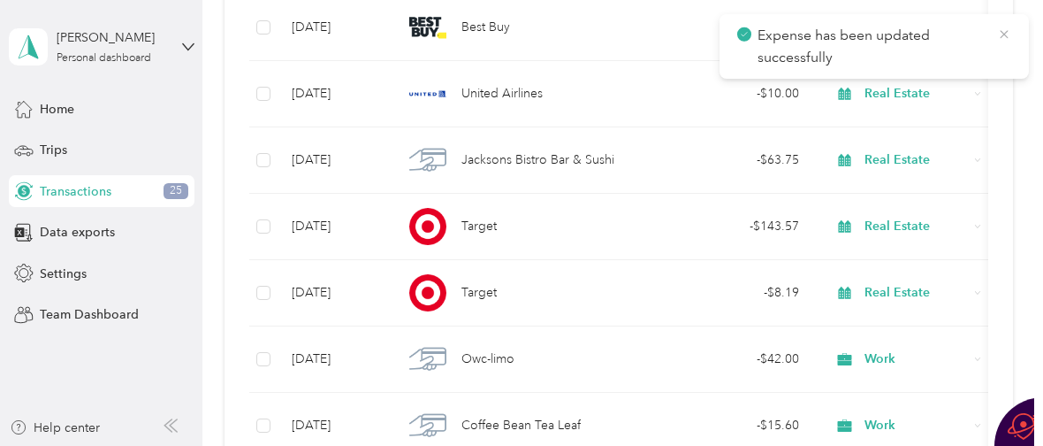
click at [1005, 33] on icon at bounding box center [1004, 34] width 8 height 8
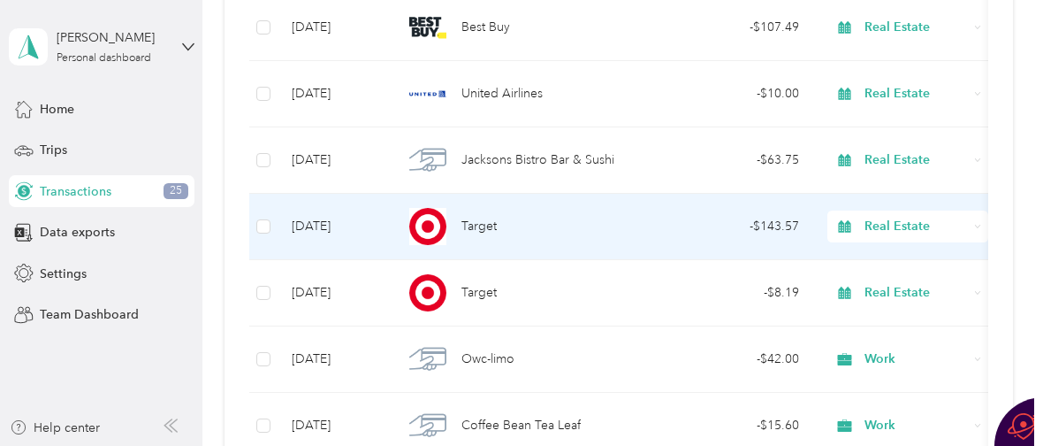
click at [479, 219] on span "Target" at bounding box center [479, 226] width 35 height 19
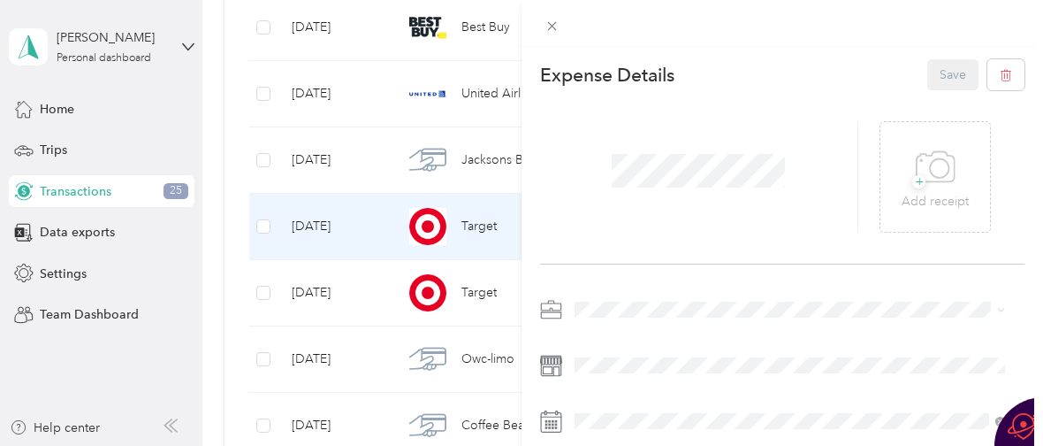
click at [645, 57] on div "Work" at bounding box center [790, 51] width 418 height 19
click at [935, 73] on button "Save" at bounding box center [953, 74] width 51 height 31
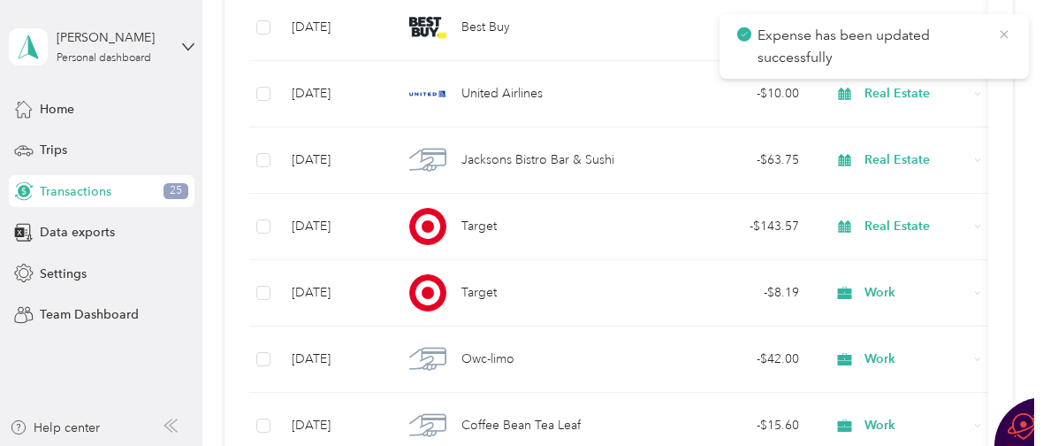
click at [1004, 31] on icon at bounding box center [1004, 35] width 14 height 16
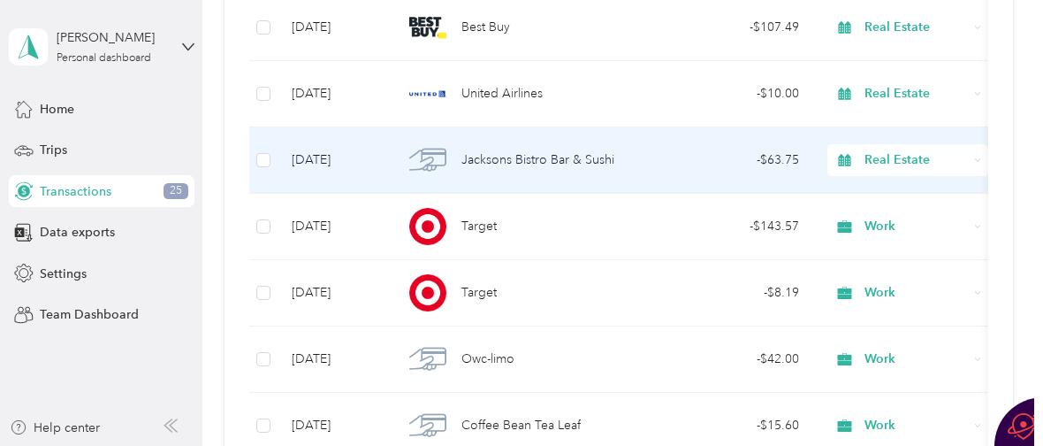
click at [553, 163] on span "Jacksons Bistro Bar & Sushi" at bounding box center [538, 159] width 153 height 19
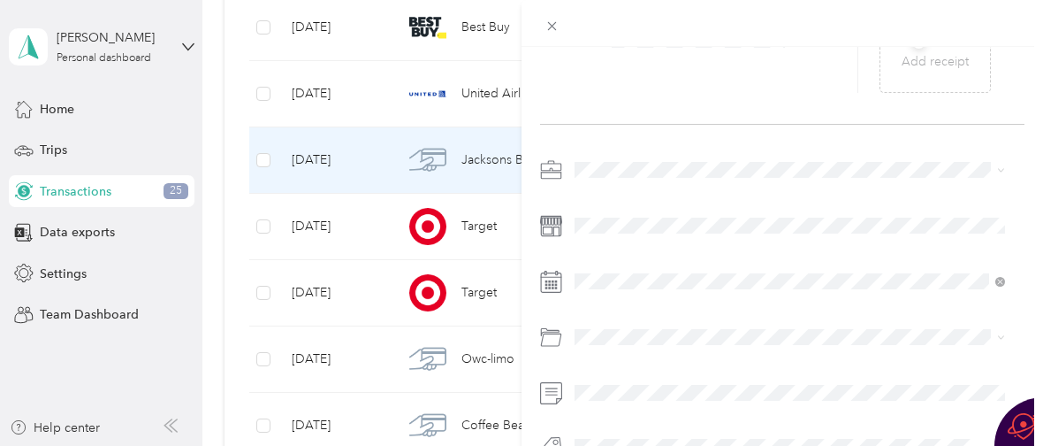
scroll to position [194, 0]
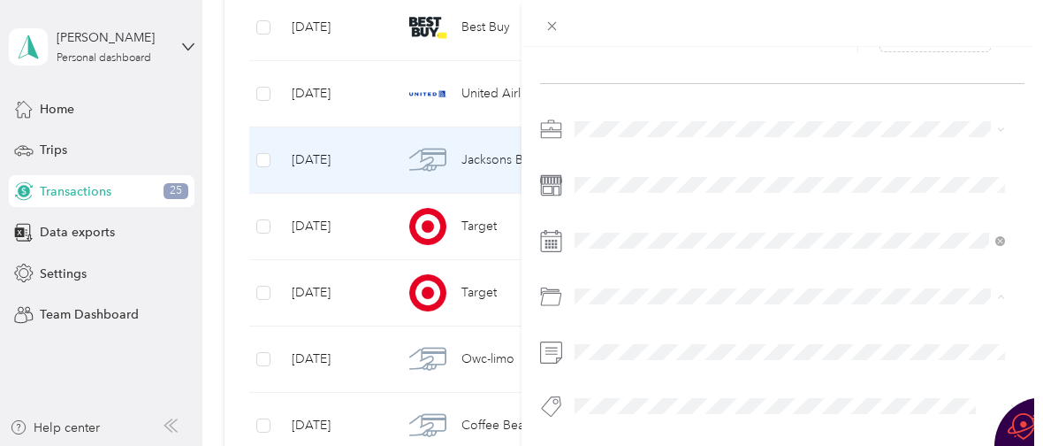
click at [713, 234] on span "Business Meals & Entertainment" at bounding box center [669, 239] width 176 height 15
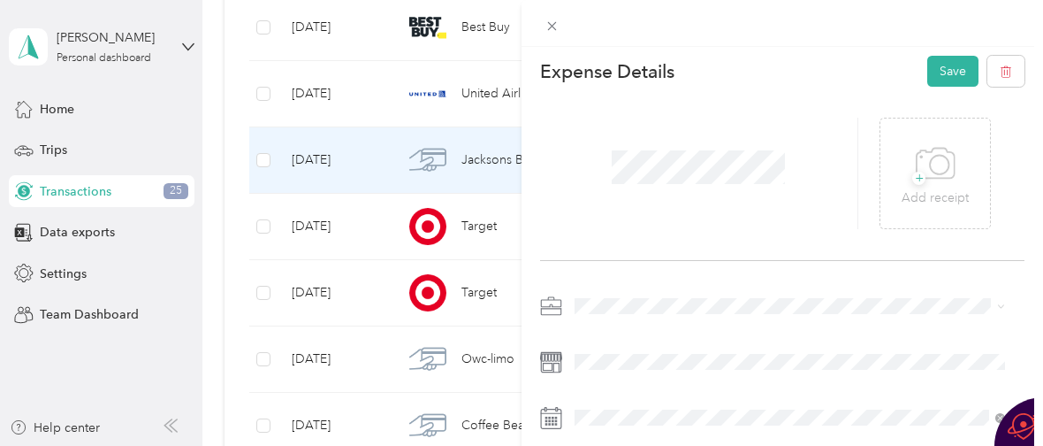
scroll to position [0, 0]
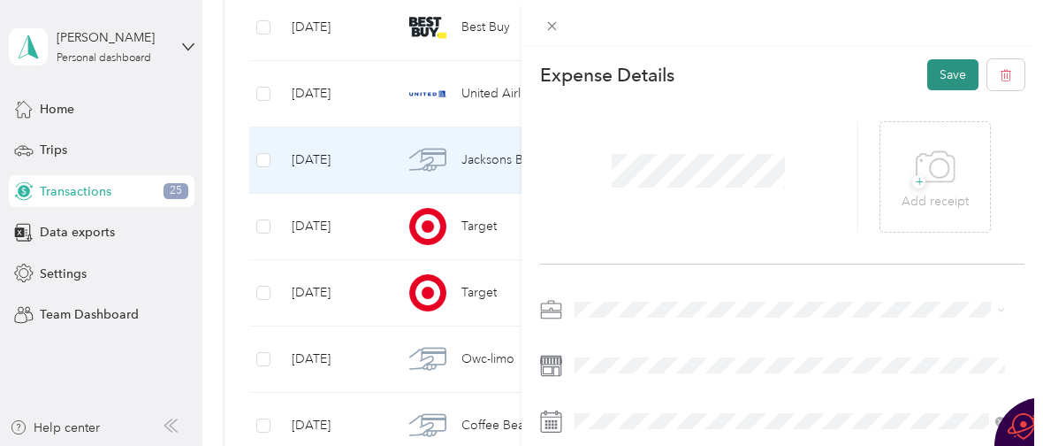
click at [937, 69] on button "Save" at bounding box center [953, 74] width 51 height 31
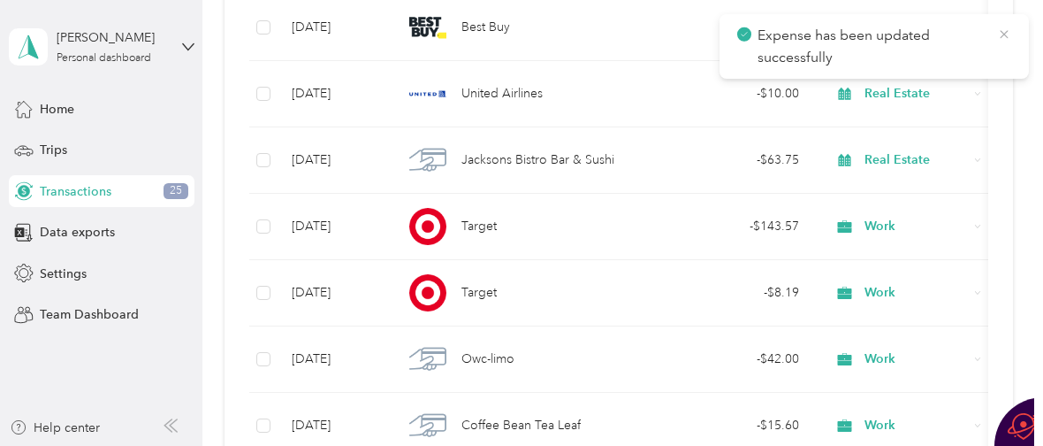
click at [1005, 31] on icon at bounding box center [1004, 35] width 14 height 16
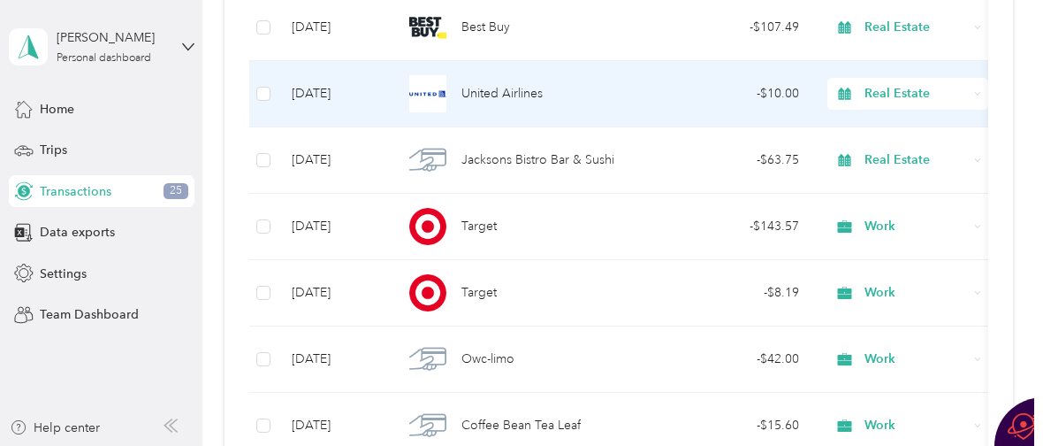
click at [515, 89] on span "United Airlines" at bounding box center [502, 93] width 81 height 19
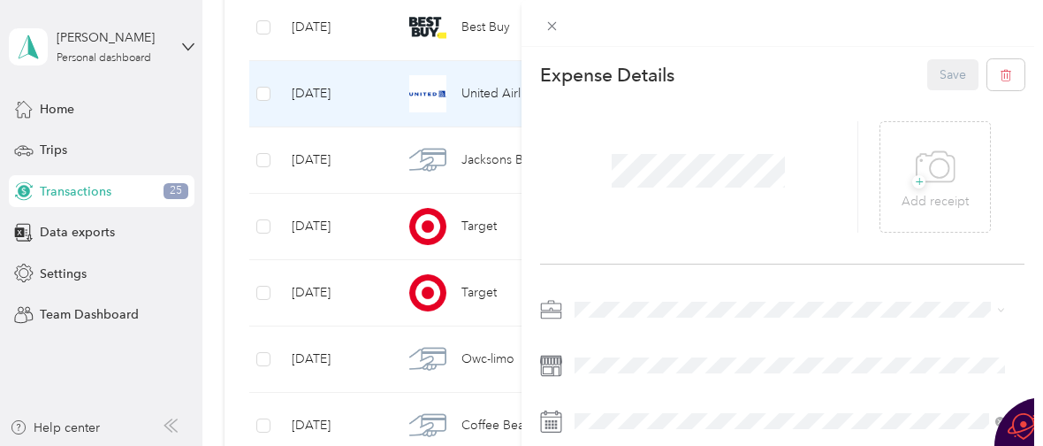
click at [640, 57] on div "Work" at bounding box center [790, 61] width 418 height 19
click at [936, 70] on button "Save" at bounding box center [953, 74] width 51 height 31
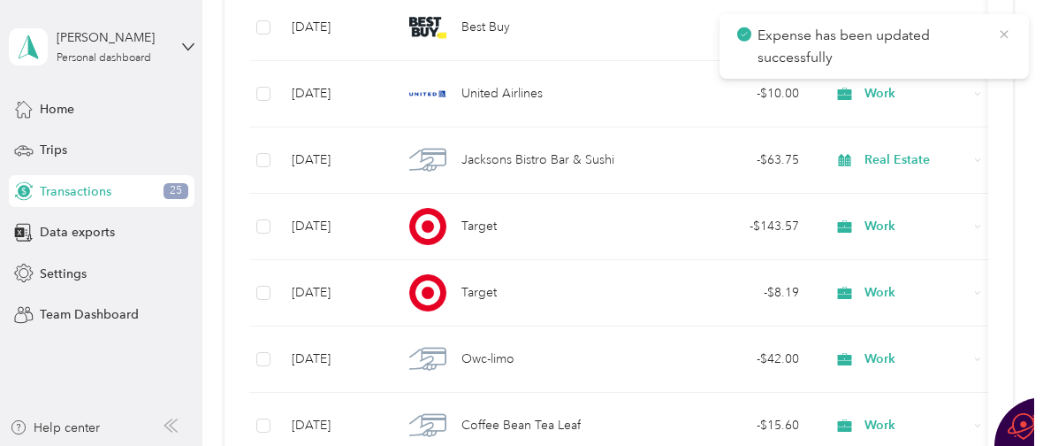
click at [1004, 32] on icon at bounding box center [1004, 35] width 14 height 16
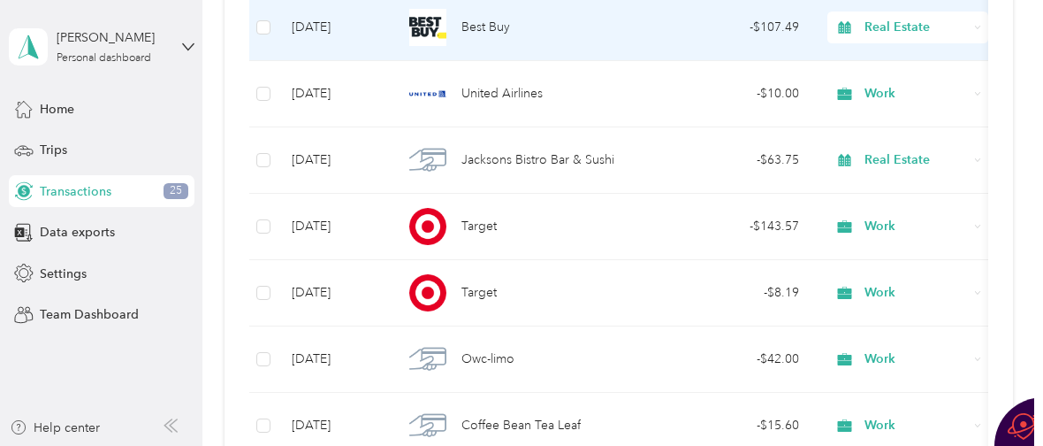
click at [472, 31] on span "Best Buy" at bounding box center [486, 27] width 49 height 19
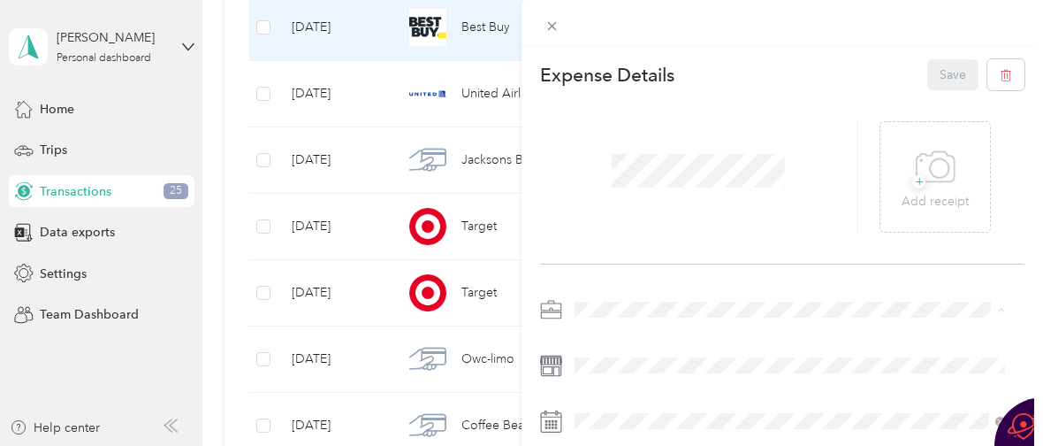
click at [649, 56] on div "Work" at bounding box center [790, 61] width 418 height 19
click at [937, 80] on button "Save" at bounding box center [953, 74] width 51 height 31
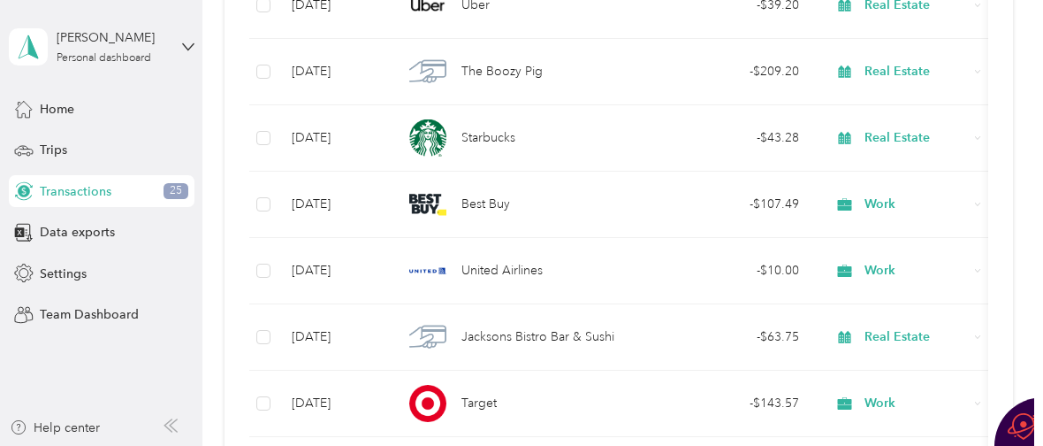
scroll to position [17005, 0]
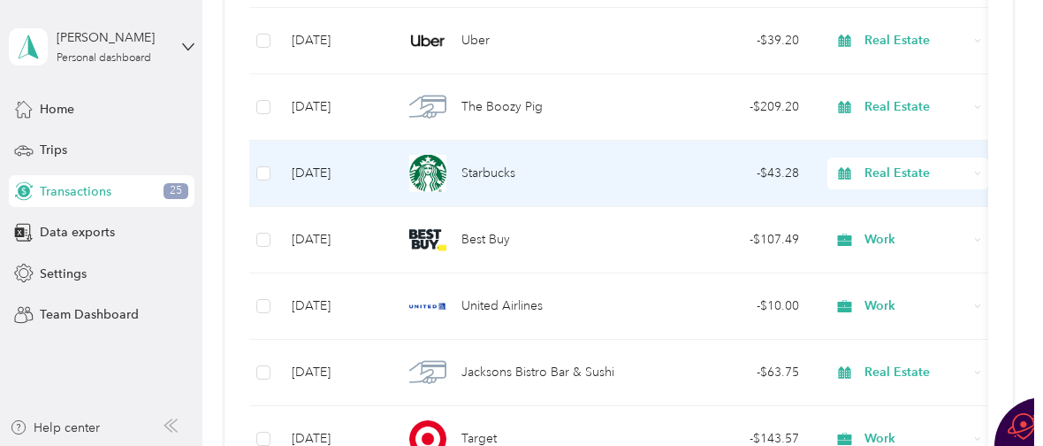
click at [485, 172] on span "Starbucks" at bounding box center [489, 173] width 54 height 19
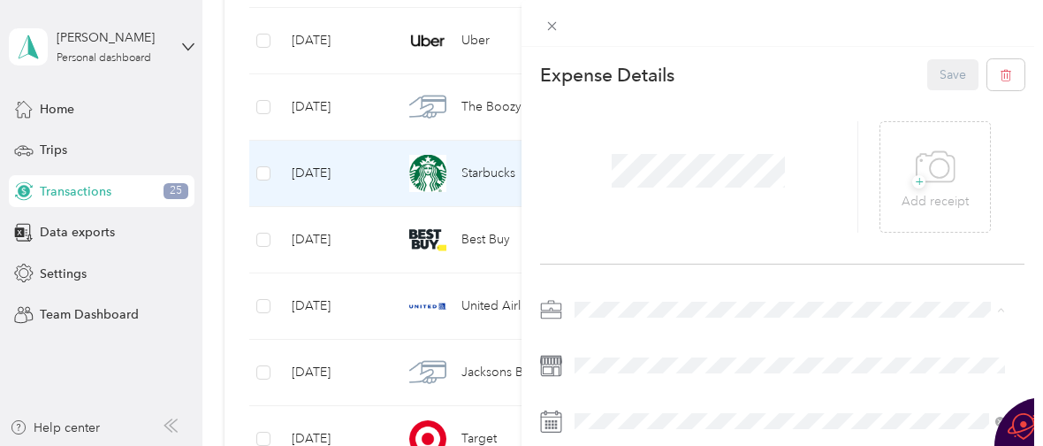
click at [614, 60] on div "Work" at bounding box center [790, 61] width 418 height 19
click at [934, 77] on button "Save" at bounding box center [953, 74] width 51 height 31
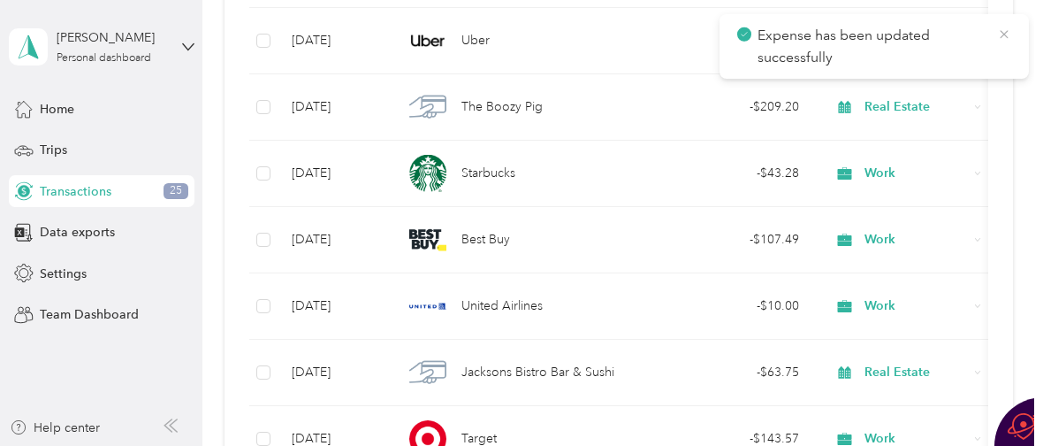
click at [1004, 32] on icon at bounding box center [1004, 35] width 14 height 16
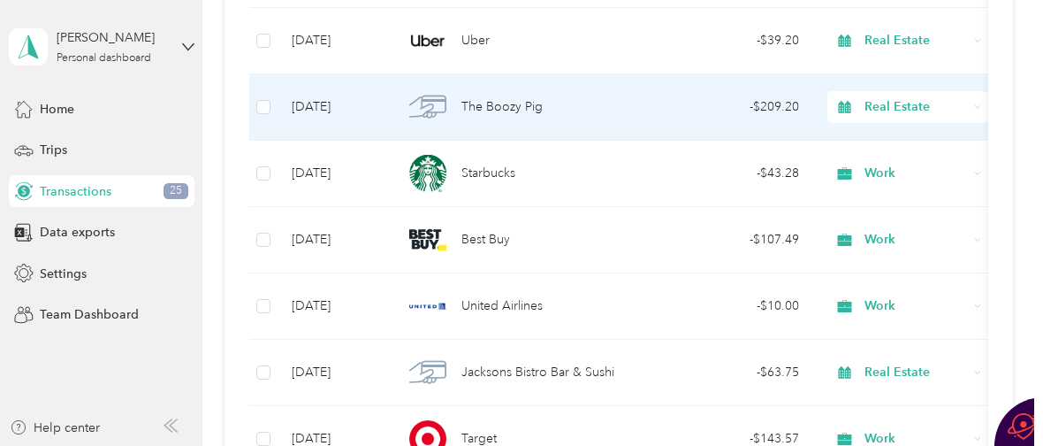
click at [477, 104] on span "The Boozy Pig" at bounding box center [502, 106] width 81 height 19
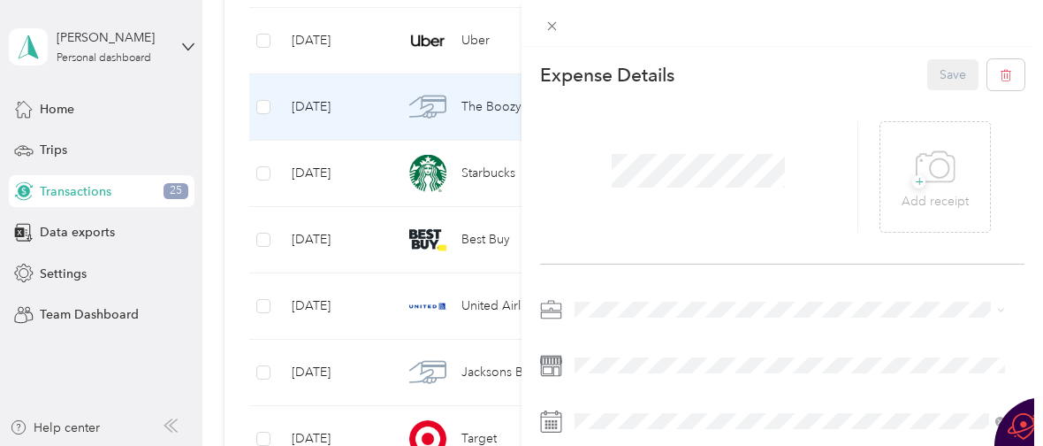
click at [660, 62] on li "Work" at bounding box center [790, 53] width 443 height 31
click at [939, 72] on button "Save" at bounding box center [953, 74] width 51 height 31
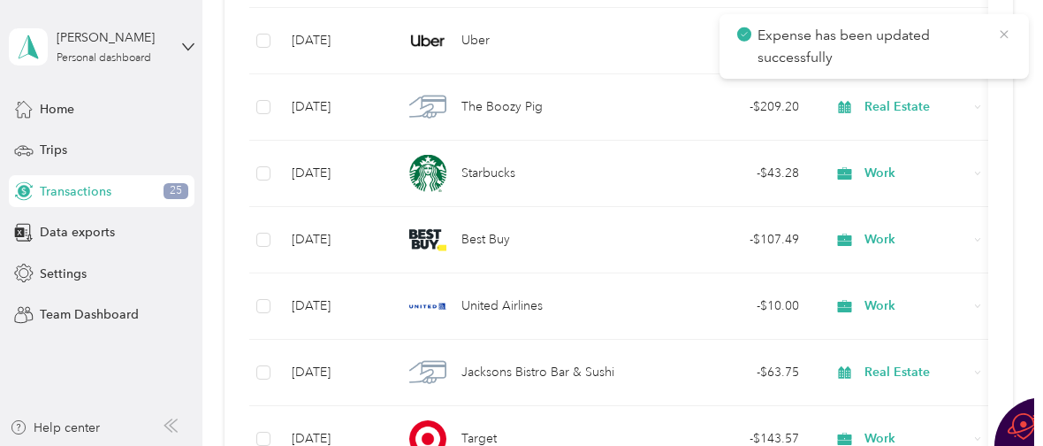
click at [1002, 33] on icon at bounding box center [1004, 35] width 14 height 16
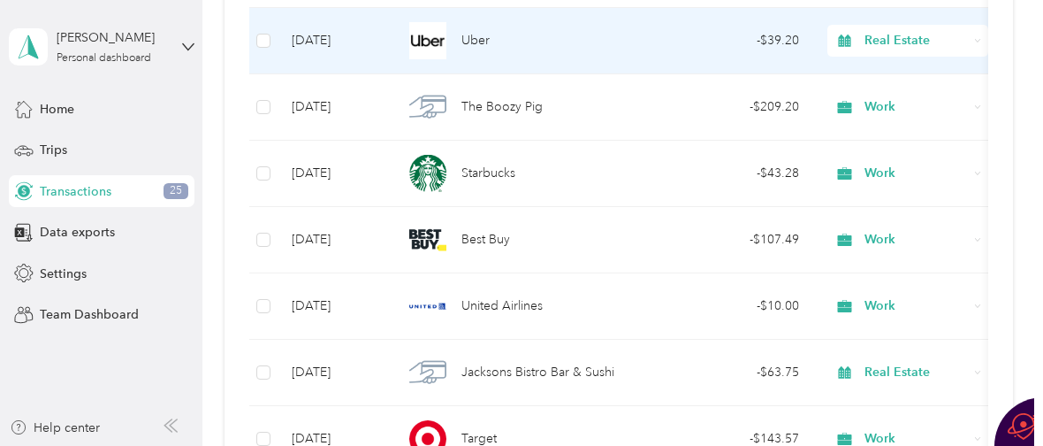
click at [448, 44] on div "Uber" at bounding box center [521, 40] width 237 height 37
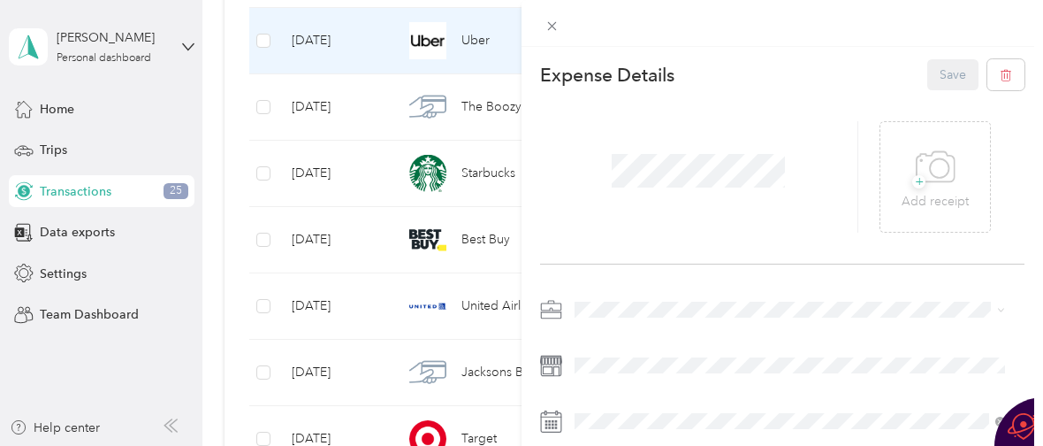
click at [653, 66] on li "Work" at bounding box center [790, 52] width 443 height 31
click at [934, 78] on button "Save" at bounding box center [953, 74] width 51 height 31
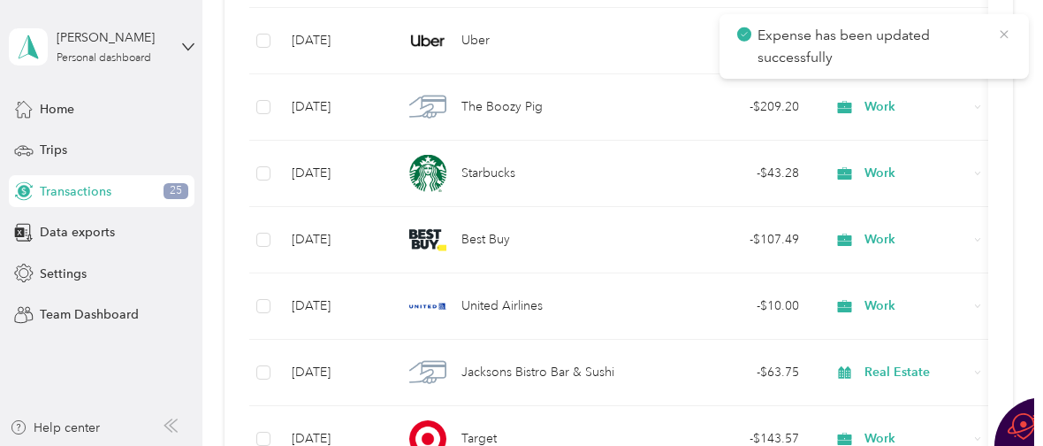
click at [998, 36] on icon at bounding box center [1004, 35] width 14 height 16
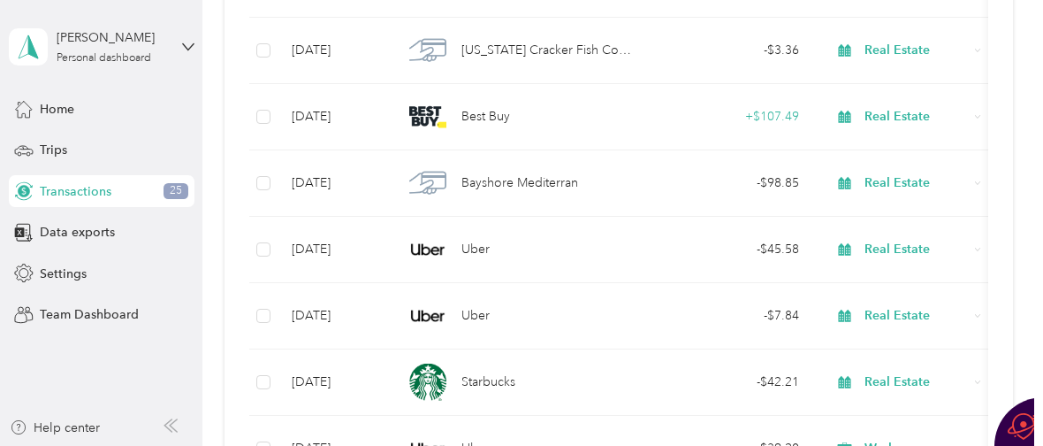
scroll to position [16570, 0]
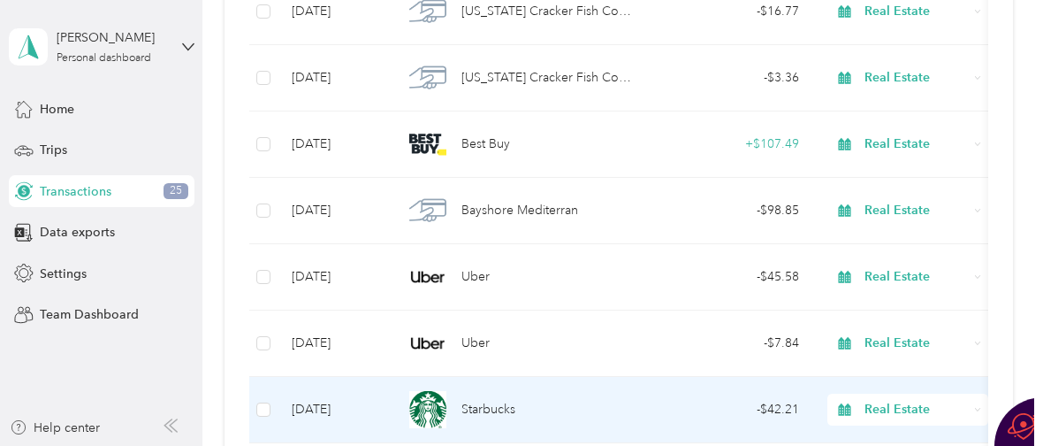
click at [471, 400] on span "Starbucks" at bounding box center [489, 409] width 54 height 19
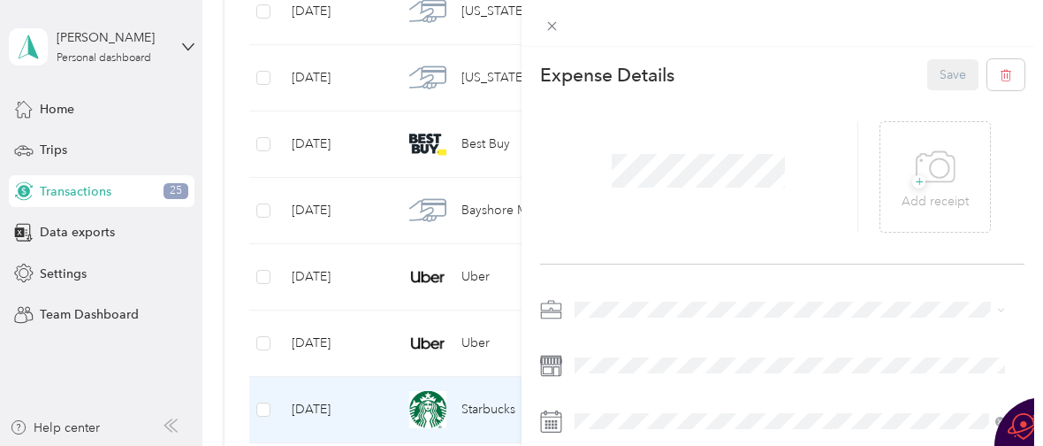
click at [645, 49] on li "Work" at bounding box center [790, 53] width 443 height 31
click at [934, 73] on button "Save" at bounding box center [953, 74] width 51 height 31
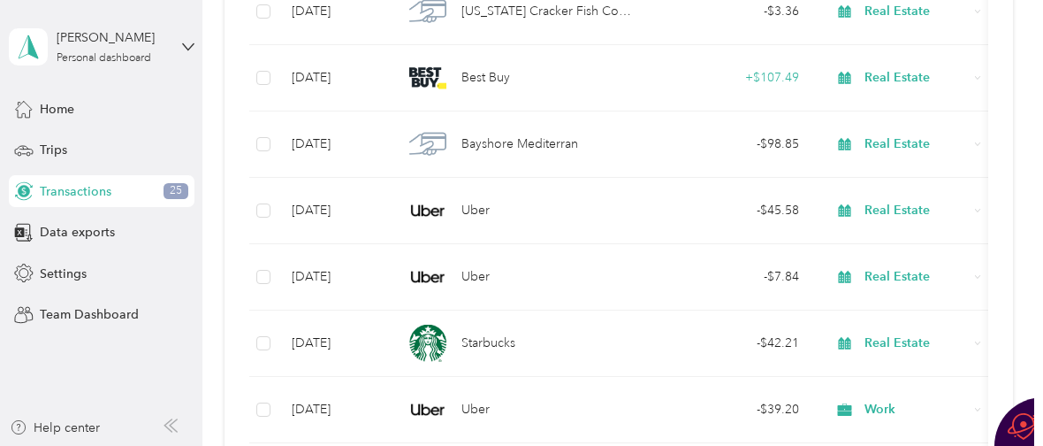
scroll to position [16690, 0]
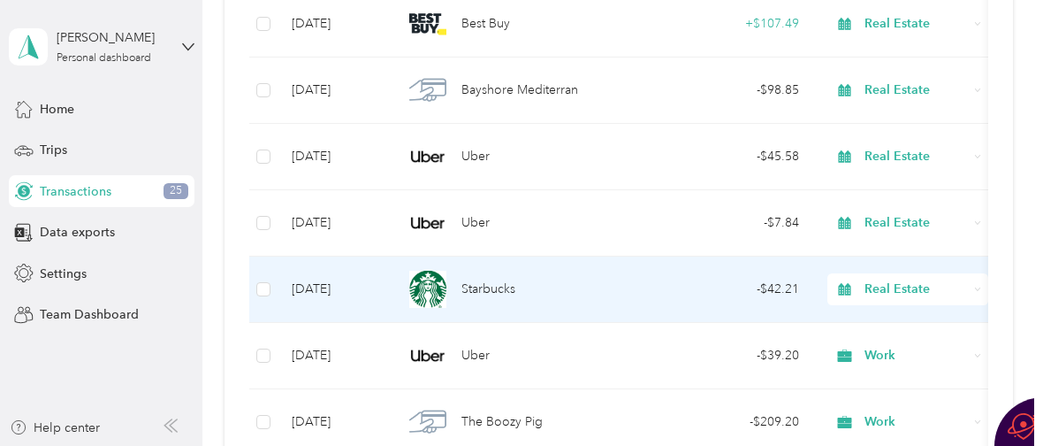
click at [477, 292] on span "Starbucks" at bounding box center [489, 288] width 54 height 19
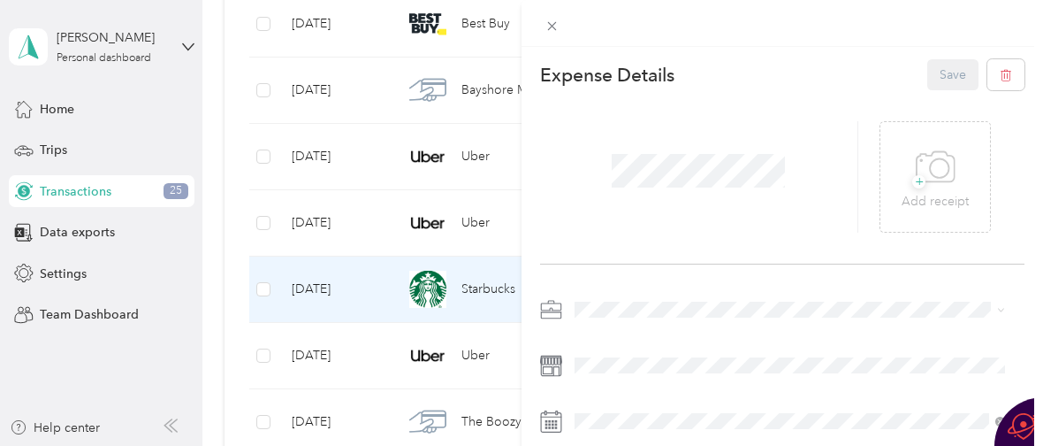
click at [663, 58] on div "Work" at bounding box center [780, 55] width 398 height 19
click at [760, 73] on div "Expense Details Save" at bounding box center [782, 74] width 485 height 31
click at [672, 60] on div "Work" at bounding box center [780, 60] width 398 height 19
click at [550, 24] on icon at bounding box center [552, 26] width 9 height 9
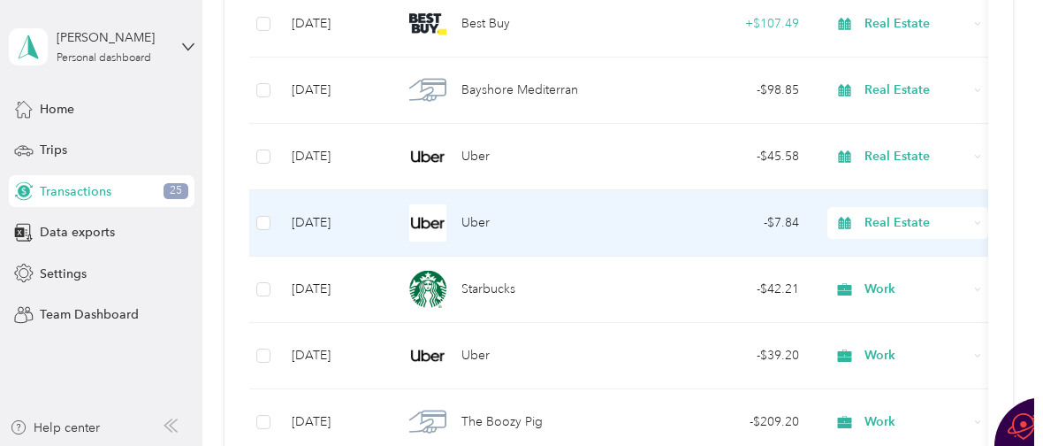
click at [456, 222] on div "Uber" at bounding box center [521, 222] width 237 height 37
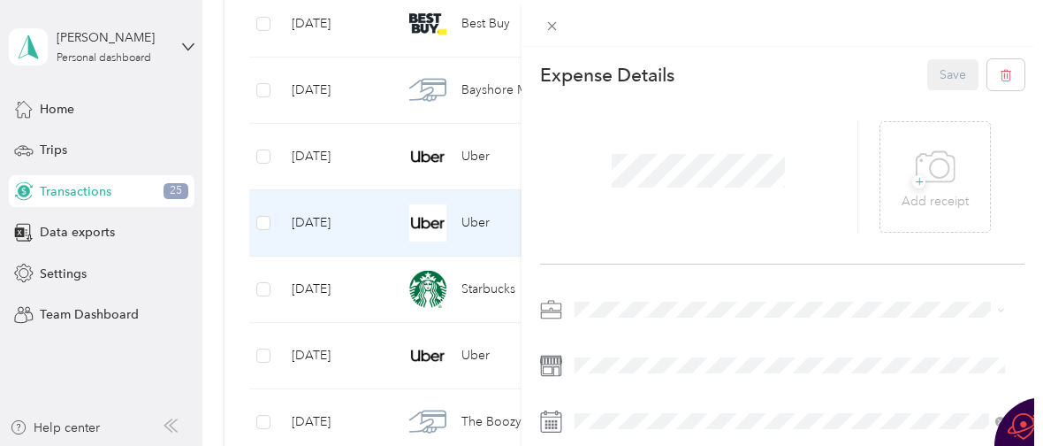
click at [676, 62] on li "Work" at bounding box center [790, 52] width 443 height 31
click at [936, 77] on button "Save" at bounding box center [953, 74] width 51 height 31
click at [553, 27] on icon at bounding box center [552, 26] width 15 height 15
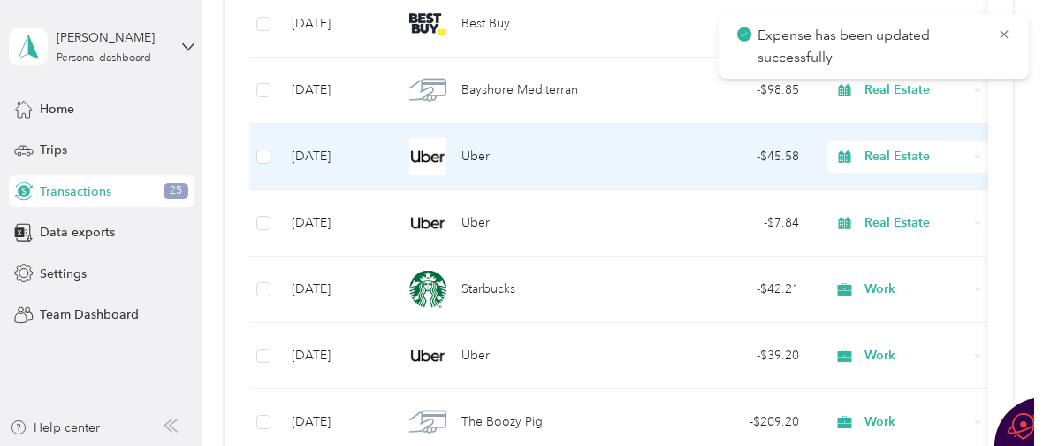
click at [469, 160] on span "Uber" at bounding box center [476, 156] width 28 height 19
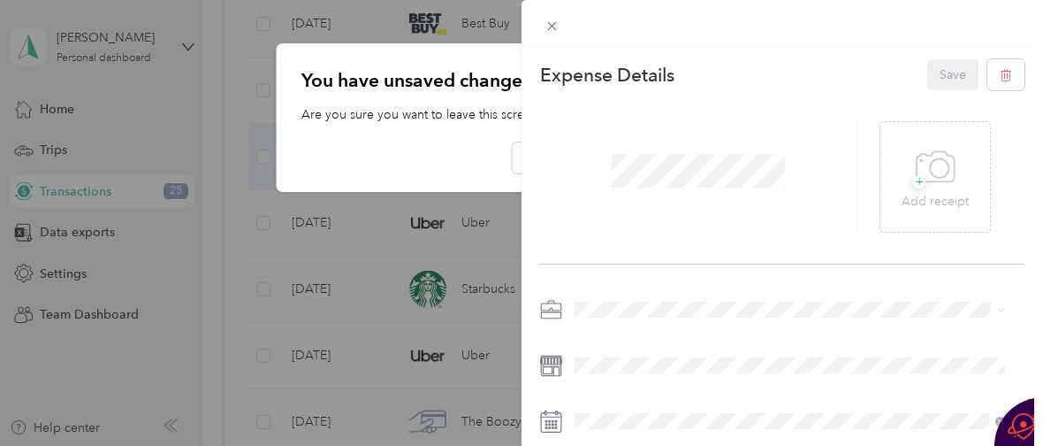
click at [701, 57] on div "Work" at bounding box center [790, 60] width 418 height 19
click at [939, 75] on button "Save" at bounding box center [953, 74] width 51 height 31
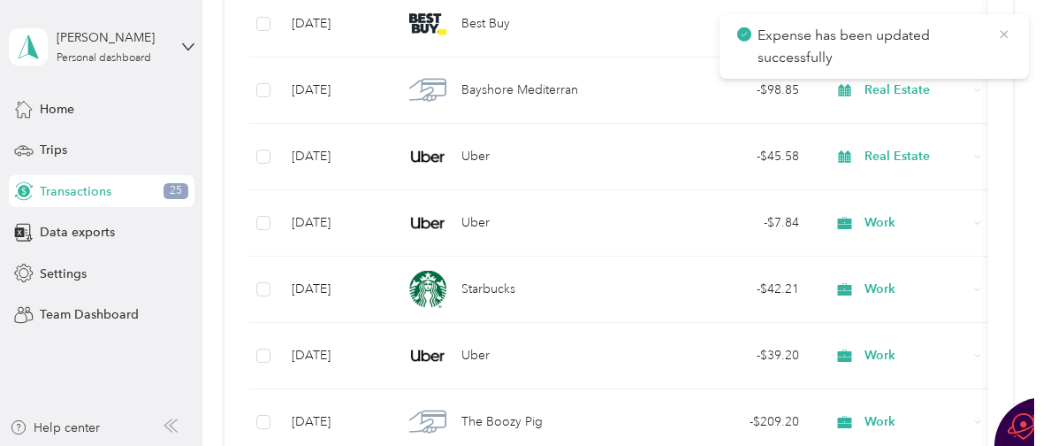
click at [1007, 31] on icon at bounding box center [1004, 34] width 8 height 8
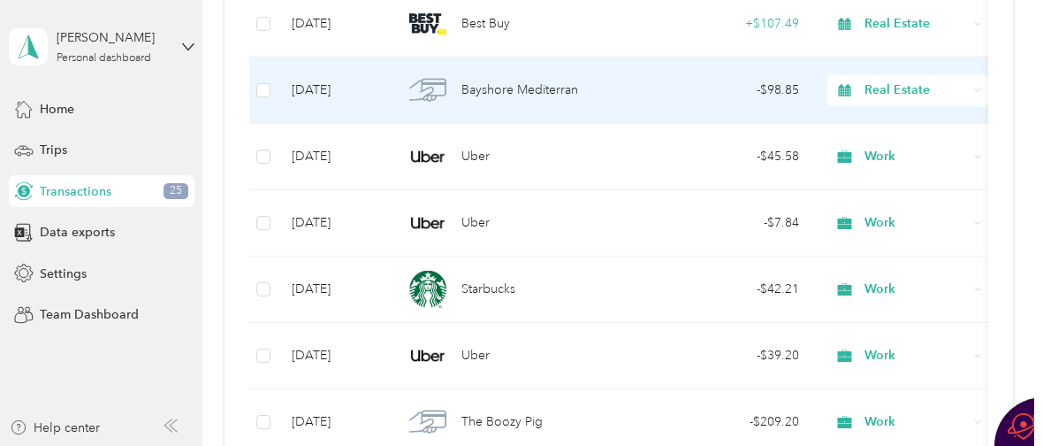
click at [495, 95] on span "Bayshore Mediterran" at bounding box center [520, 89] width 117 height 19
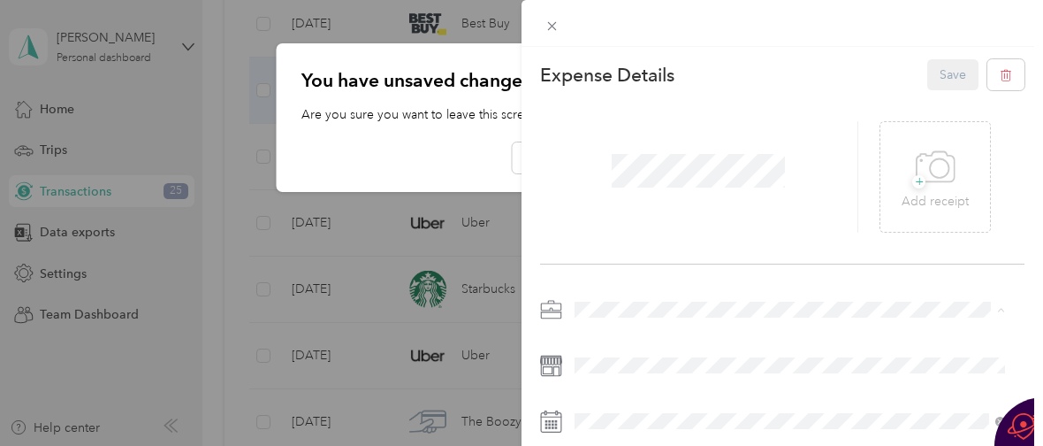
click at [637, 149] on span "Real Estate" at bounding box center [610, 154] width 59 height 15
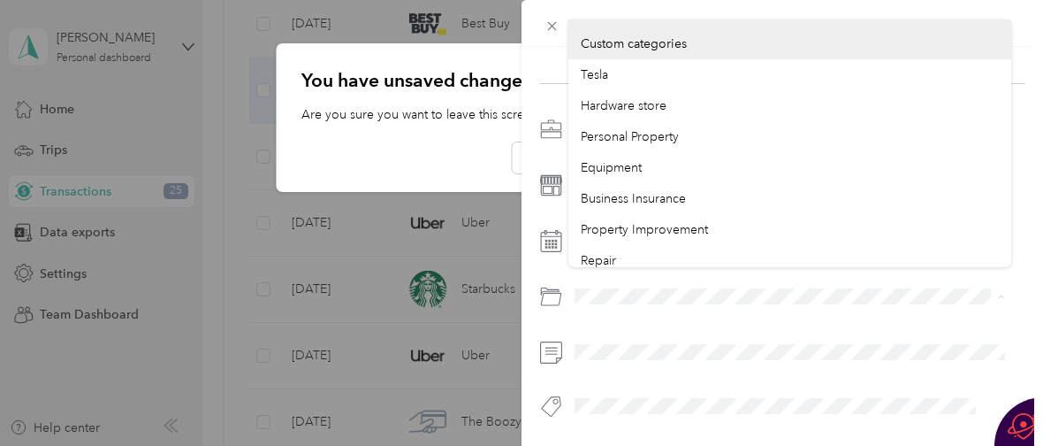
click at [561, 262] on div at bounding box center [782, 273] width 485 height 316
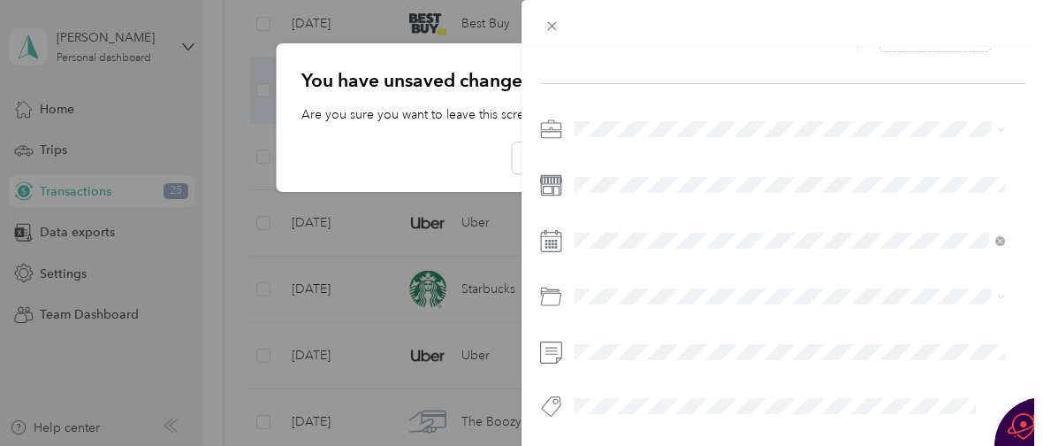
click at [611, 233] on span "Business Meals & Entertainment" at bounding box center [669, 235] width 176 height 15
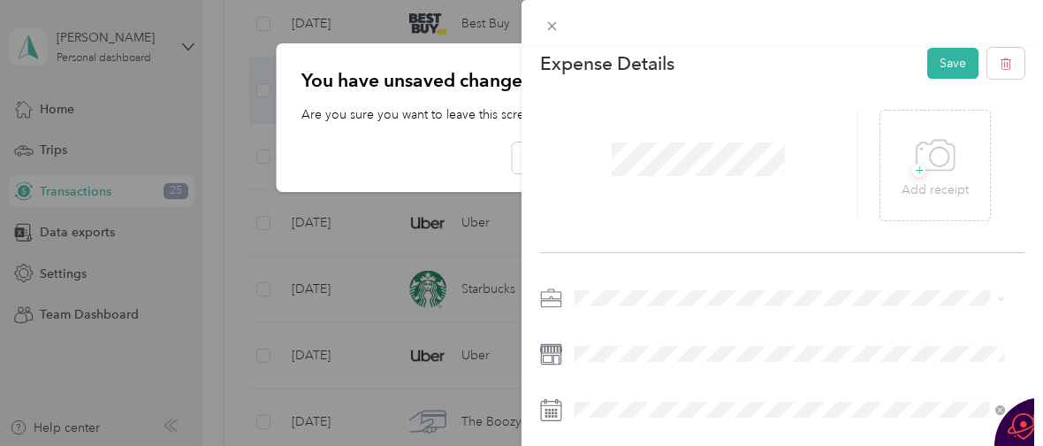
scroll to position [0, 0]
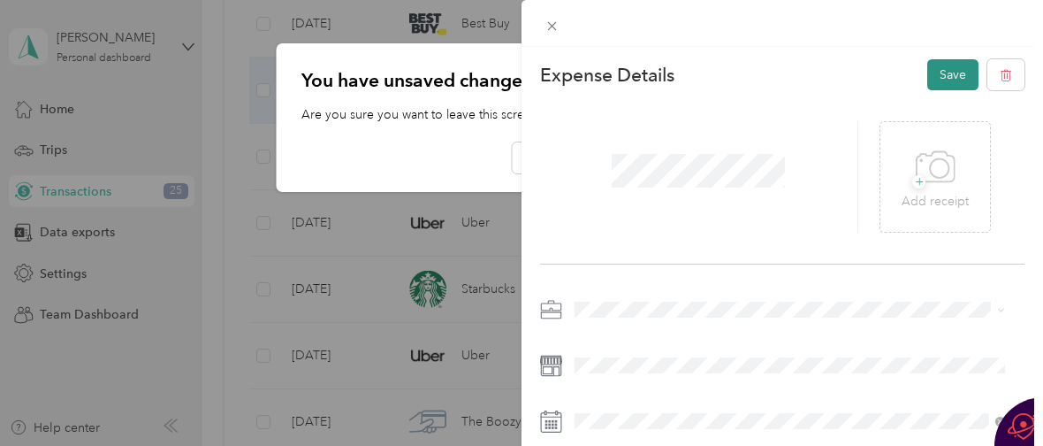
click at [939, 68] on button "Save" at bounding box center [953, 74] width 51 height 31
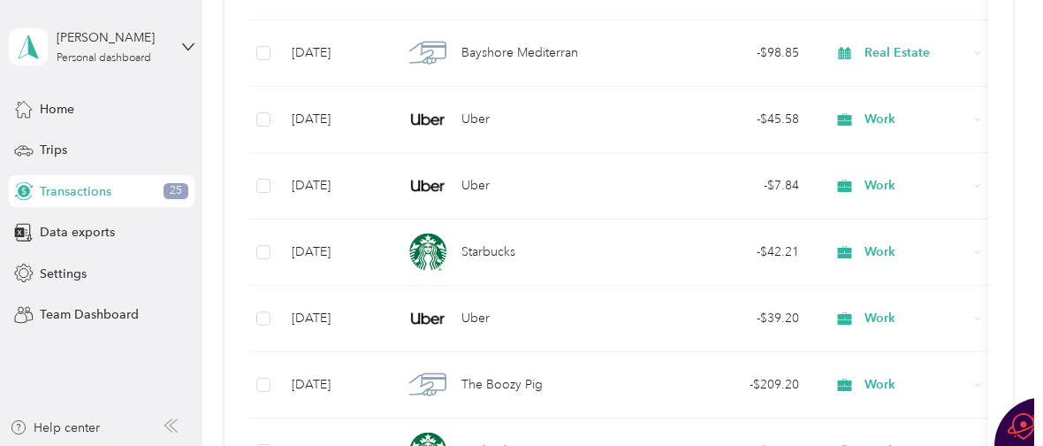
scroll to position [16485, 0]
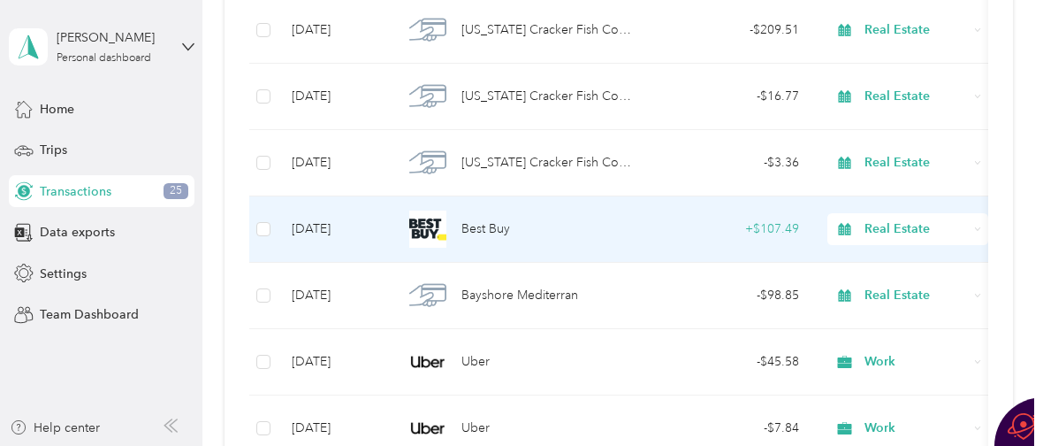
click at [493, 233] on span "Best Buy" at bounding box center [486, 228] width 49 height 19
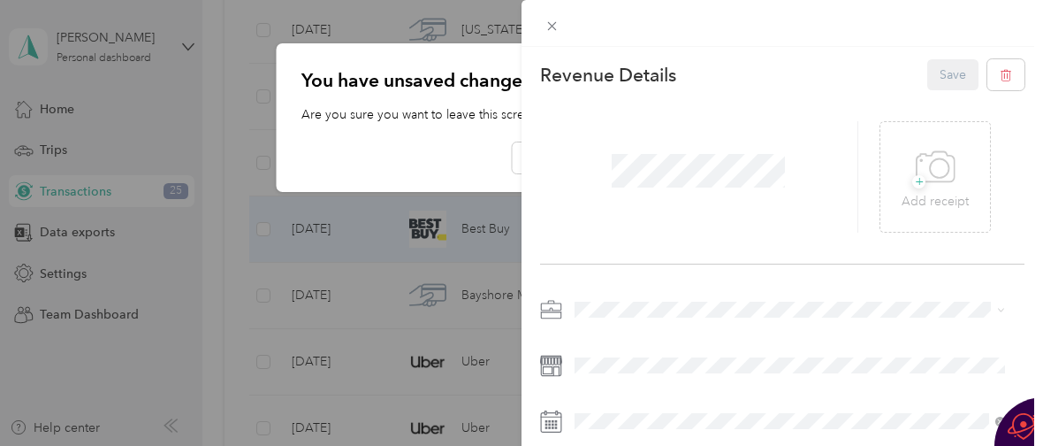
click at [617, 301] on span at bounding box center [797, 309] width 456 height 28
click at [656, 88] on div "Personal" at bounding box center [790, 92] width 418 height 19
click at [934, 74] on button "Save" at bounding box center [953, 74] width 51 height 31
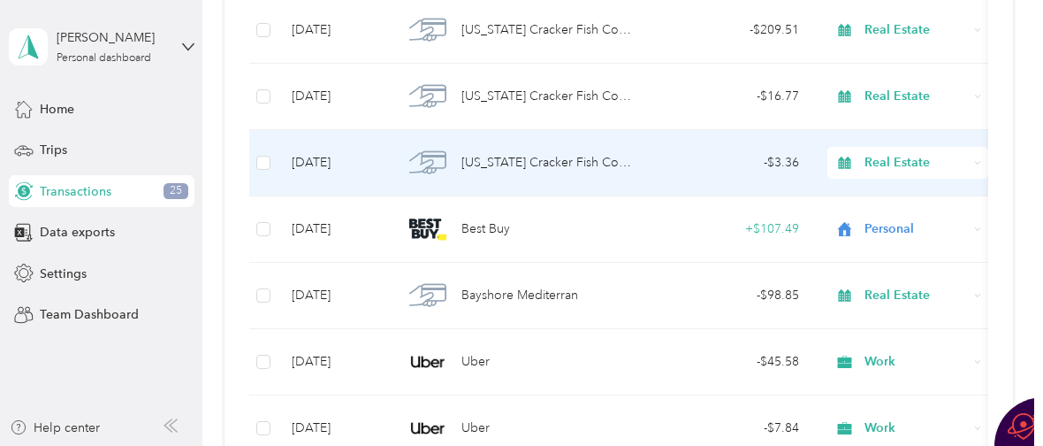
click at [548, 172] on span "[US_STATE] Cracker Fish Company" at bounding box center [551, 162] width 179 height 19
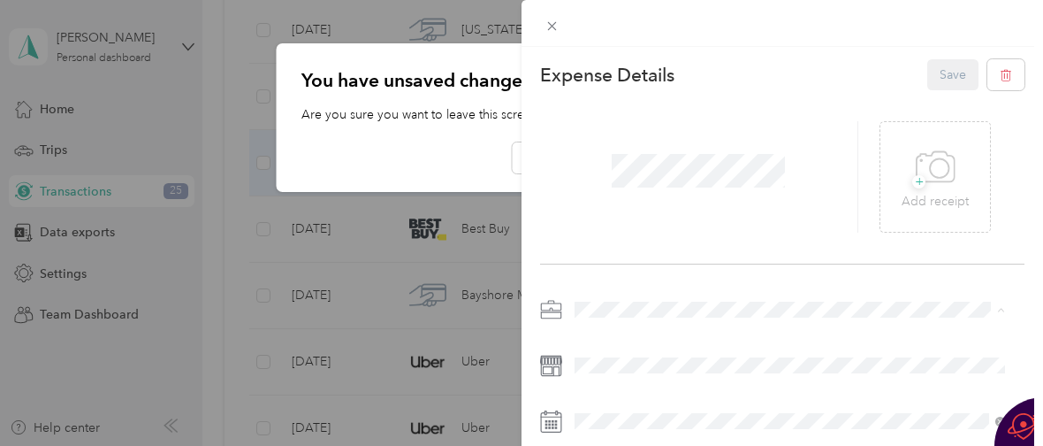
click at [645, 88] on div "Personal" at bounding box center [790, 92] width 418 height 19
click at [935, 76] on button "Save" at bounding box center [953, 74] width 51 height 31
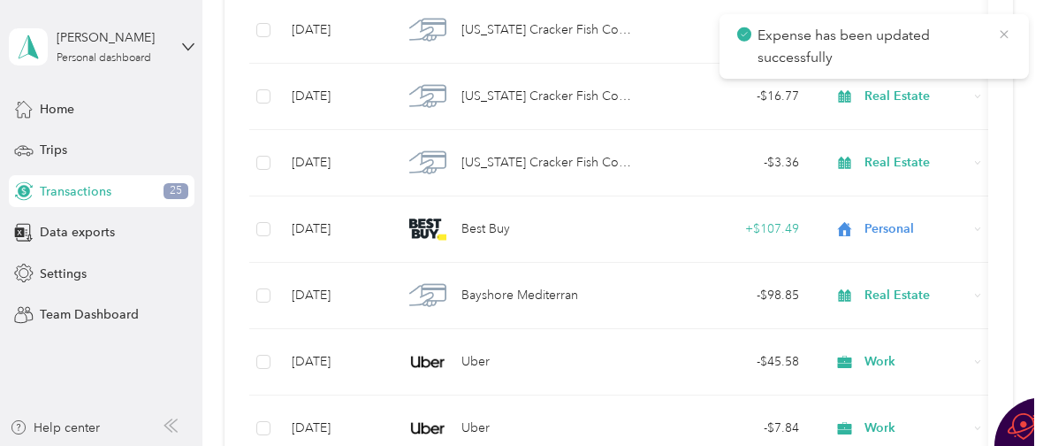
click at [1006, 34] on icon at bounding box center [1004, 35] width 14 height 16
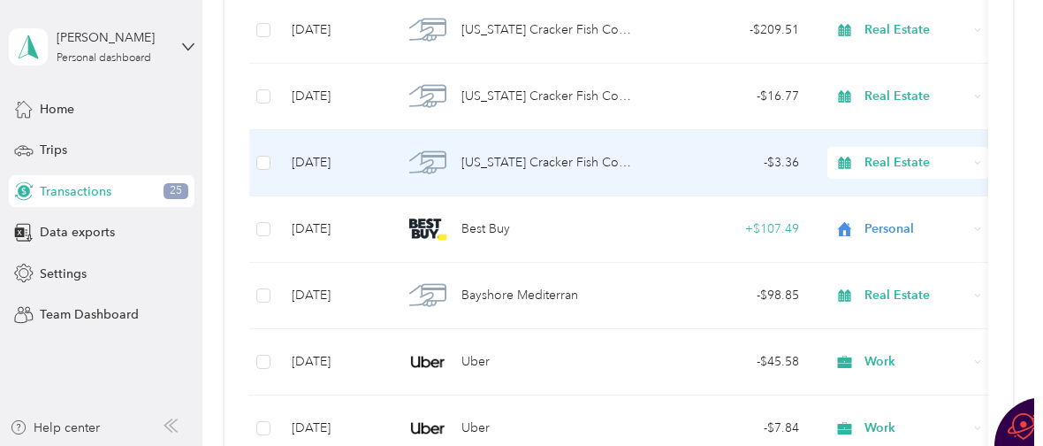
click at [538, 158] on span "[US_STATE] Cracker Fish Company" at bounding box center [551, 162] width 179 height 19
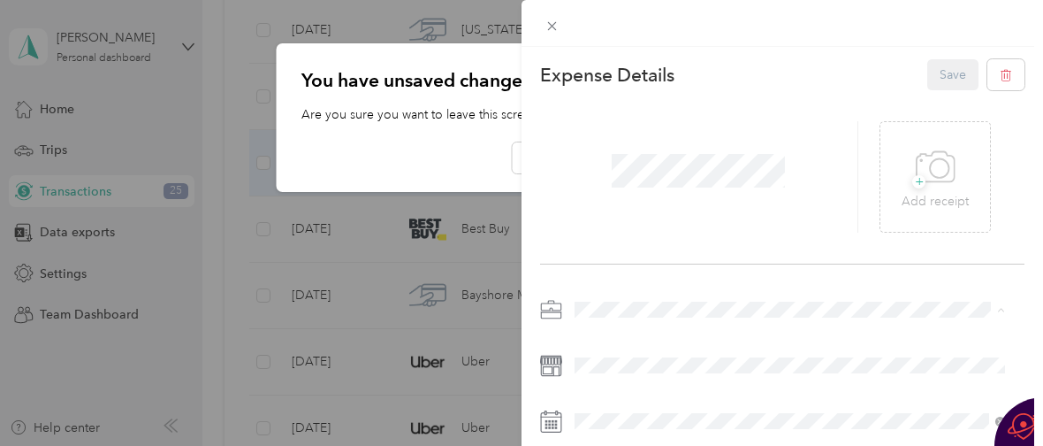
click at [658, 96] on li "Personal" at bounding box center [790, 92] width 443 height 31
click at [936, 73] on button "Save" at bounding box center [953, 74] width 51 height 31
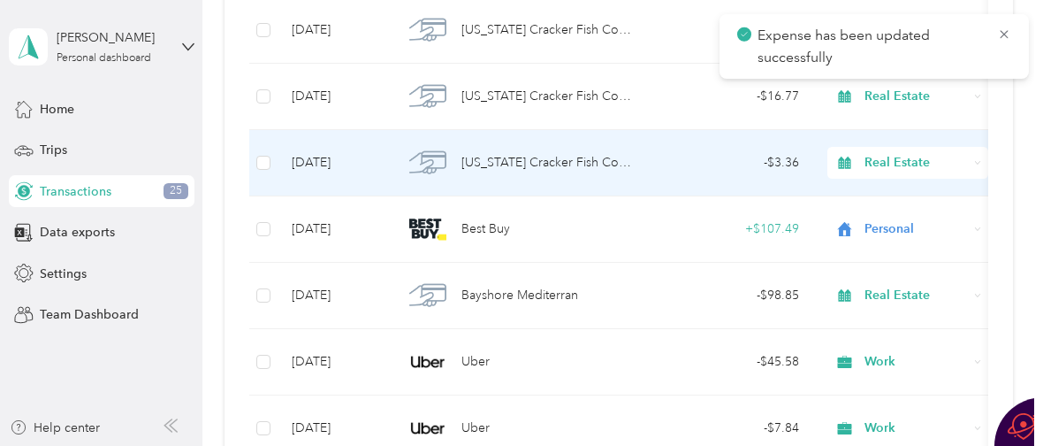
click at [495, 159] on span "[US_STATE] Cracker Fish Company" at bounding box center [551, 162] width 179 height 19
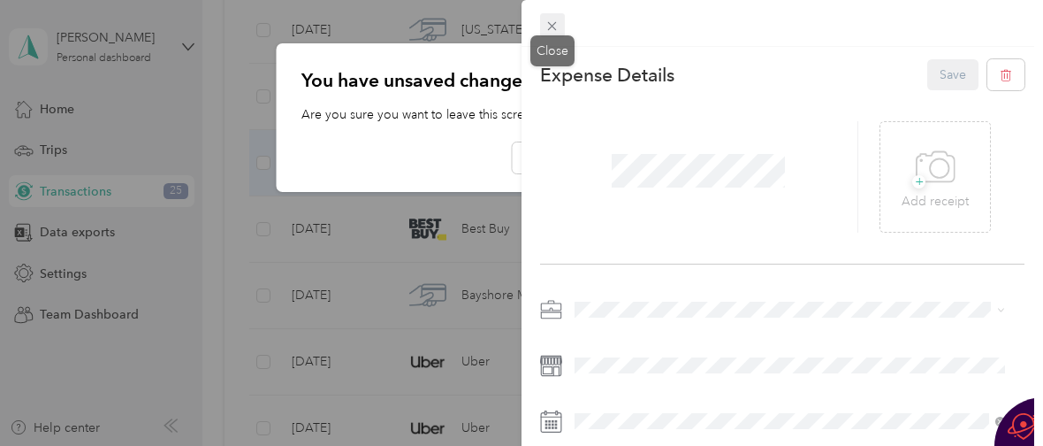
click at [552, 24] on icon at bounding box center [552, 26] width 15 height 15
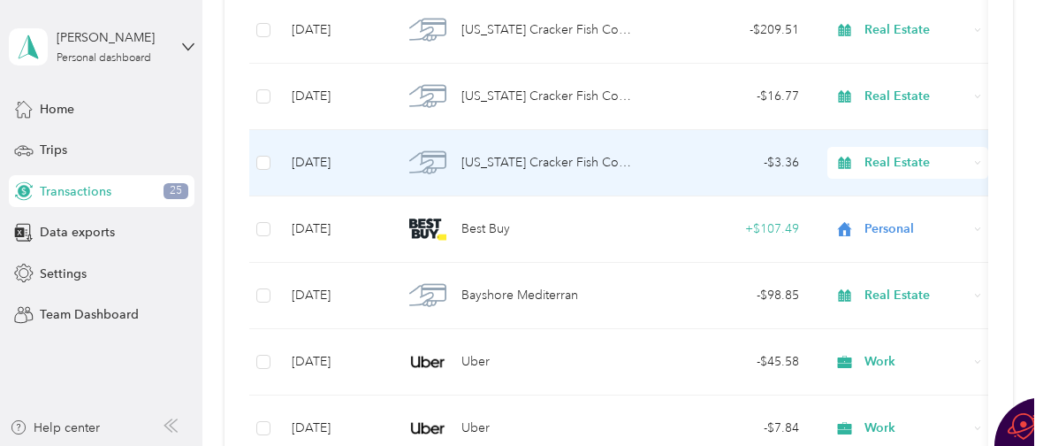
click at [528, 159] on span "[US_STATE] Cracker Fish Company" at bounding box center [551, 162] width 179 height 19
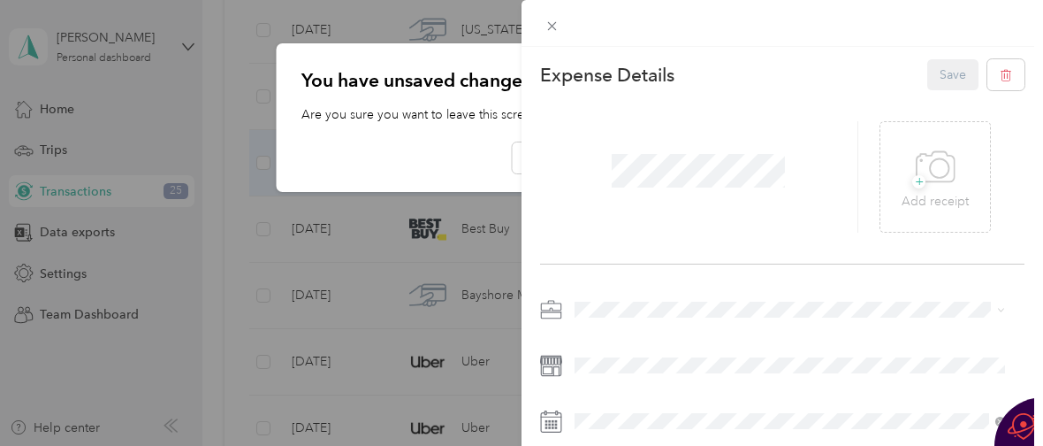
click at [477, 157] on div "This expense cannot be edited because it is either under review, approved, or p…" at bounding box center [521, 223] width 1043 height 446
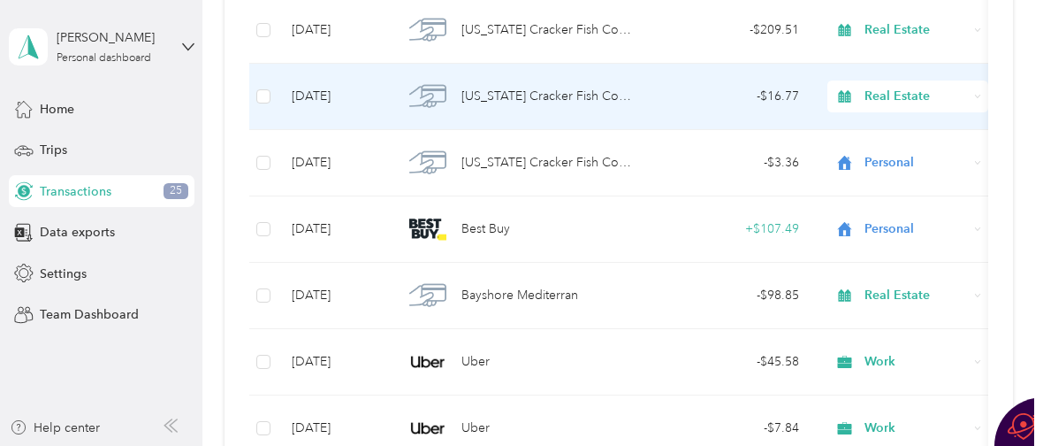
click at [557, 101] on span "[US_STATE] Cracker Fish Company" at bounding box center [551, 96] width 179 height 19
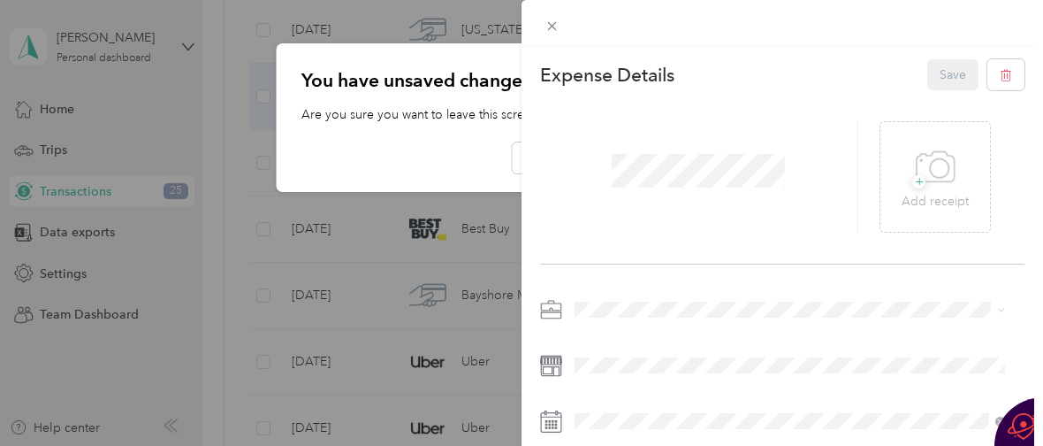
click at [653, 95] on li "Personal" at bounding box center [790, 86] width 443 height 31
click at [928, 80] on button "Save" at bounding box center [953, 74] width 51 height 31
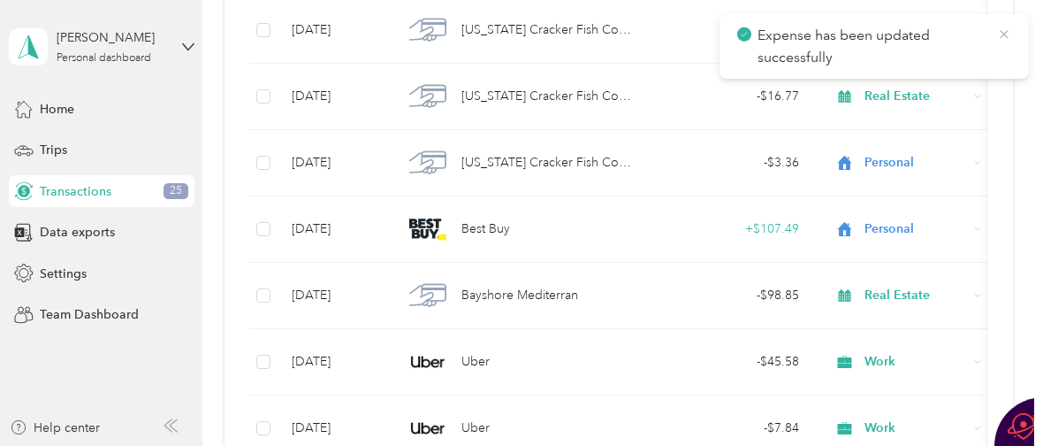
click at [1004, 34] on icon at bounding box center [1004, 34] width 8 height 8
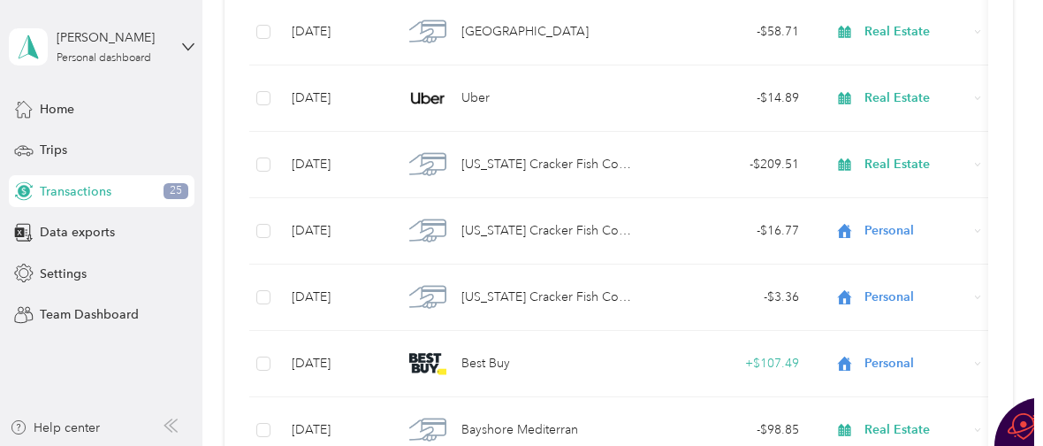
scroll to position [16242, 0]
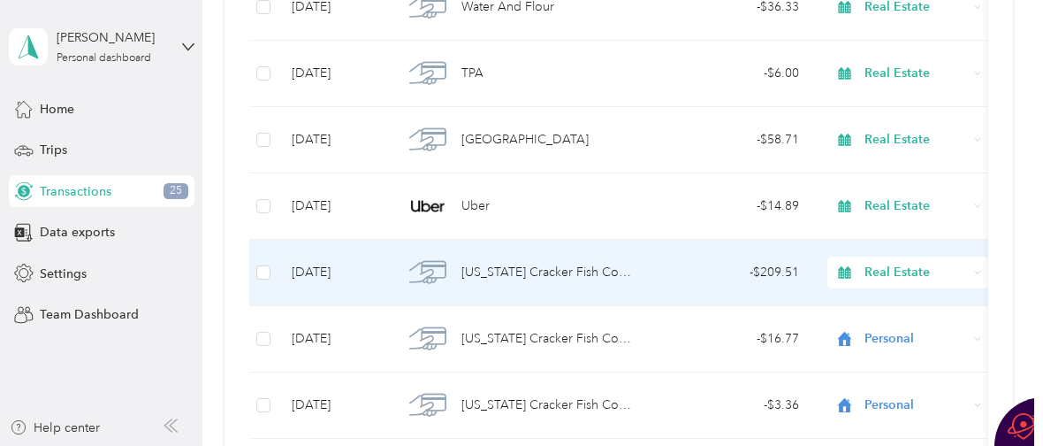
click at [541, 271] on span "[US_STATE] Cracker Fish Company" at bounding box center [551, 272] width 179 height 19
